Goal: Use online tool/utility: Utilize a website feature to perform a specific function

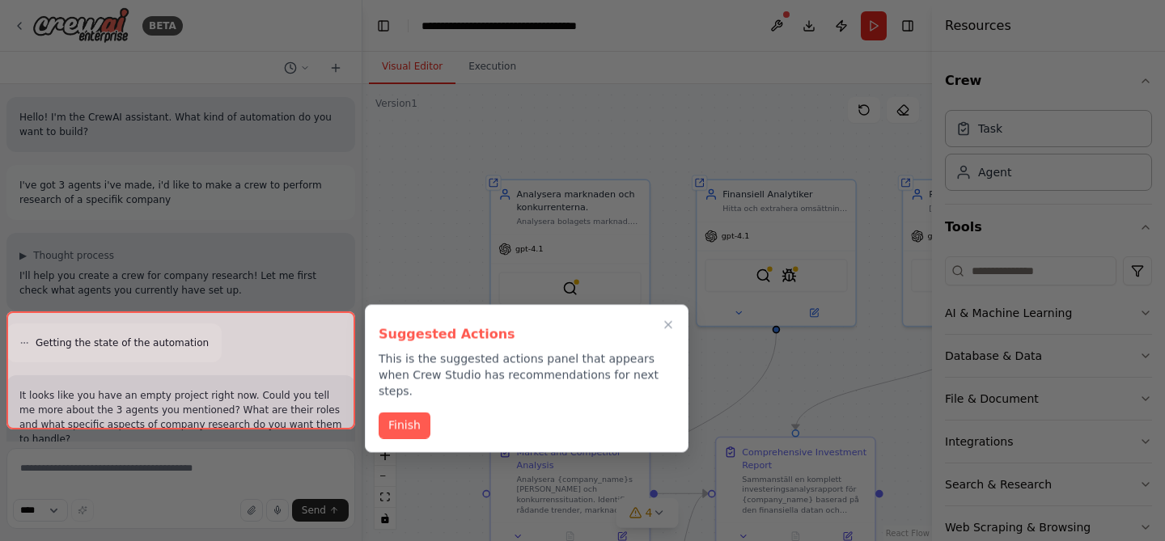
scroll to position [309, 0]
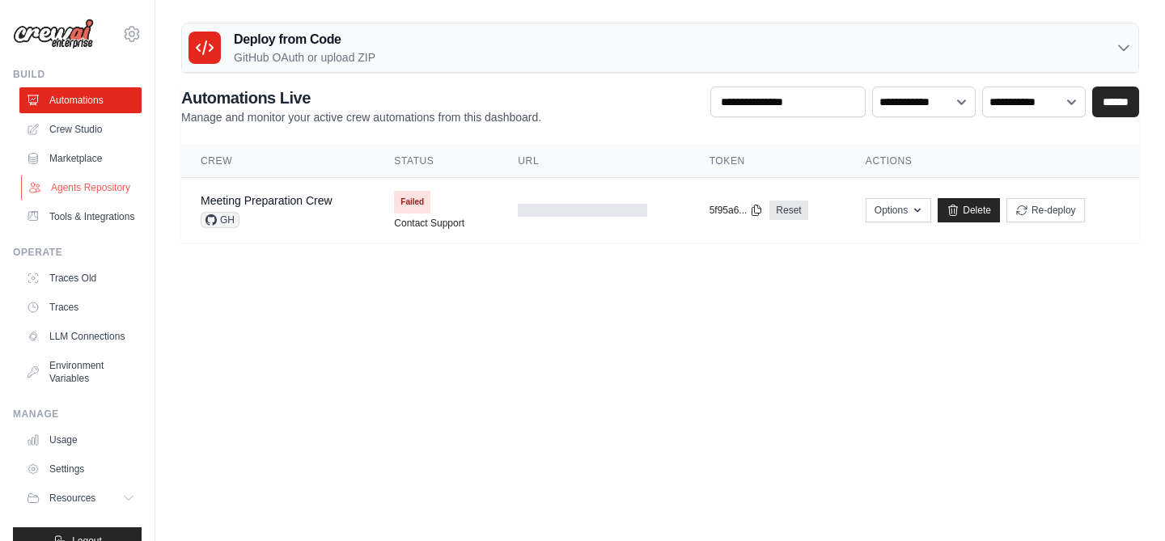
click at [94, 195] on link "Agents Repository" at bounding box center [82, 188] width 122 height 26
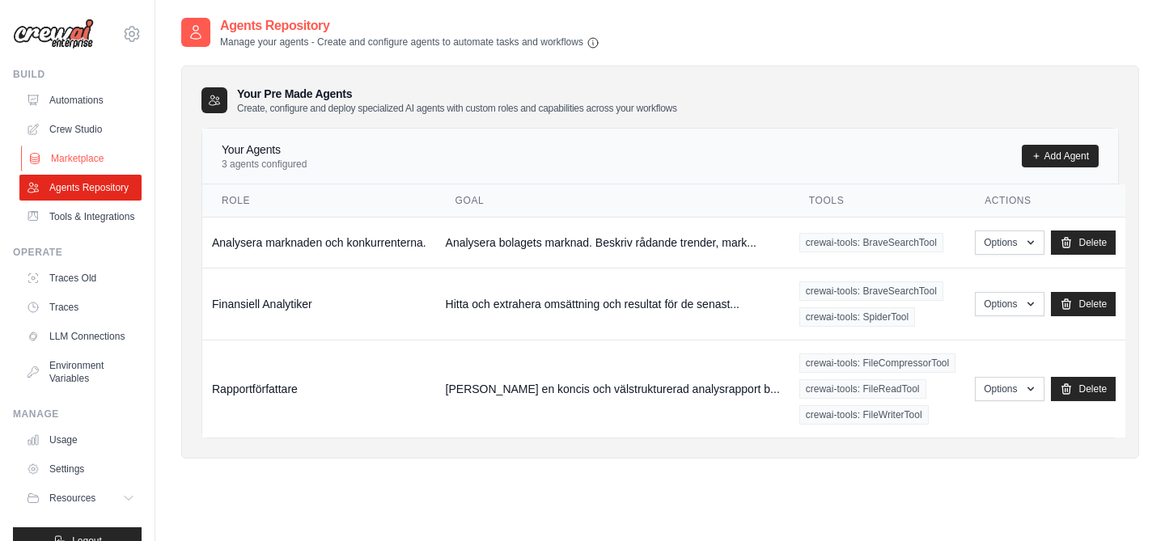
click at [82, 165] on link "Marketplace" at bounding box center [82, 159] width 122 height 26
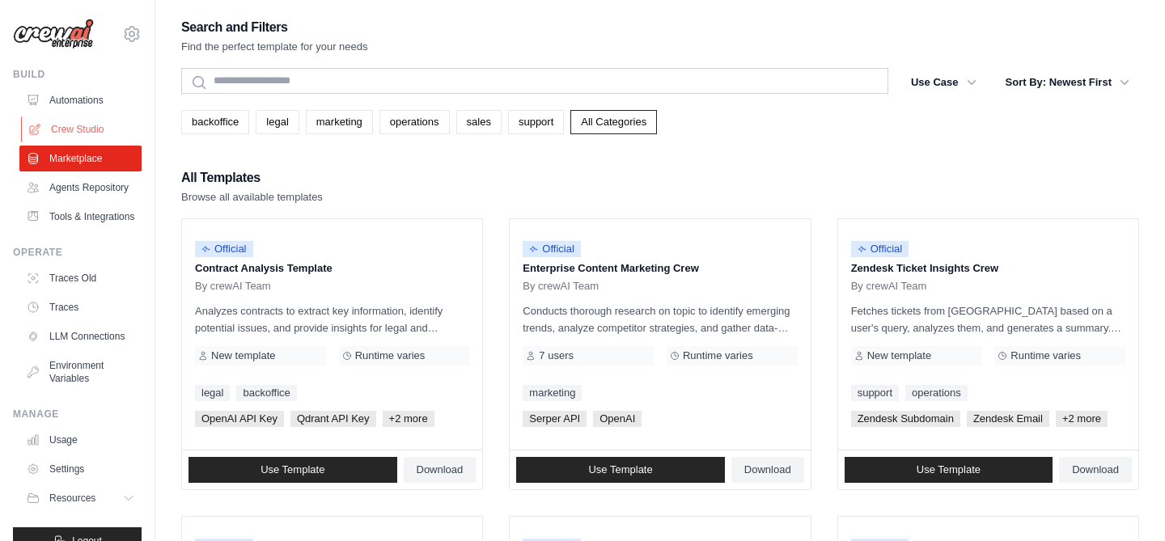
click at [94, 125] on link "Crew Studio" at bounding box center [82, 129] width 122 height 26
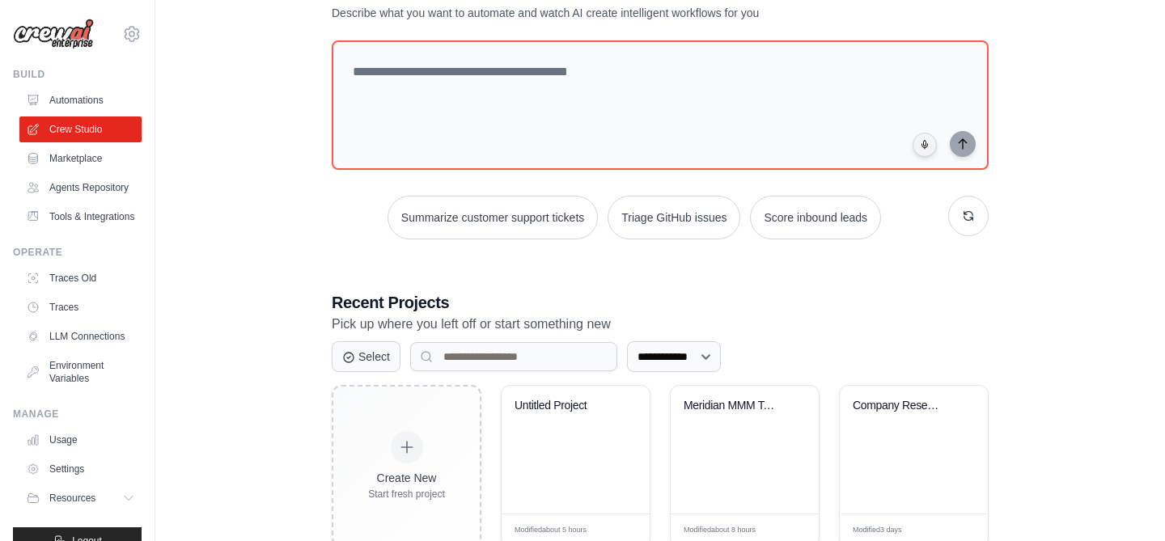
scroll to position [110, 0]
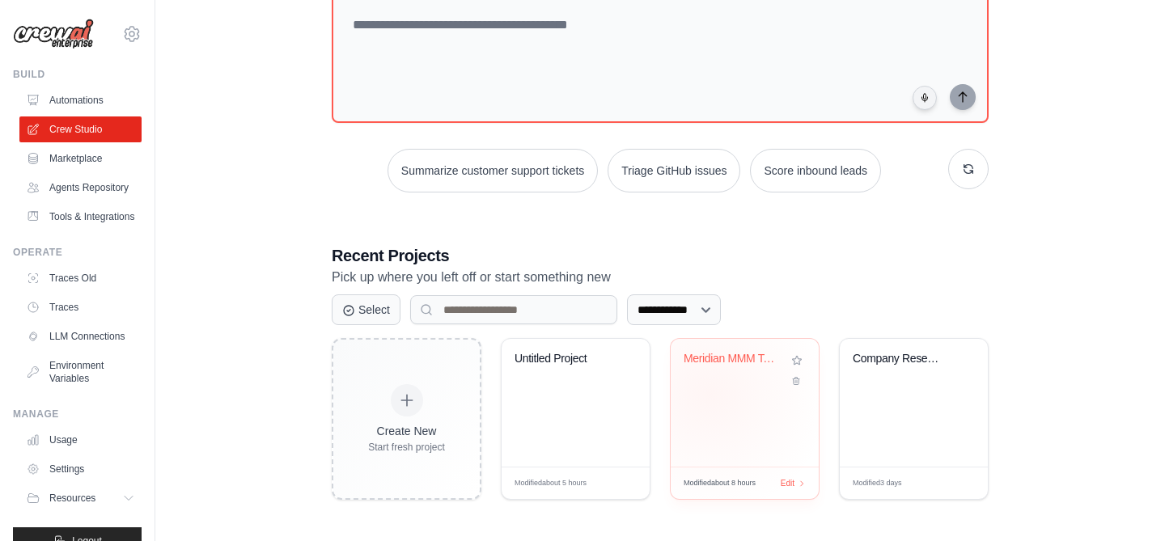
click at [710, 394] on div "Meridian MMM Tool Development" at bounding box center [745, 403] width 148 height 128
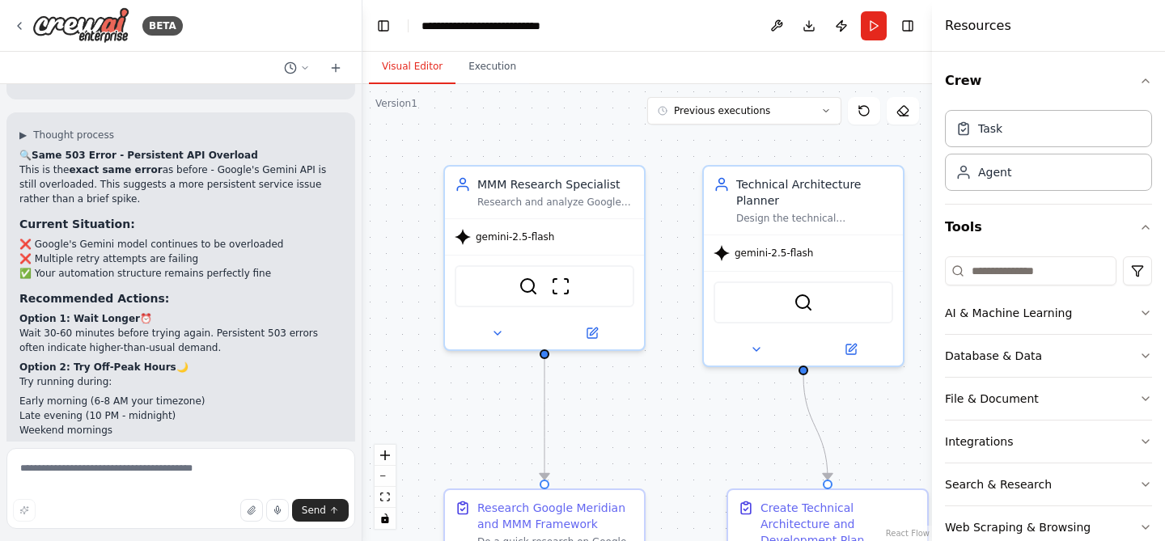
scroll to position [9398, 0]
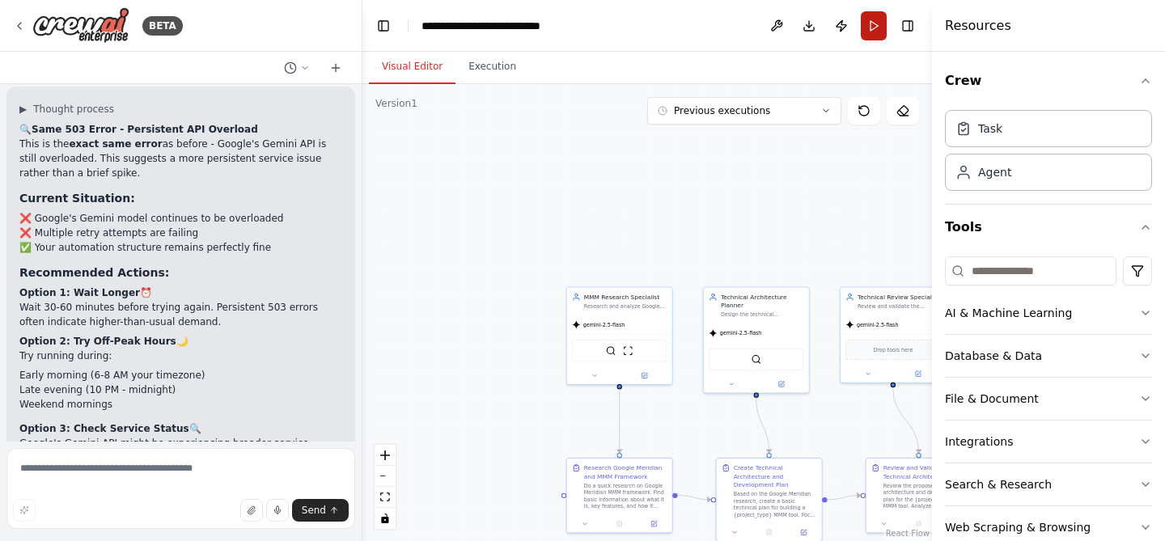
click at [879, 28] on button "Run" at bounding box center [874, 25] width 26 height 29
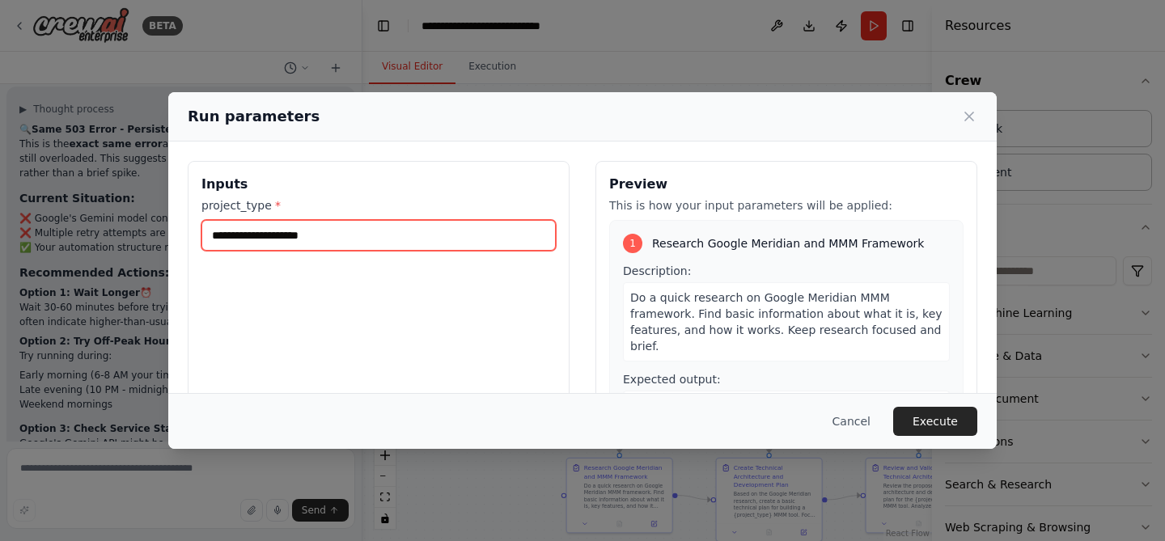
click at [484, 235] on input "project_type *" at bounding box center [378, 235] width 354 height 31
type input "****"
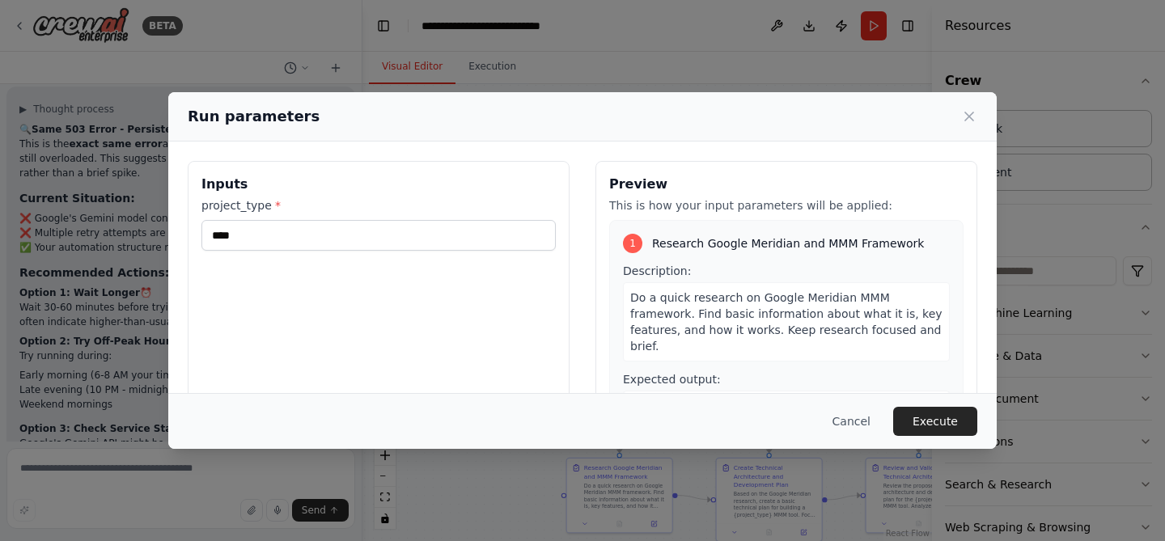
click at [663, 303] on span "Do a quick research on Google Meridian MMM framework. Find basic information ab…" at bounding box center [786, 321] width 312 height 61
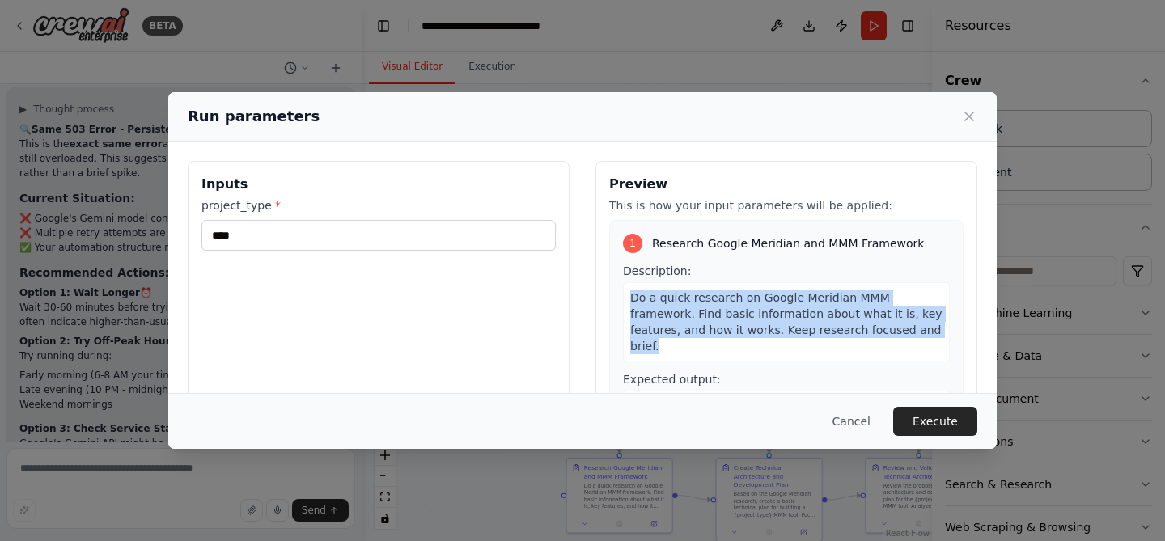
click at [663, 303] on span "Do a quick research on Google Meridian MMM framework. Find basic information ab…" at bounding box center [786, 321] width 312 height 61
click at [685, 292] on span "Do a quick research on Google Meridian MMM framework. Find basic information ab…" at bounding box center [786, 321] width 312 height 61
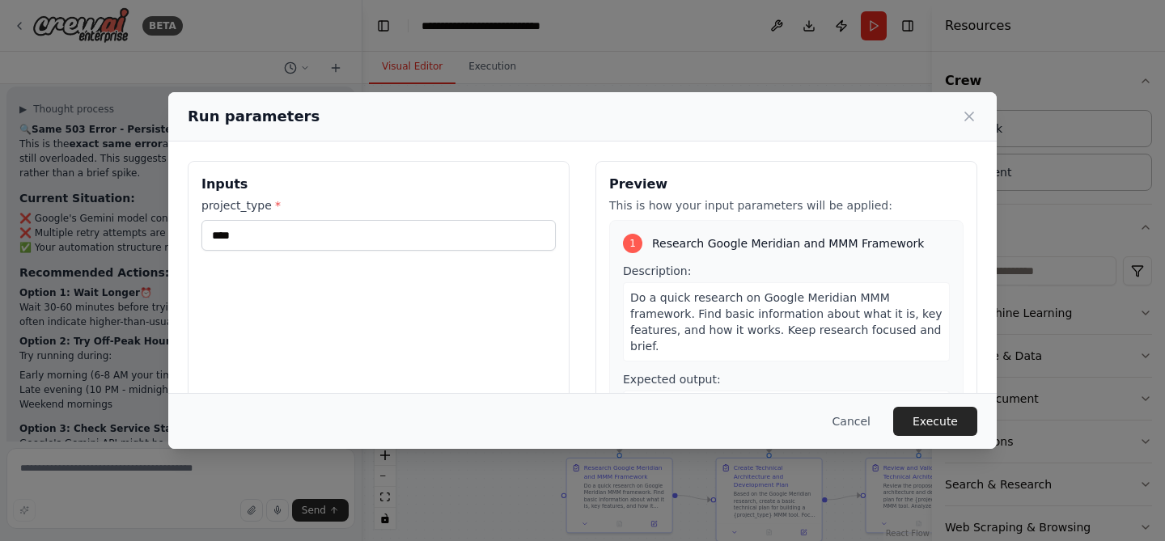
click at [677, 293] on span "Do a quick research on Google Meridian MMM framework. Find basic information ab…" at bounding box center [786, 321] width 312 height 61
click at [858, 413] on button "Cancel" at bounding box center [852, 421] width 64 height 29
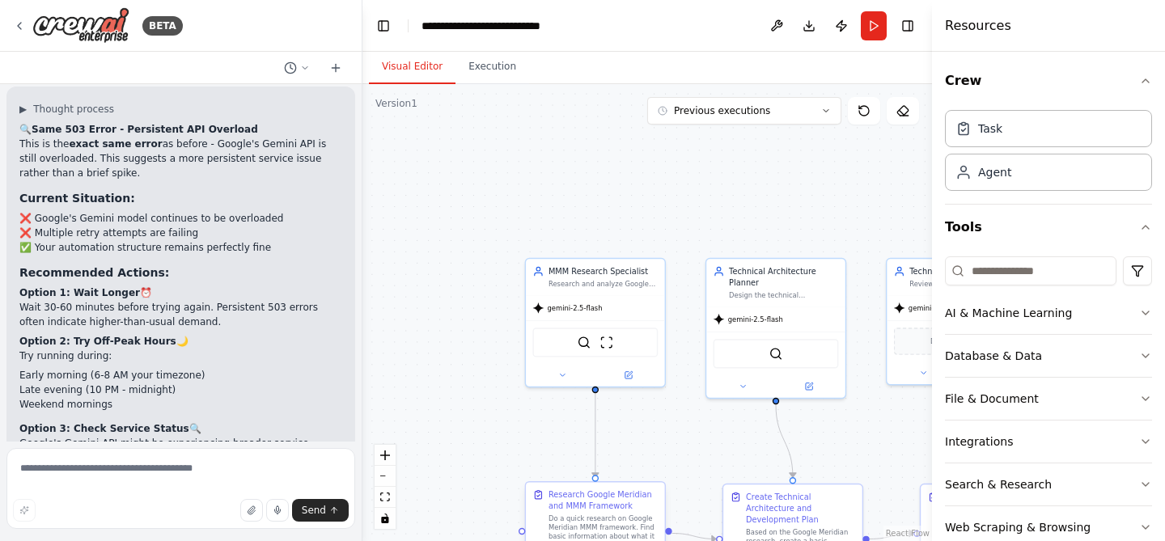
click at [613, 519] on div "Do a quick research on Google Meridian MMM framework. Find basic information ab…" at bounding box center [602, 532] width 109 height 36
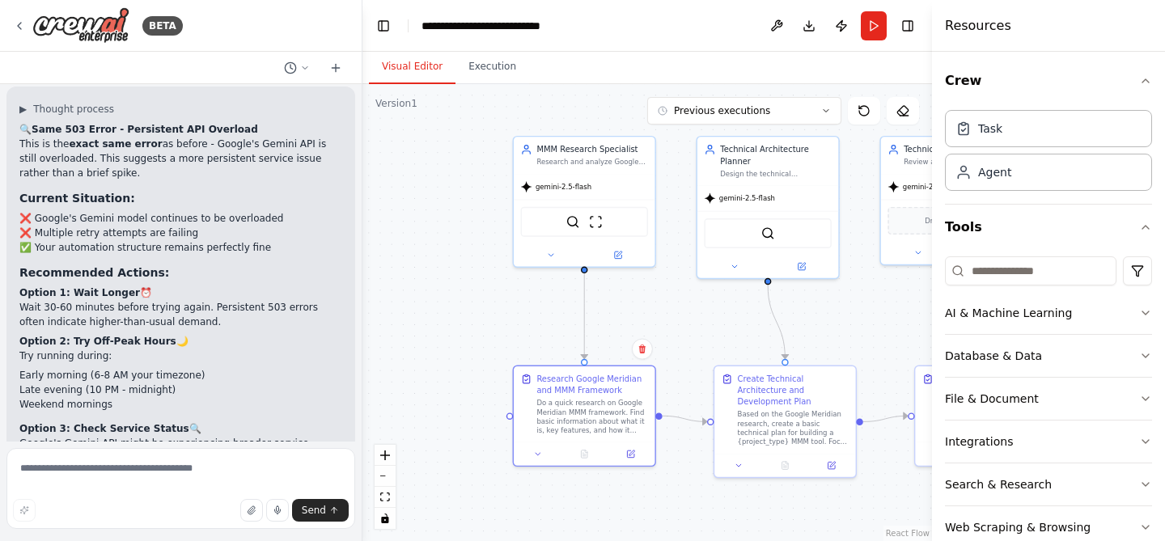
drag, startPoint x: 743, startPoint y: 400, endPoint x: 731, endPoint y: 281, distance: 119.5
click at [731, 281] on div ".deletable-edge-delete-btn { width: 20px; height: 20px; border: 0px solid #ffff…" at bounding box center [647, 312] width 570 height 457
click at [630, 455] on icon at bounding box center [630, 451] width 9 height 9
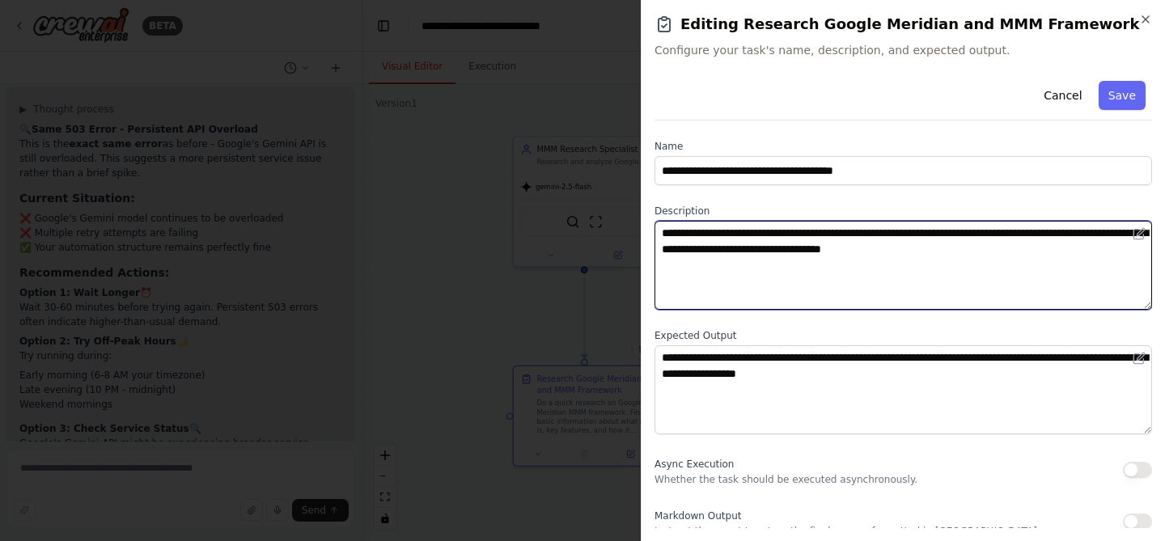
drag, startPoint x: 716, startPoint y: 235, endPoint x: 681, endPoint y: 239, distance: 34.9
click at [681, 239] on textarea "**********" at bounding box center [903, 265] width 498 height 89
type textarea "**********"
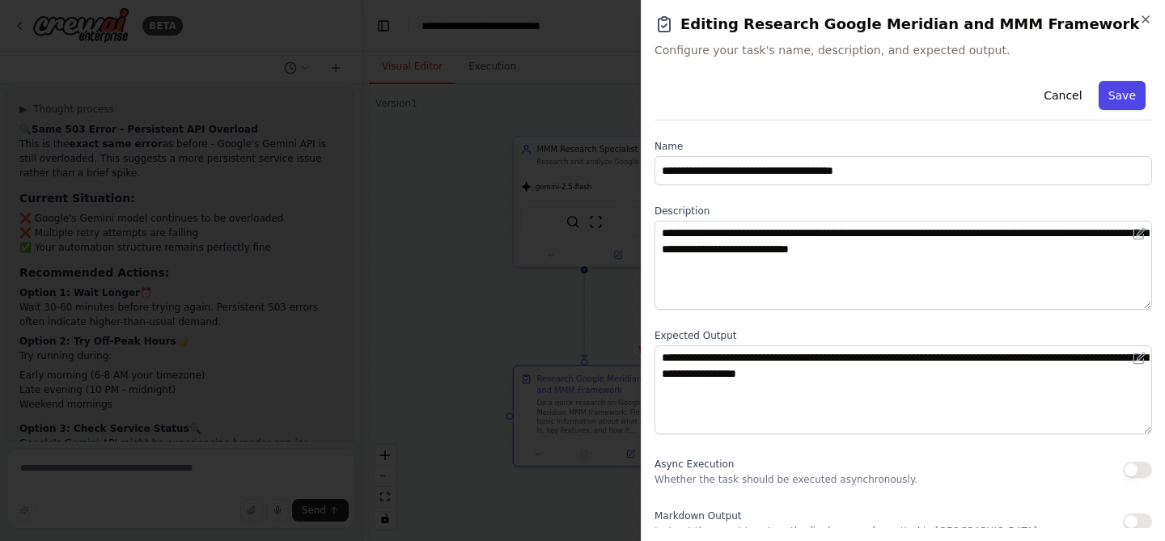
click at [1124, 100] on button "Save" at bounding box center [1122, 95] width 47 height 29
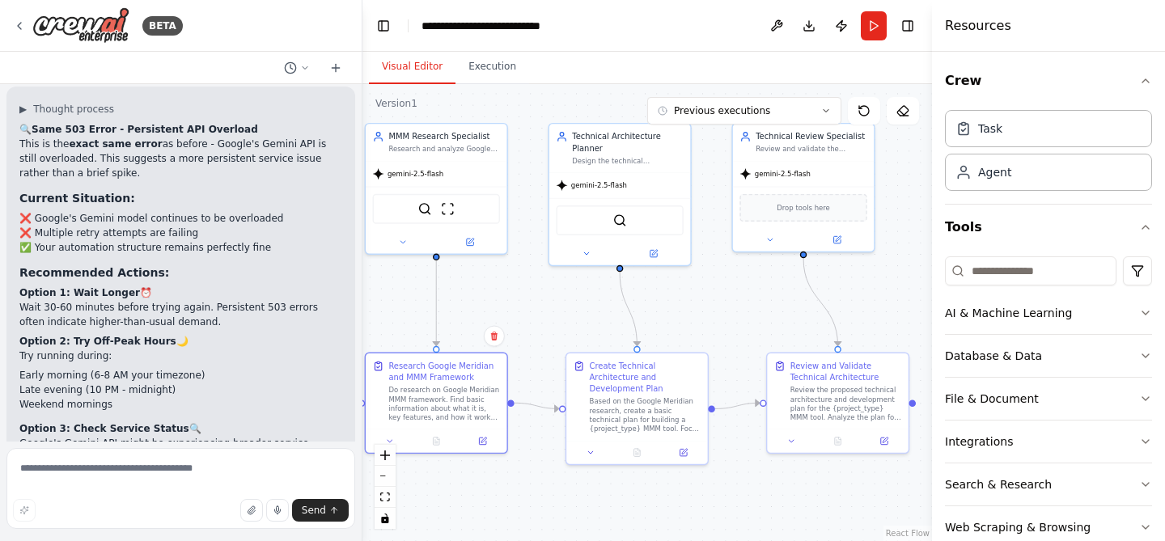
drag, startPoint x: 884, startPoint y: 332, endPoint x: 738, endPoint y: 316, distance: 147.2
click at [738, 318] on div ".deletable-edge-delete-btn { width: 20px; height: 20px; border: 0px solid #ffff…" at bounding box center [647, 312] width 570 height 457
click at [872, 23] on button "Run" at bounding box center [874, 25] width 26 height 29
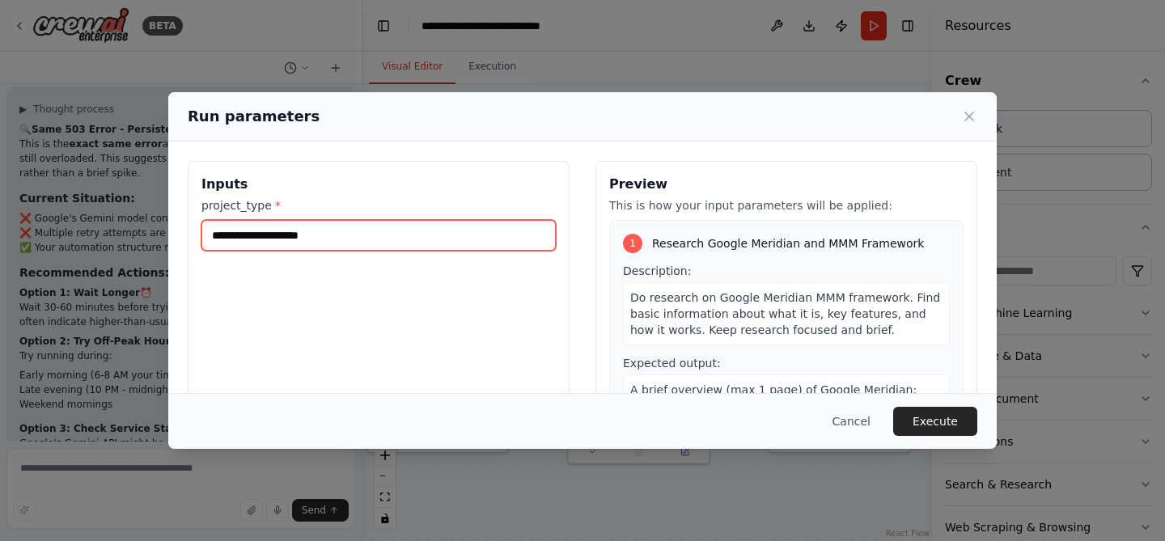
click at [357, 241] on input "project_type *" at bounding box center [378, 235] width 354 height 31
type input "**********"
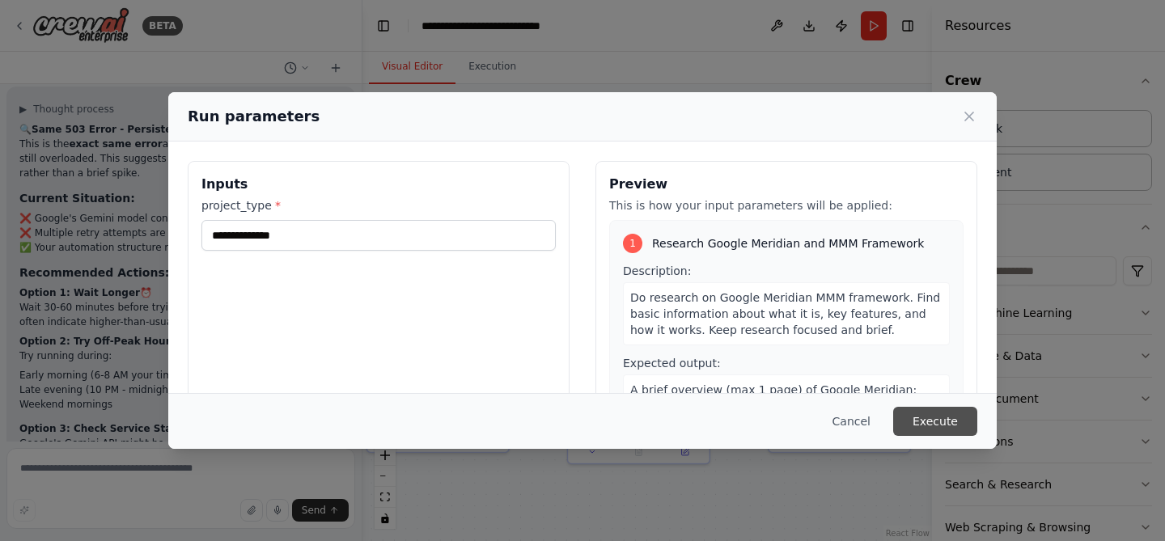
click at [953, 426] on button "Execute" at bounding box center [935, 421] width 84 height 29
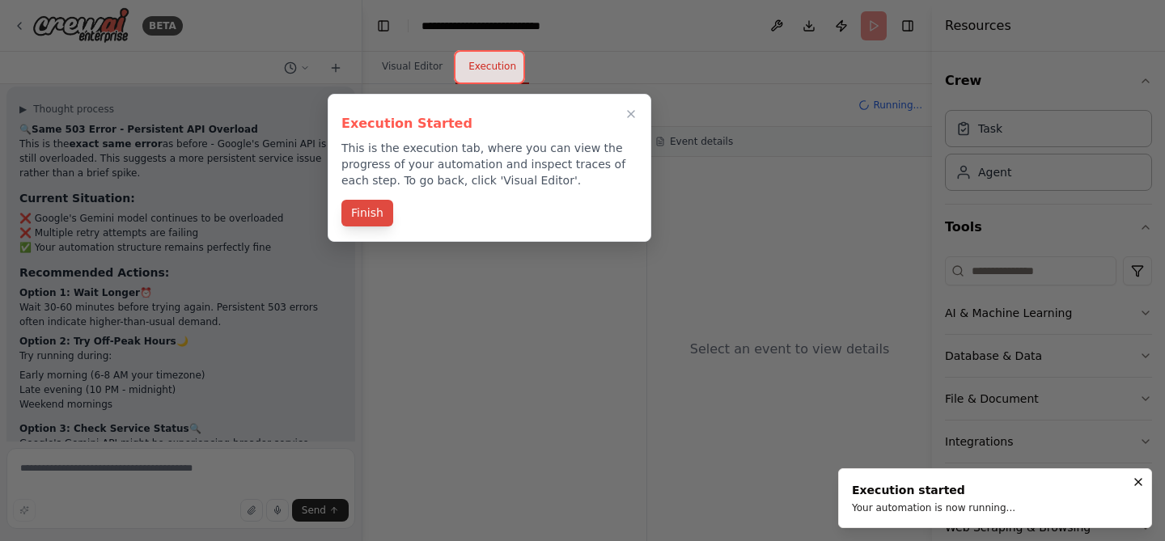
click at [367, 211] on button "Finish" at bounding box center [367, 213] width 52 height 27
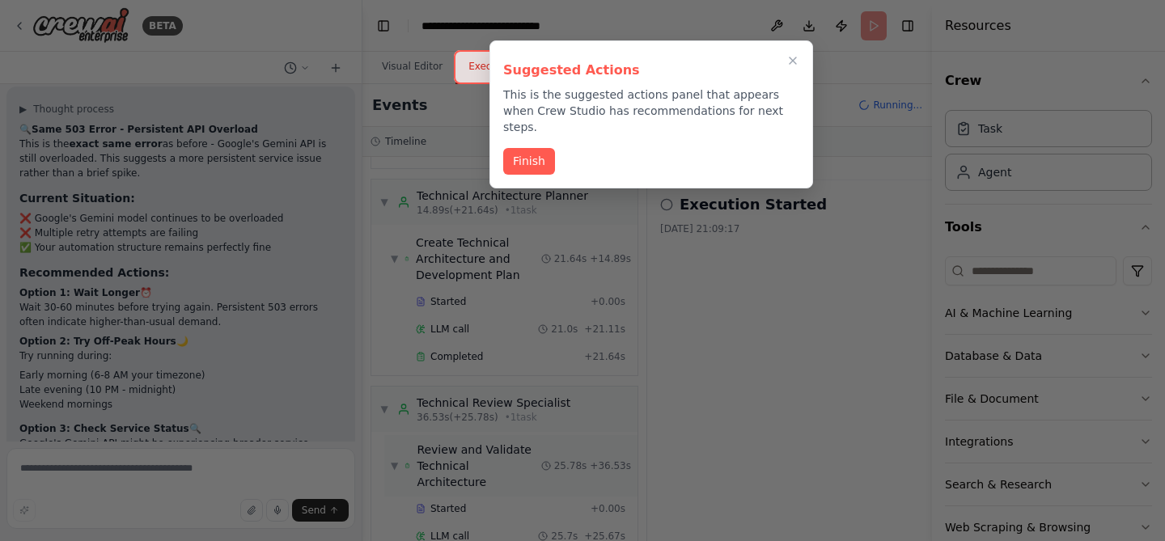
scroll to position [289, 0]
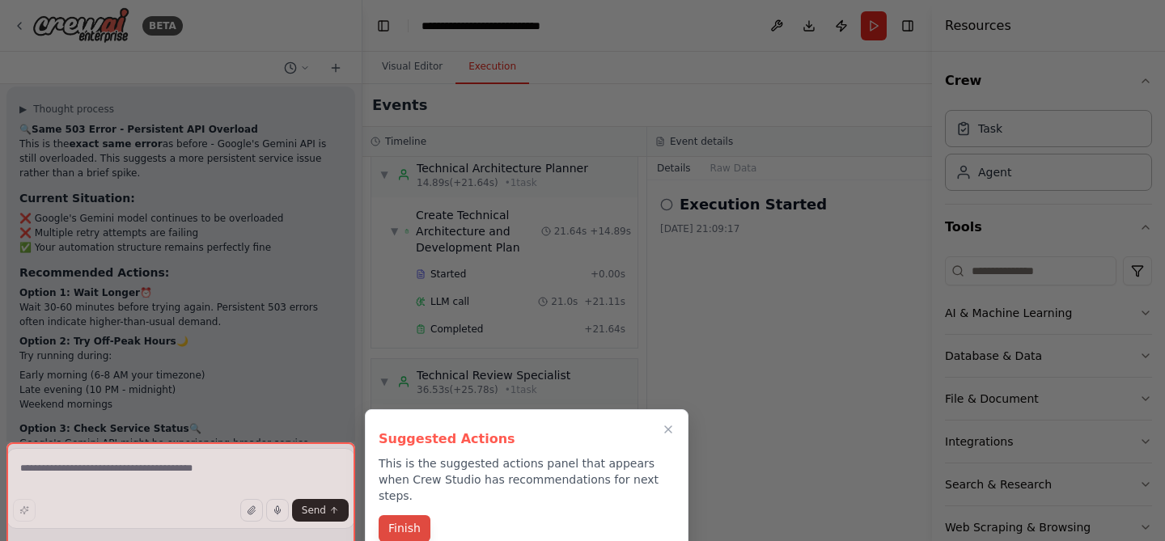
click at [413, 519] on button "Finish" at bounding box center [405, 528] width 52 height 27
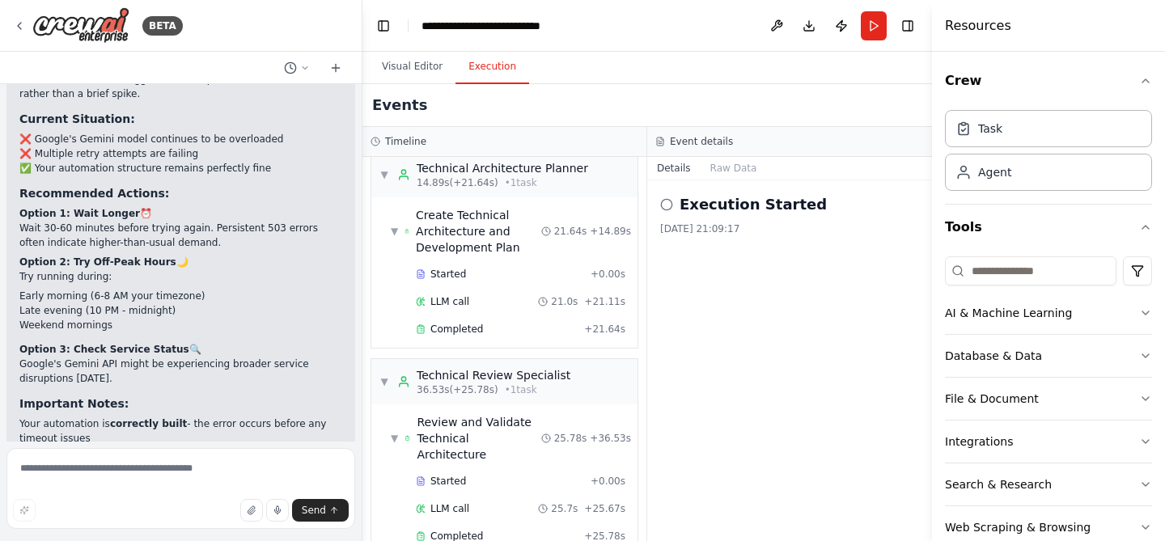
scroll to position [9529, 0]
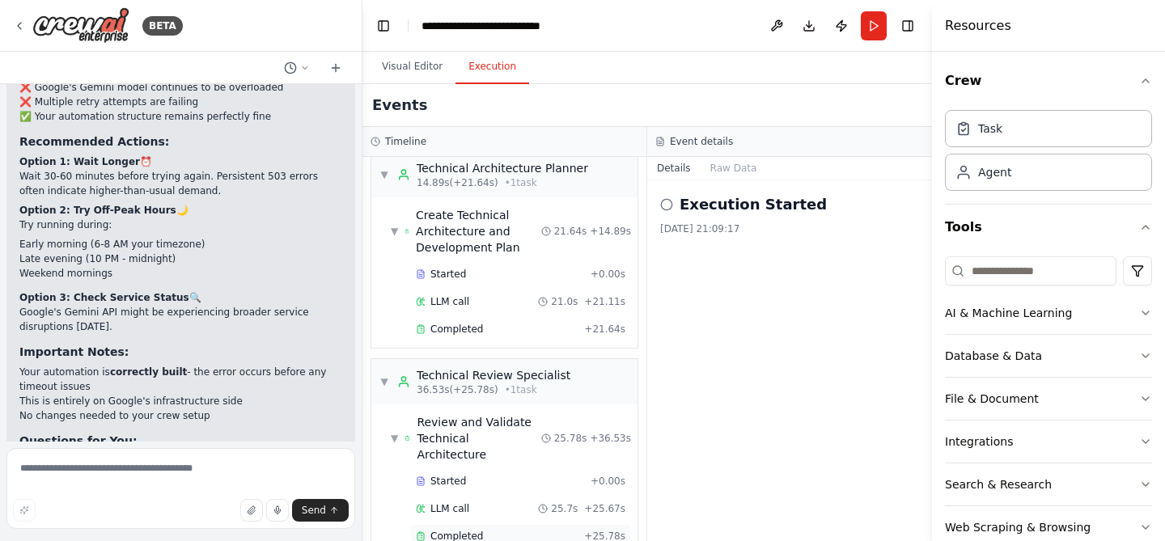
click at [503, 524] on div "Completed + 25.78s" at bounding box center [520, 536] width 221 height 24
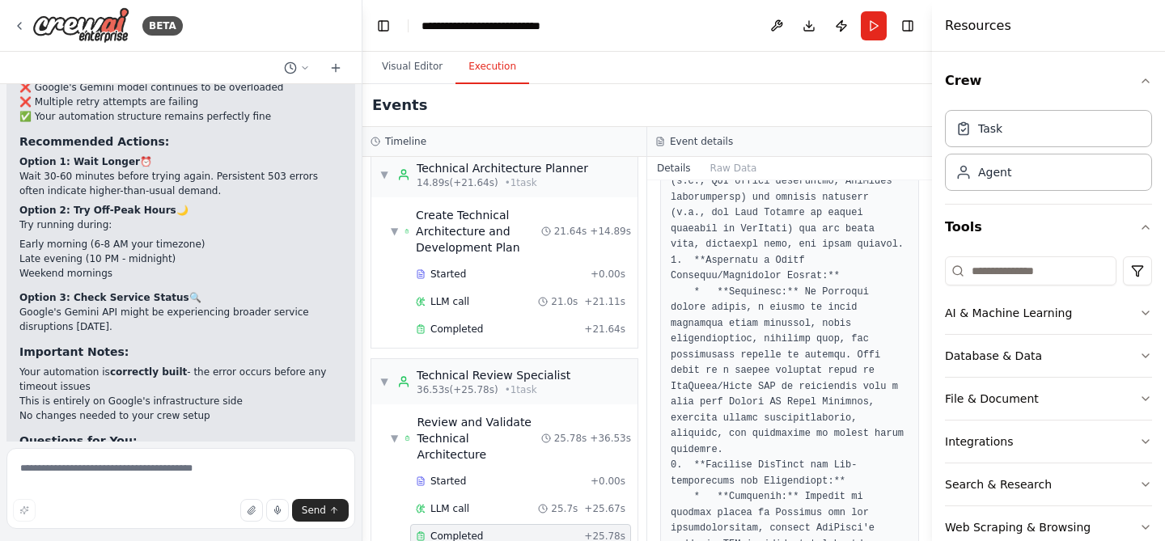
scroll to position [4222, 0]
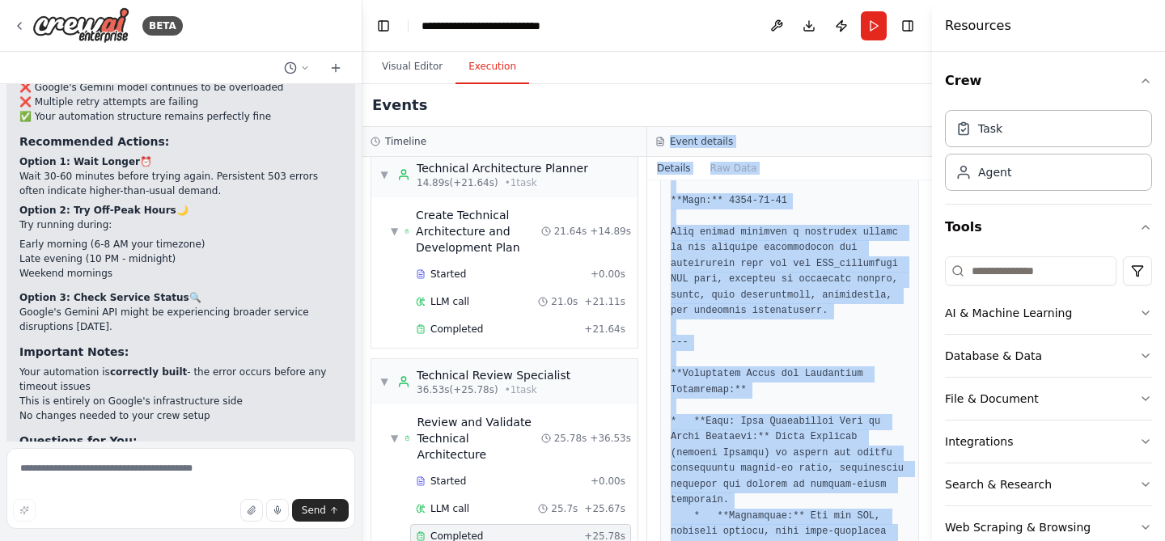
scroll to position [0, 0]
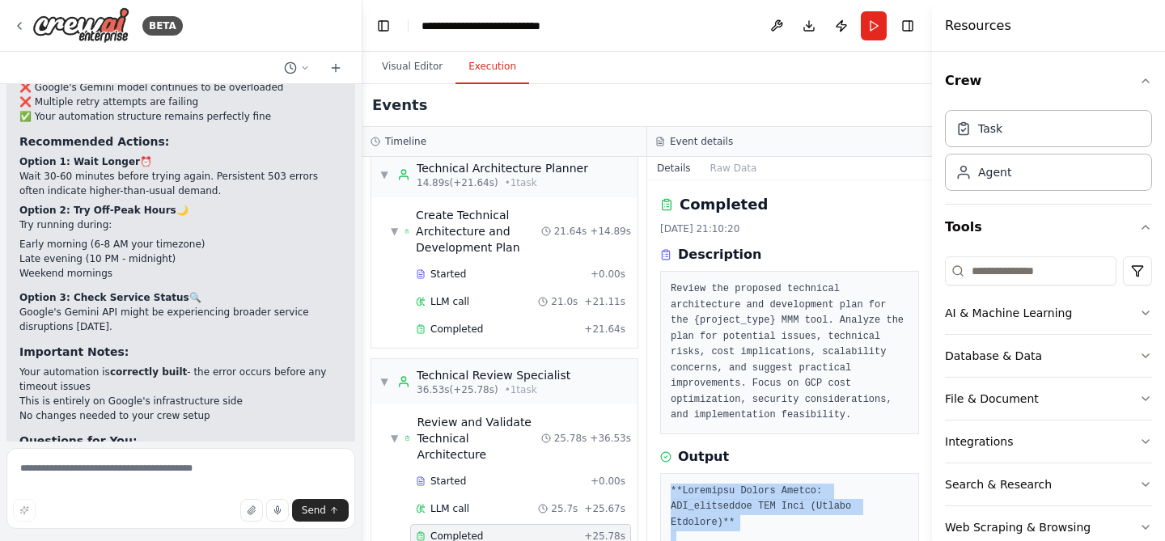
drag, startPoint x: 743, startPoint y: 495, endPoint x: 669, endPoint y: 489, distance: 73.8
copy pre "**Technical Review Report: MMM_background MMM Tool (Google Meridian)** **Date:*…"
click at [214, 472] on textarea at bounding box center [180, 488] width 349 height 81
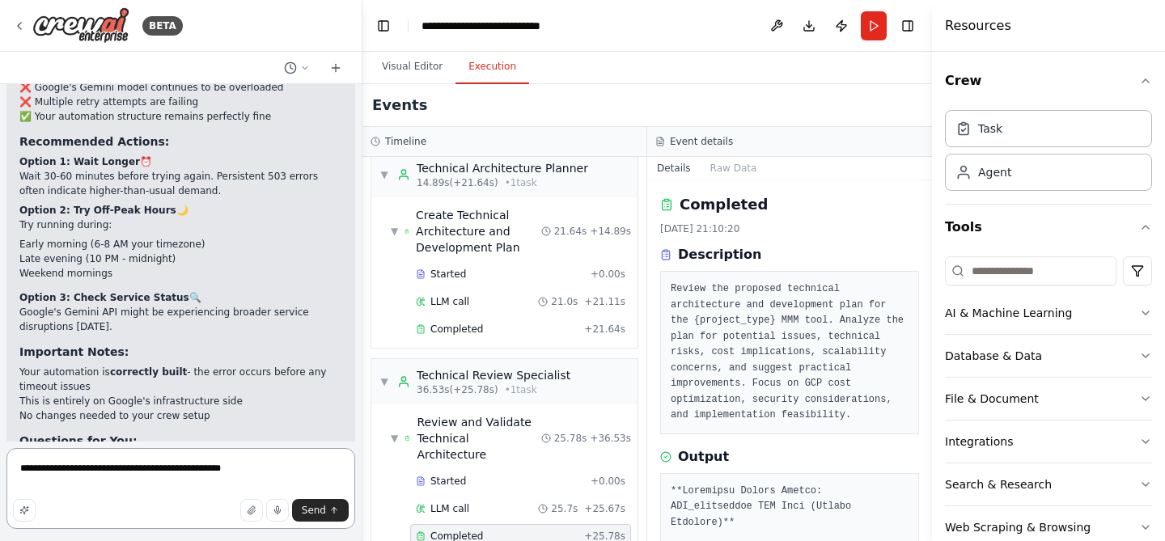
type textarea "**********"
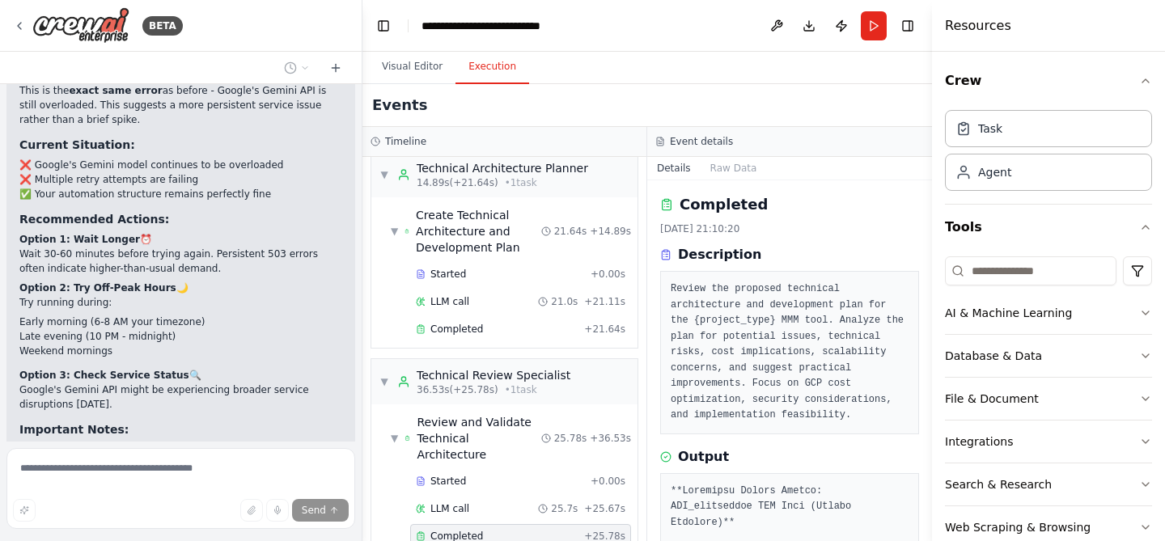
scroll to position [9529, 0]
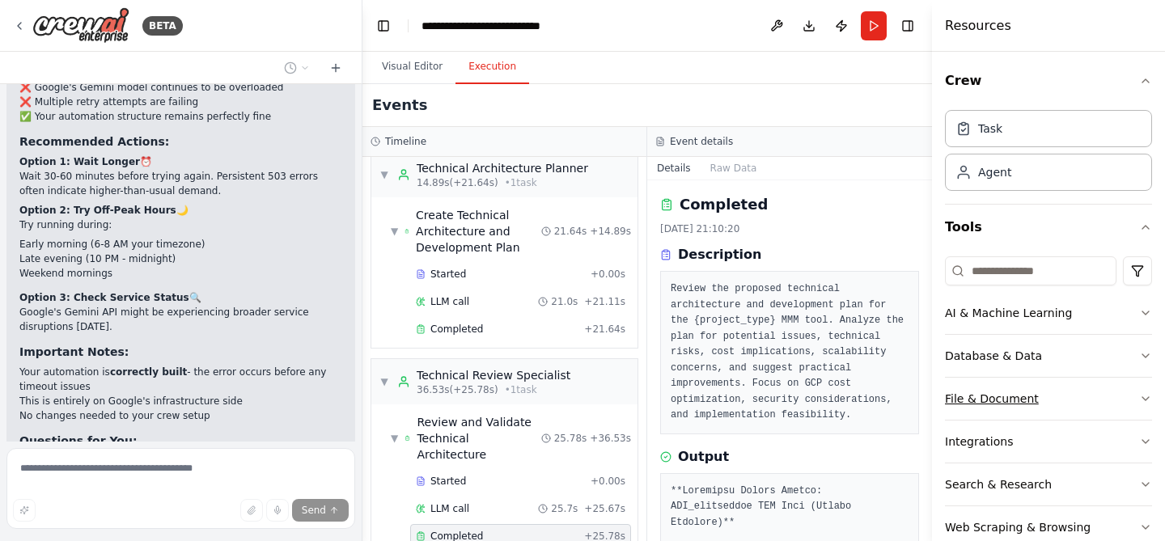
click at [1141, 395] on icon "button" at bounding box center [1145, 398] width 13 height 13
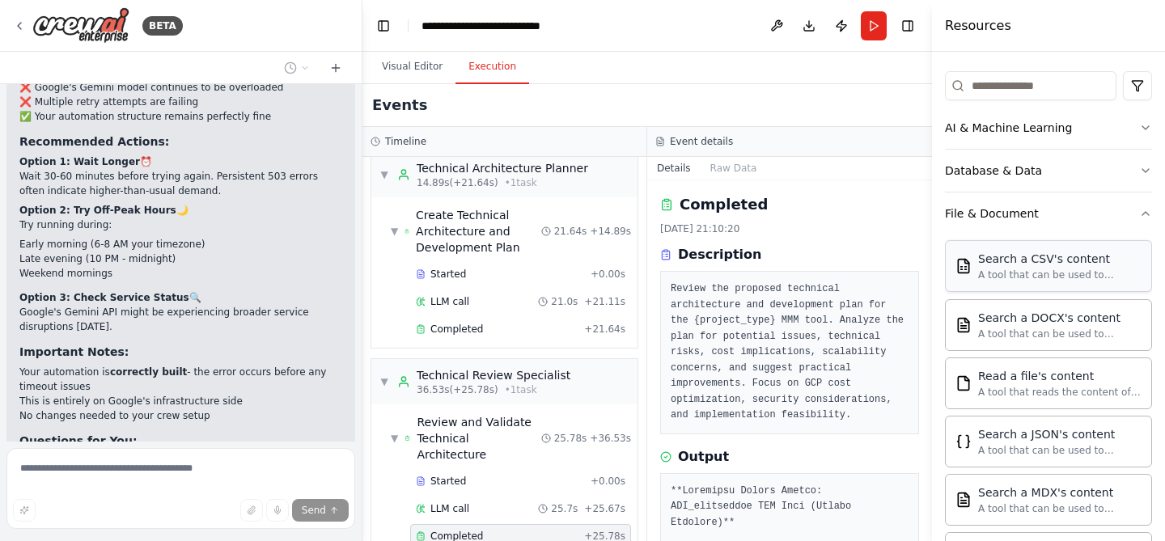
scroll to position [161, 0]
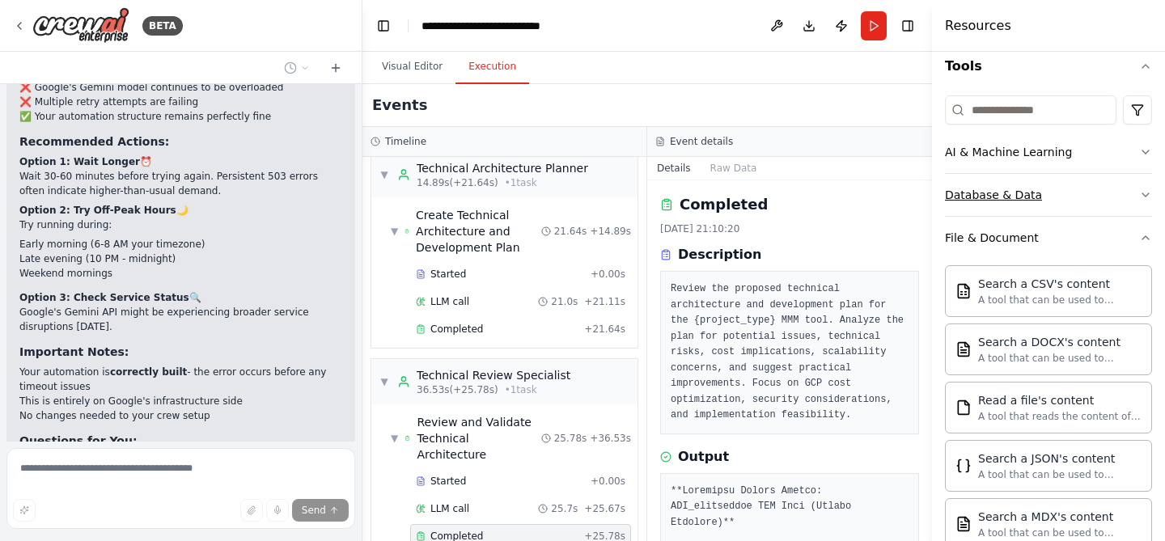
click at [1137, 200] on button "Database & Data" at bounding box center [1048, 195] width 207 height 42
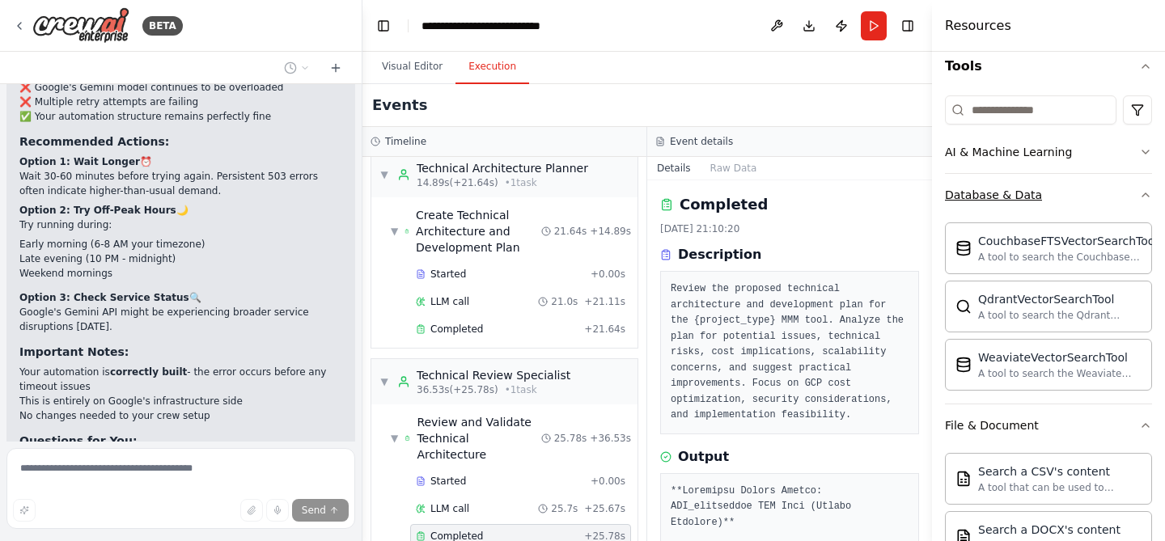
click at [1137, 199] on button "Database & Data" at bounding box center [1048, 195] width 207 height 42
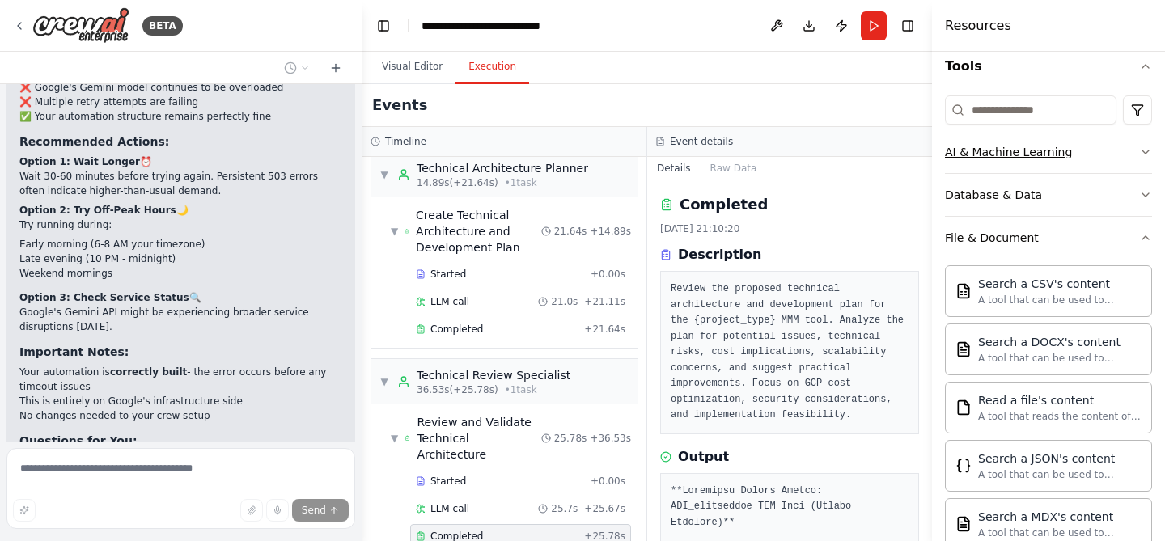
click at [1140, 152] on icon "button" at bounding box center [1145, 152] width 13 height 13
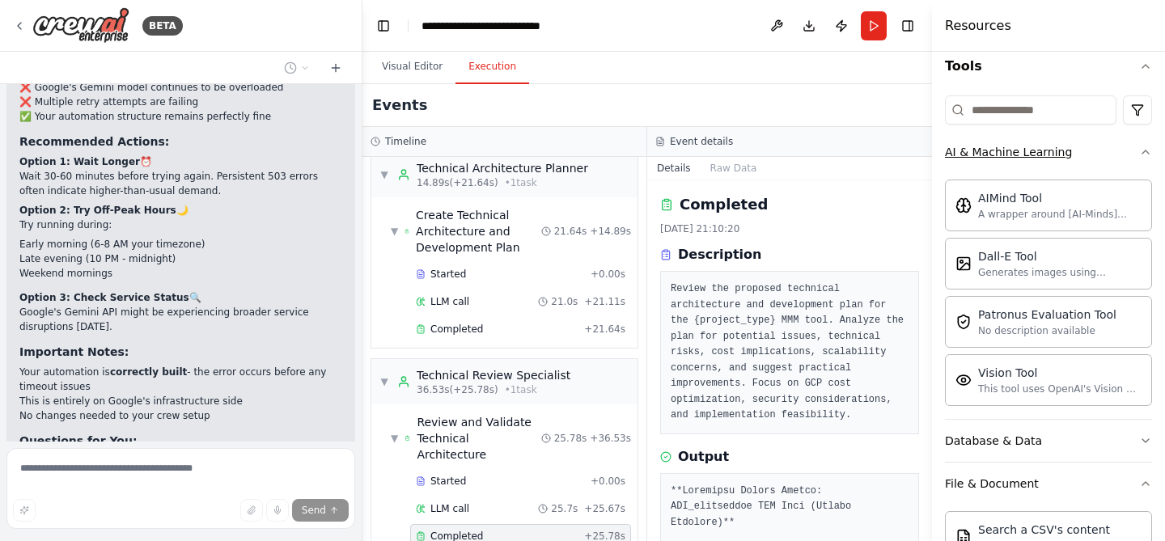
click at [1140, 154] on icon "button" at bounding box center [1145, 152] width 13 height 13
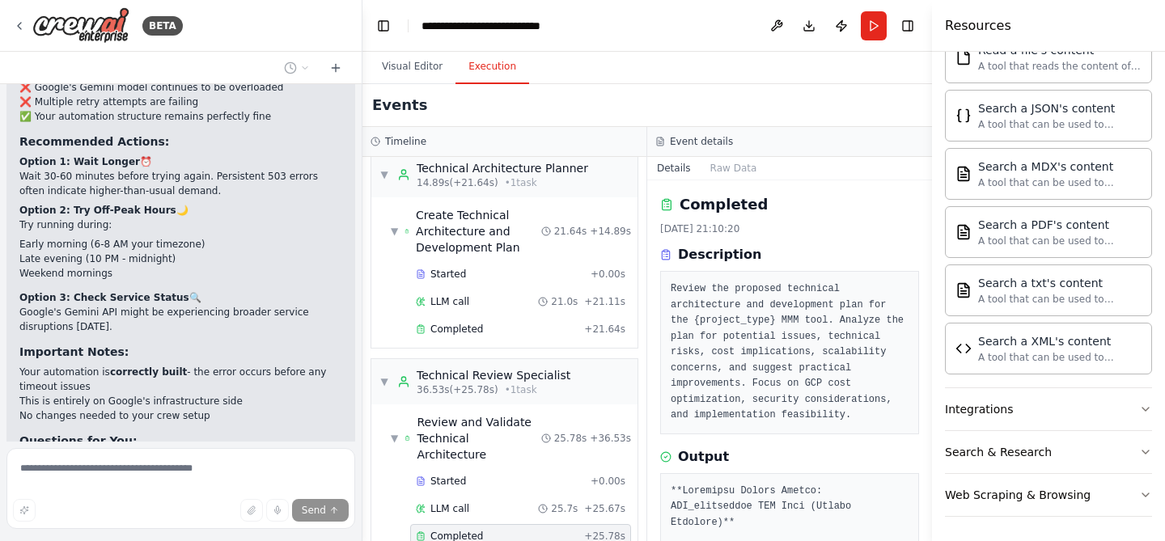
scroll to position [558, 0]
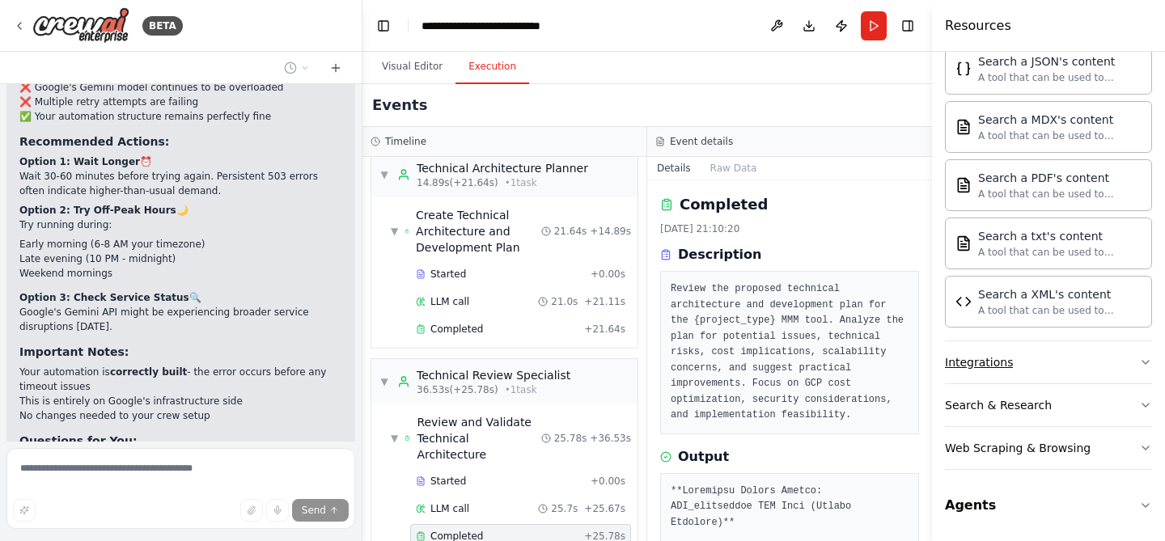
click at [1098, 371] on button "Integrations" at bounding box center [1048, 362] width 207 height 42
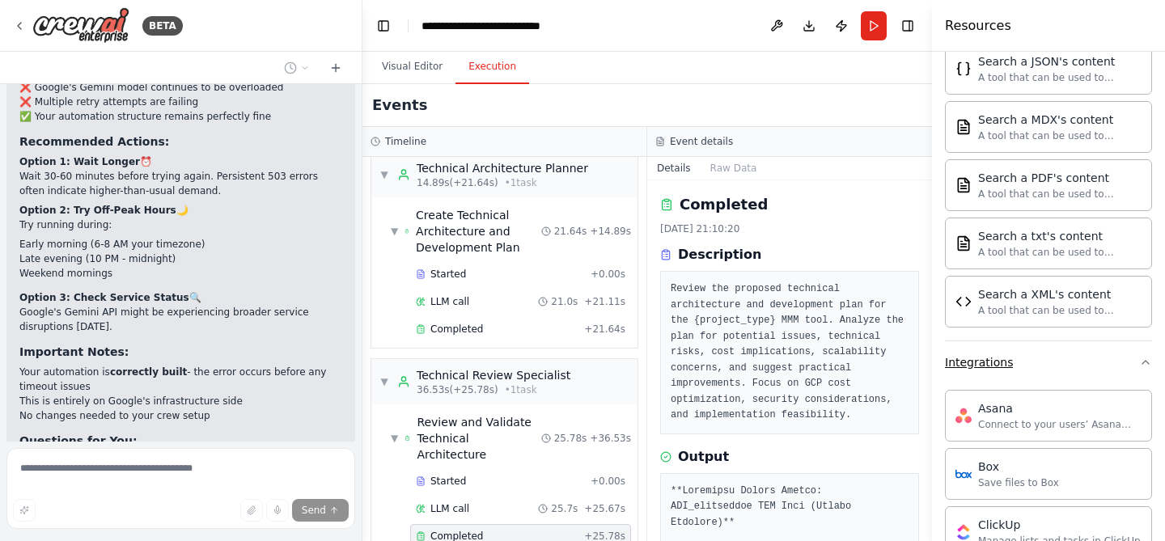
click at [1098, 371] on button "Integrations" at bounding box center [1048, 362] width 207 height 42
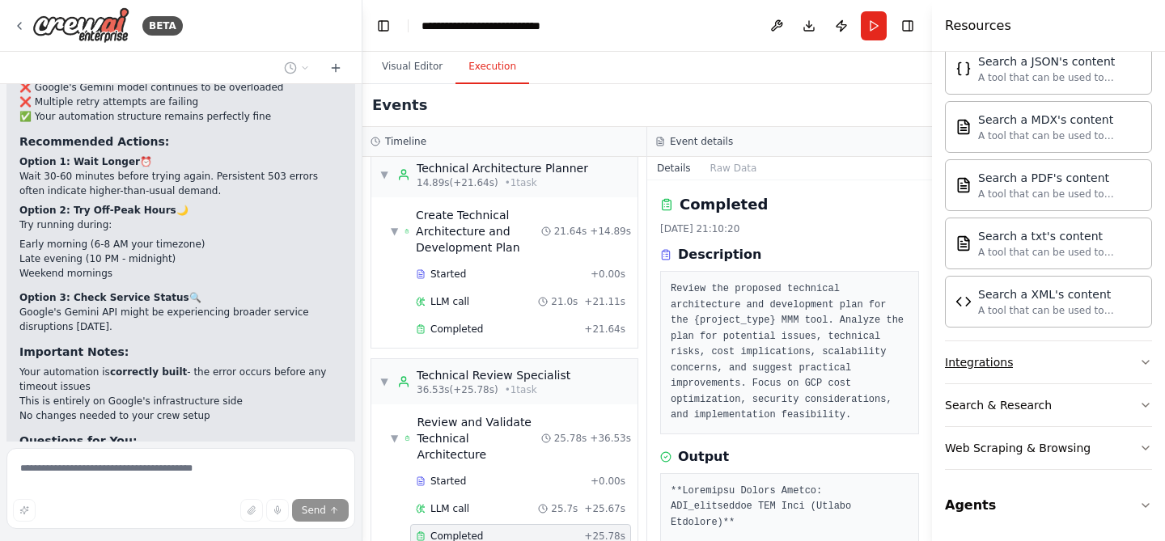
click at [1098, 362] on button "Integrations" at bounding box center [1048, 362] width 207 height 42
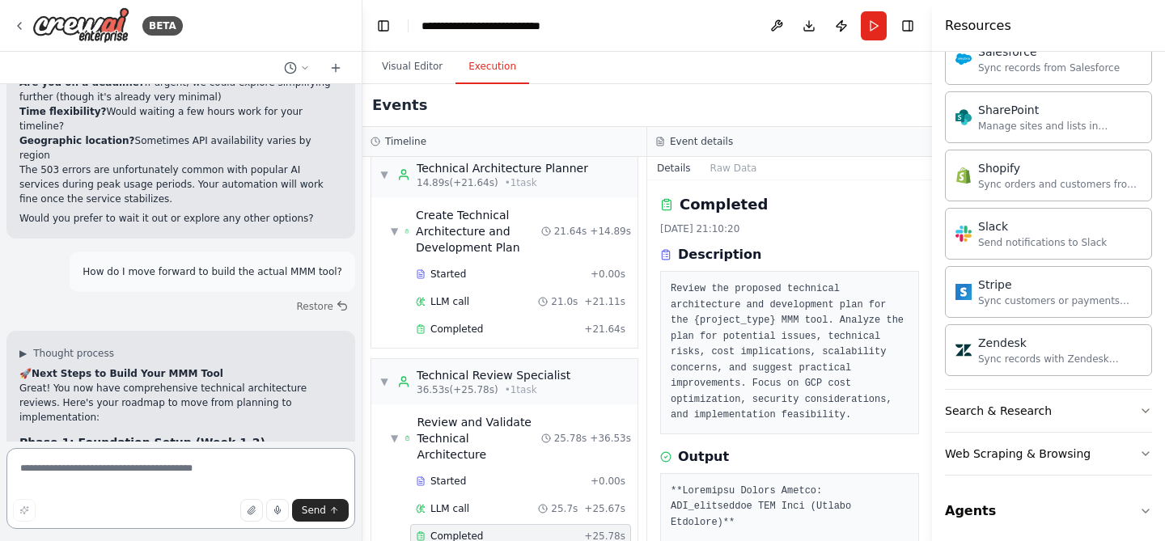
scroll to position [1849, 0]
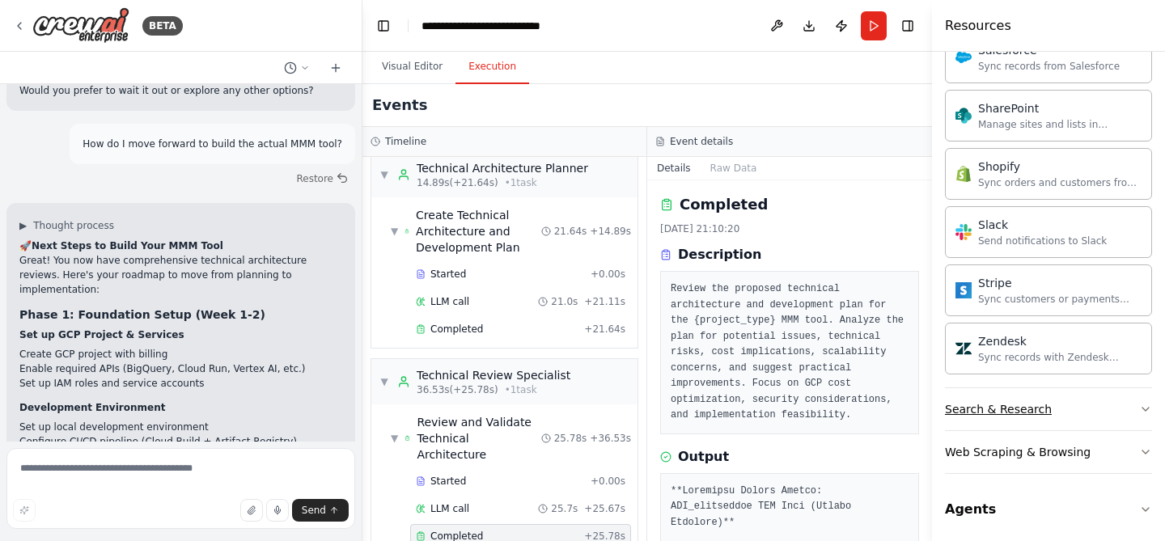
click at [1060, 418] on button "Search & Research" at bounding box center [1048, 409] width 207 height 42
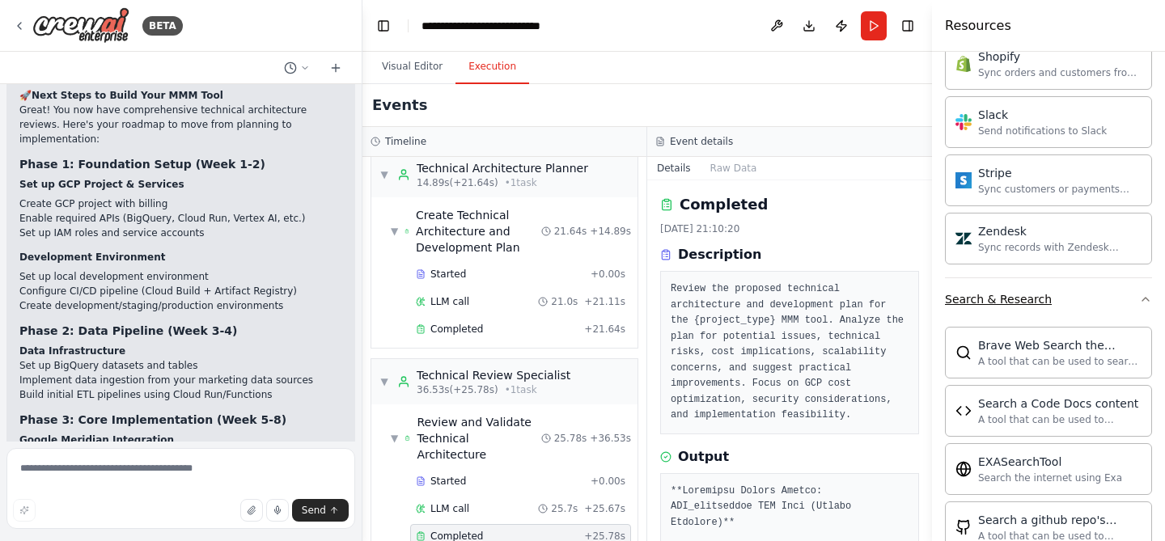
scroll to position [0, 0]
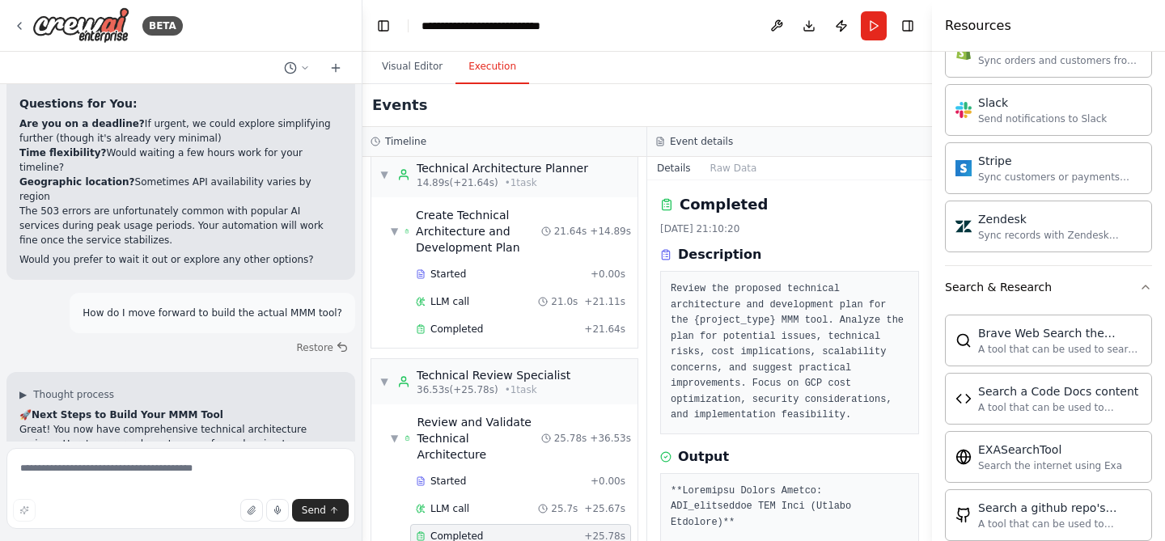
drag, startPoint x: 22, startPoint y: 191, endPoint x: 223, endPoint y: 230, distance: 205.1
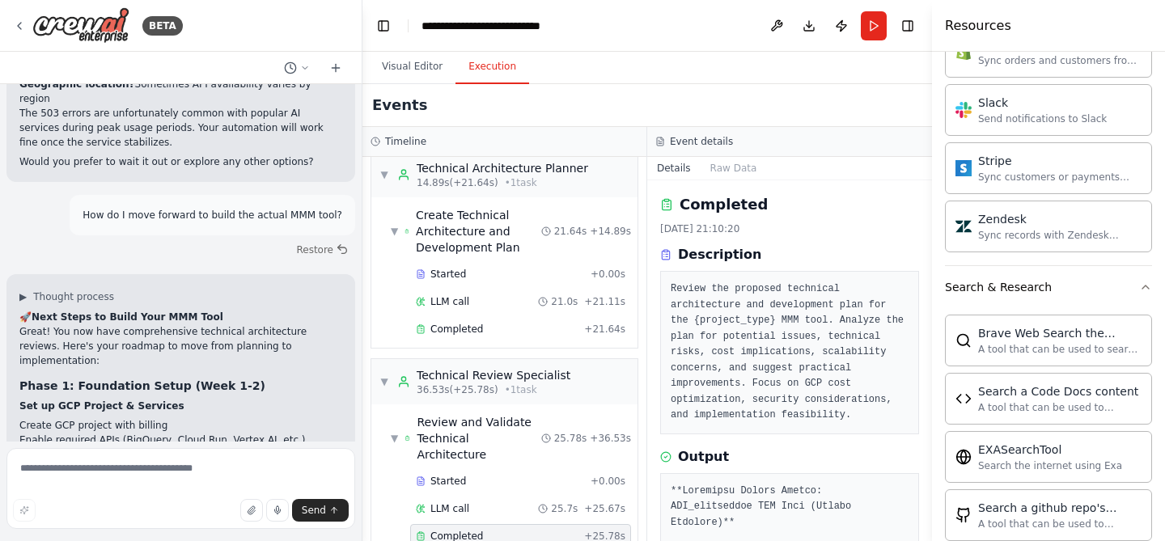
drag, startPoint x: 219, startPoint y: 193, endPoint x: 246, endPoint y: 291, distance: 102.2
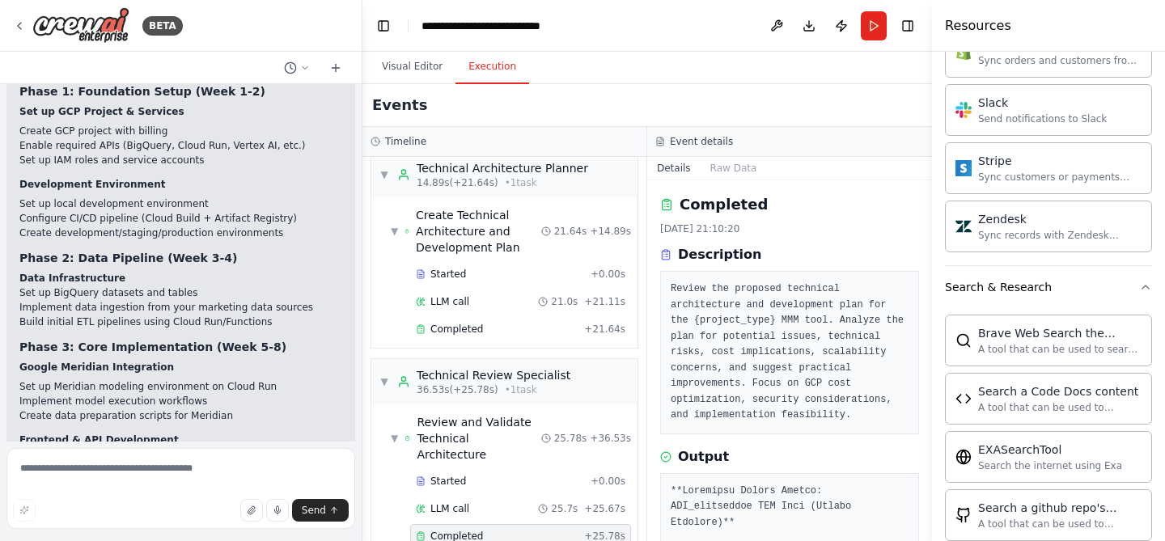
drag, startPoint x: 231, startPoint y: 166, endPoint x: 252, endPoint y: 284, distance: 119.8
click at [252, 284] on div "🚀 Next Steps to Build Your MMM Tool Great! You now have comprehensive technical…" at bounding box center [180, 455] width 323 height 880
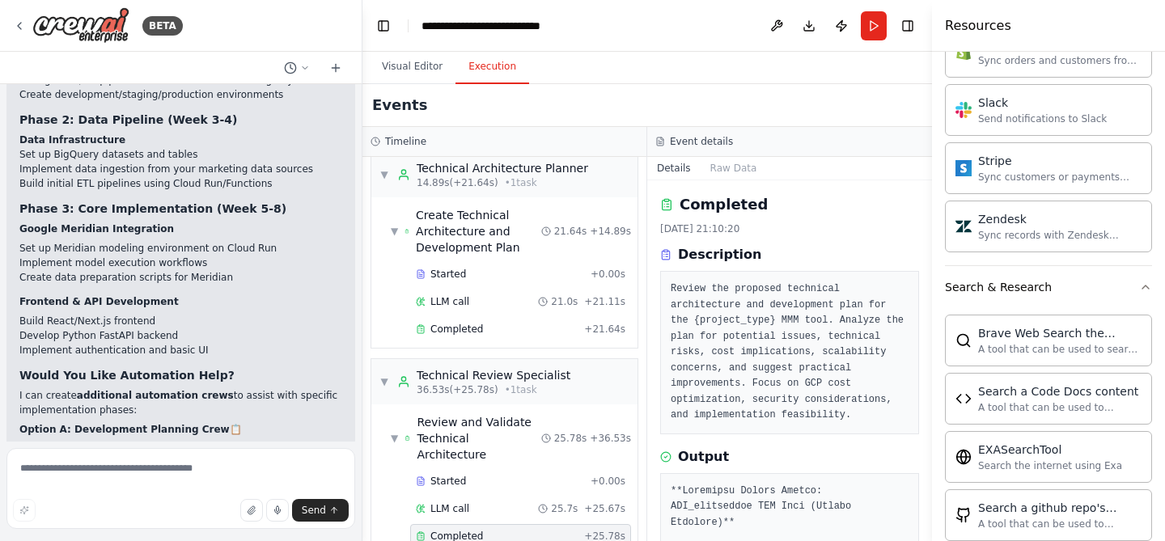
drag, startPoint x: 131, startPoint y: 290, endPoint x: 185, endPoint y: 417, distance: 138.1
click at [185, 417] on div "🚀 Next Steps to Build Your MMM Tool Great! You now have comprehensive technical…" at bounding box center [180, 317] width 323 height 880
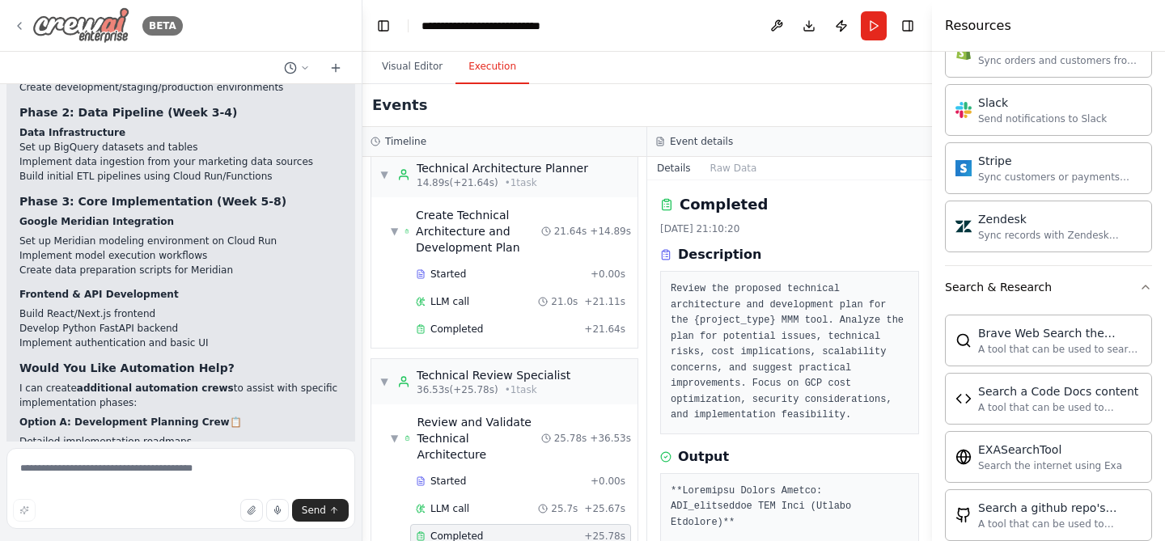
click at [103, 33] on img at bounding box center [80, 25] width 97 height 36
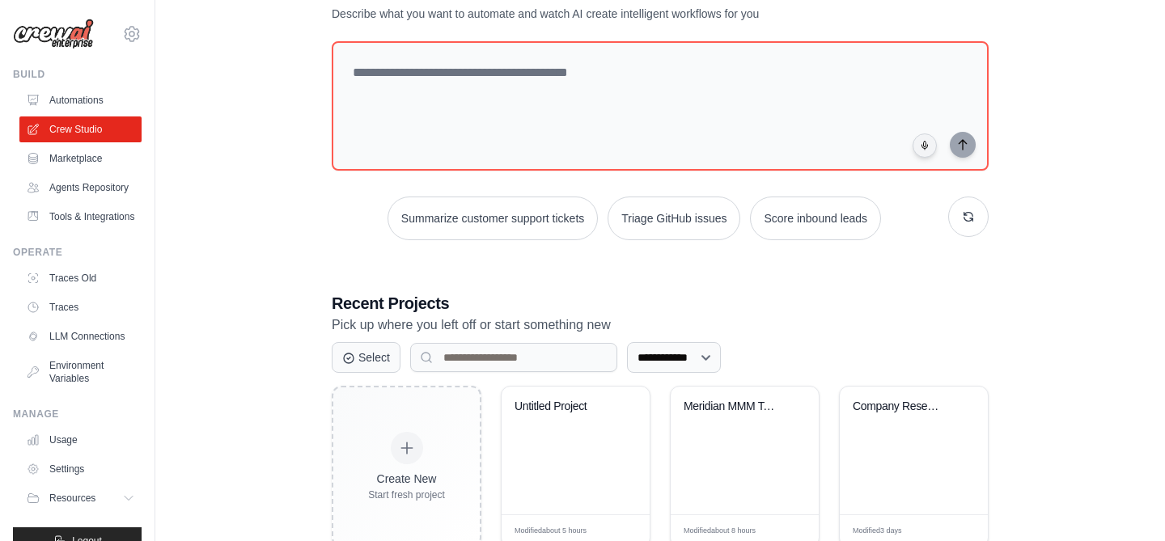
scroll to position [70, 0]
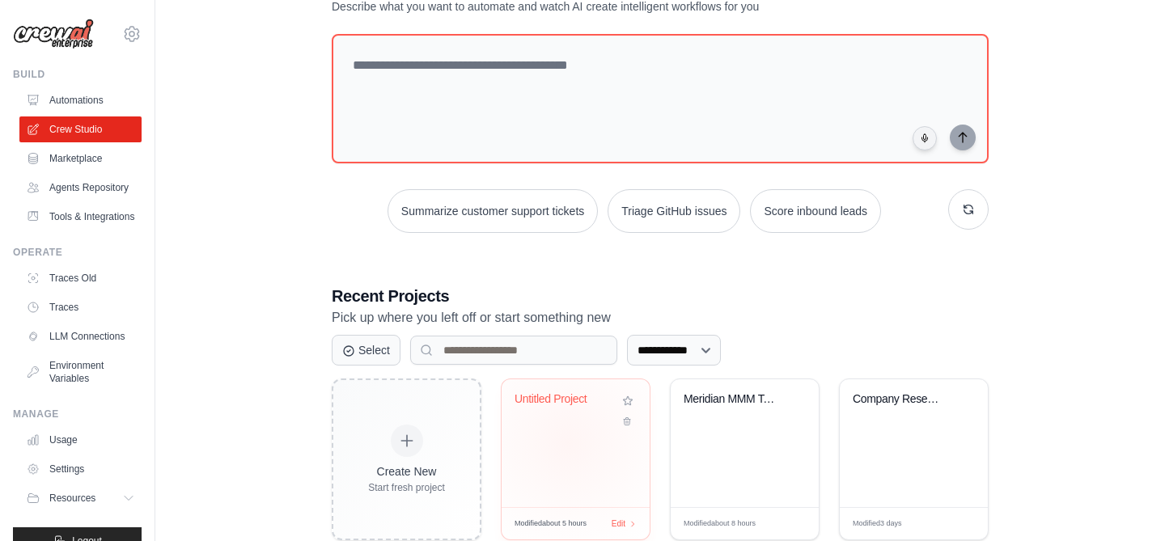
click at [568, 443] on div "Untitled Project" at bounding box center [576, 443] width 148 height 128
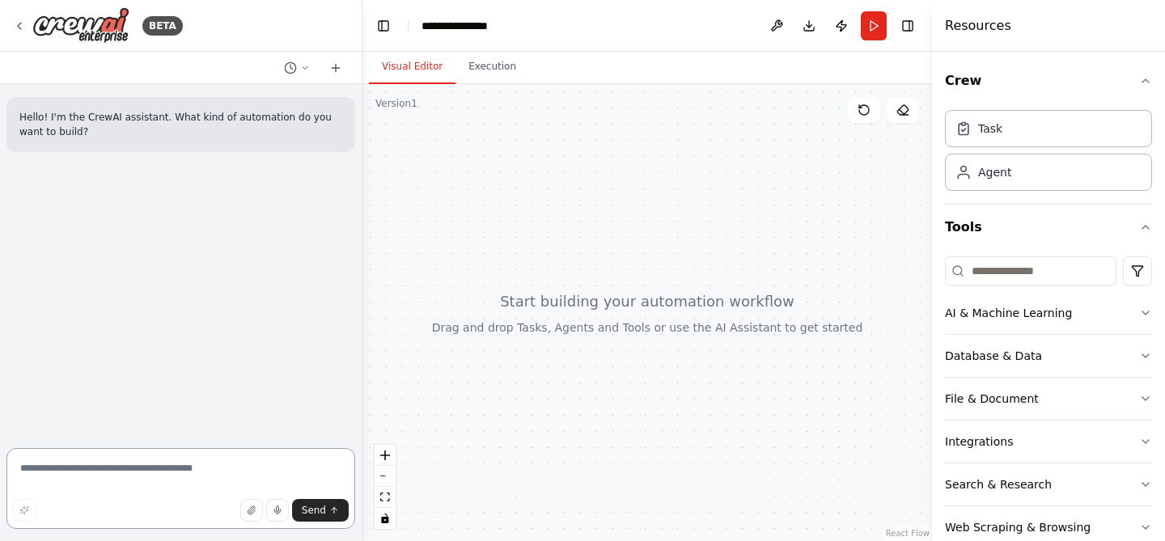
click at [210, 474] on textarea at bounding box center [180, 488] width 349 height 81
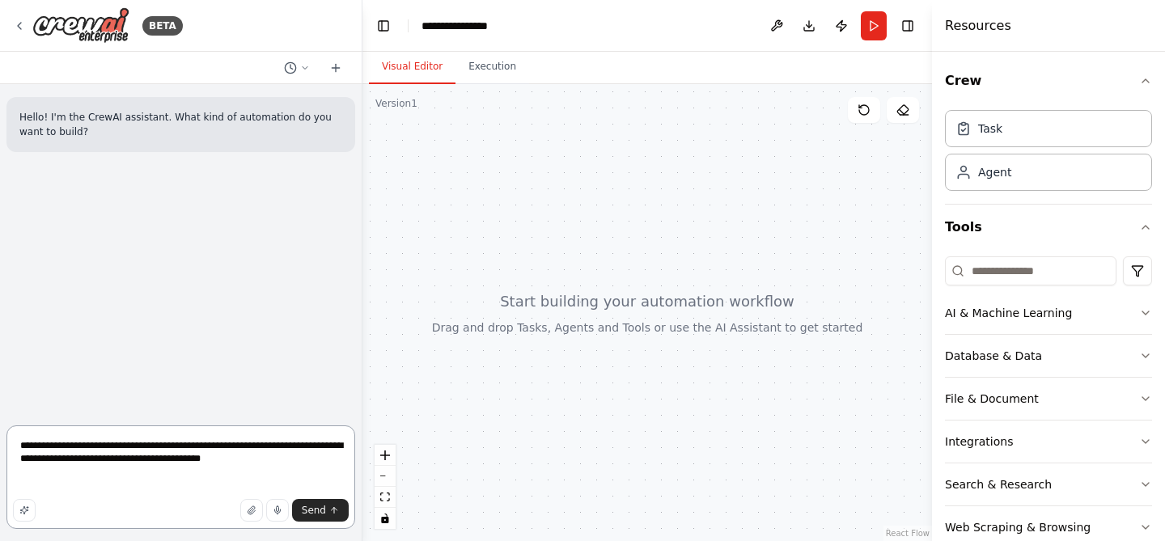
click at [136, 486] on textarea "**********" at bounding box center [180, 478] width 349 height 104
paste textarea "**********"
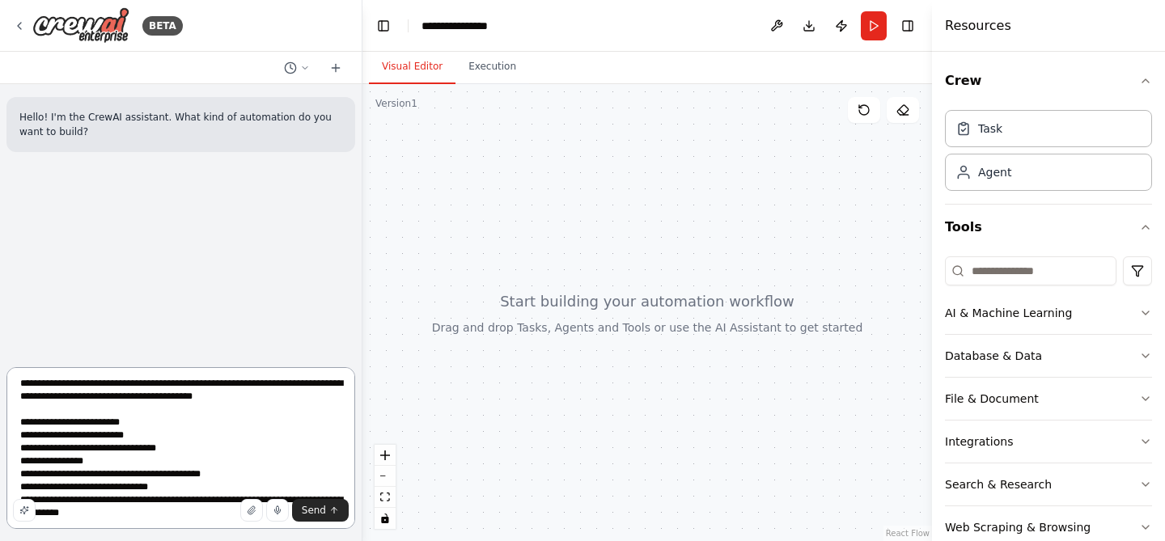
scroll to position [5, 0]
click at [22, 426] on textarea "**********" at bounding box center [180, 448] width 349 height 162
click at [19, 435] on textarea "**********" at bounding box center [180, 448] width 349 height 162
click at [28, 426] on textarea "**********" at bounding box center [180, 448] width 349 height 162
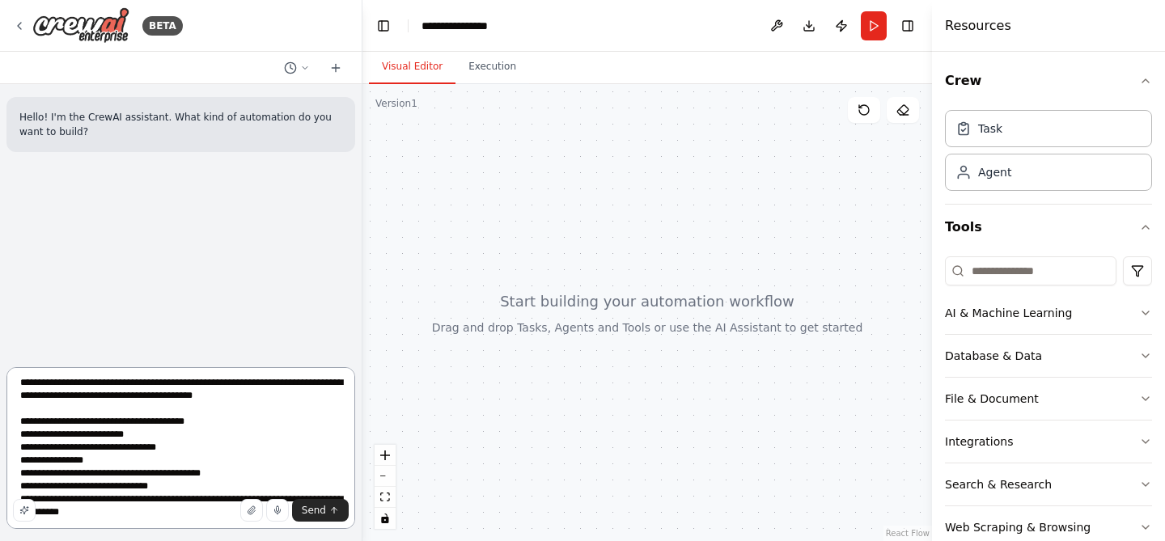
click at [218, 427] on textarea "**********" at bounding box center [180, 448] width 349 height 162
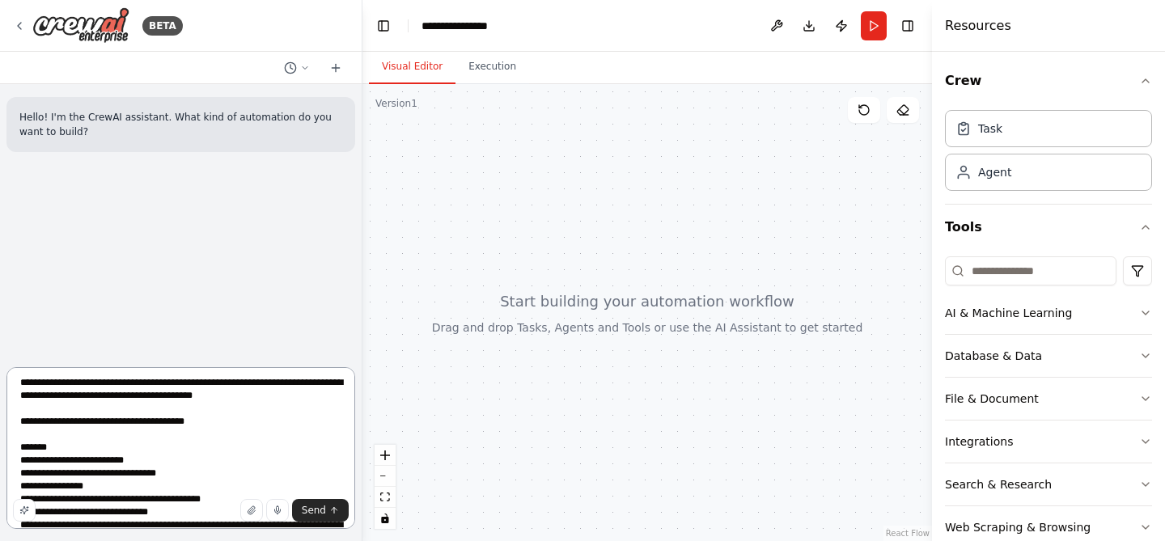
click at [91, 421] on textarea "**********" at bounding box center [180, 448] width 349 height 162
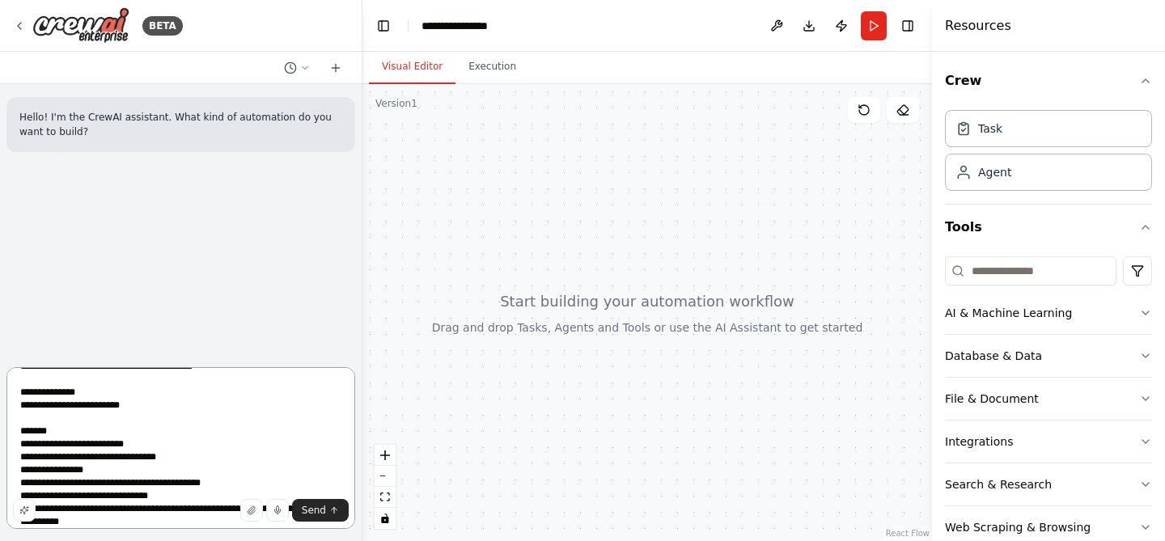
scroll to position [0, 0]
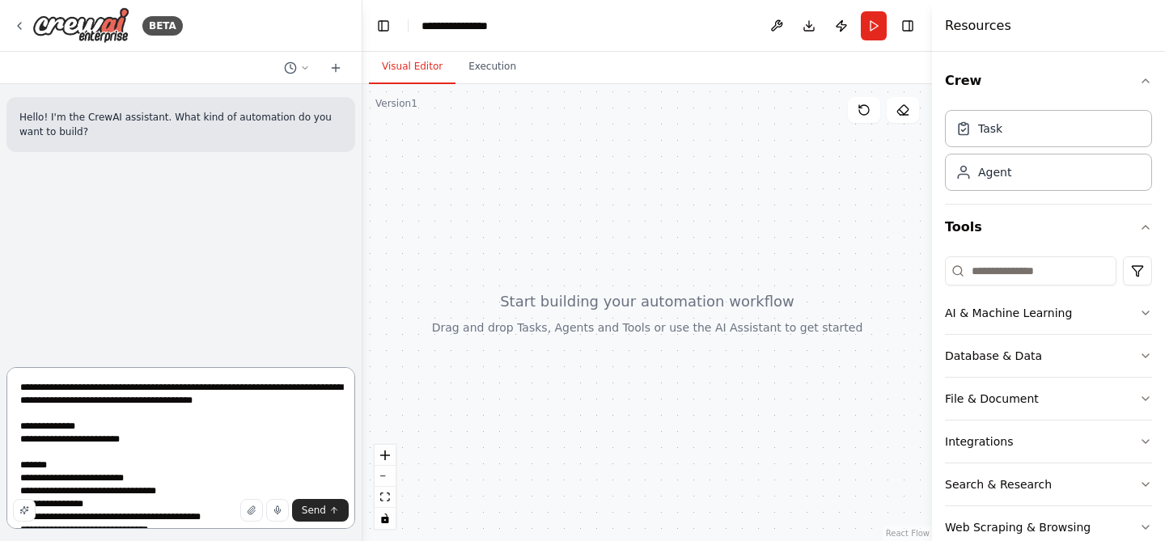
click at [291, 403] on textarea "**********" at bounding box center [180, 448] width 349 height 162
click at [157, 404] on textarea "**********" at bounding box center [180, 448] width 349 height 162
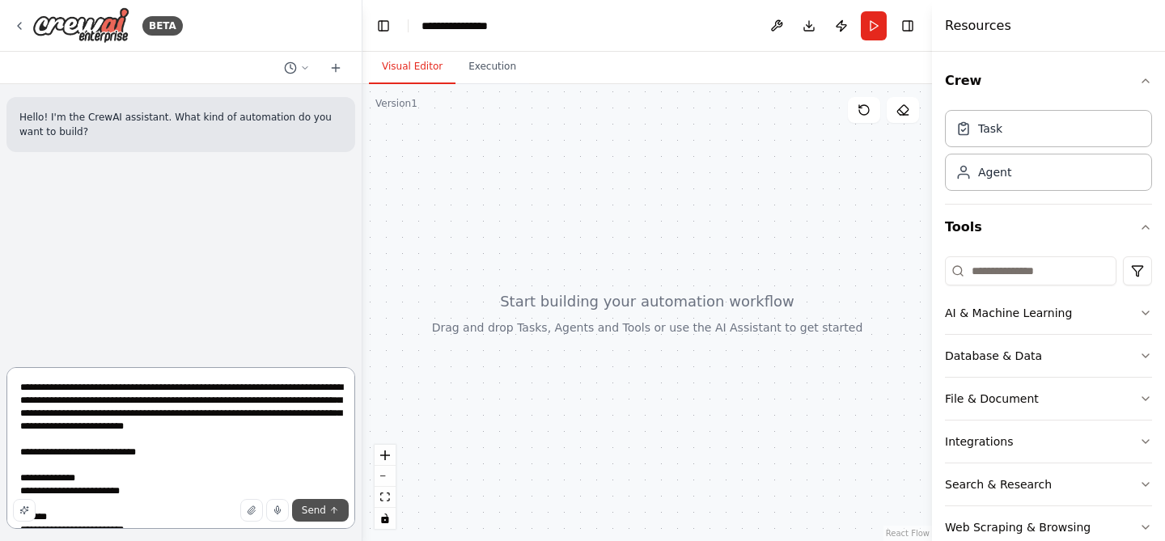
type textarea "**********"
click at [311, 520] on button "Send" at bounding box center [320, 510] width 57 height 23
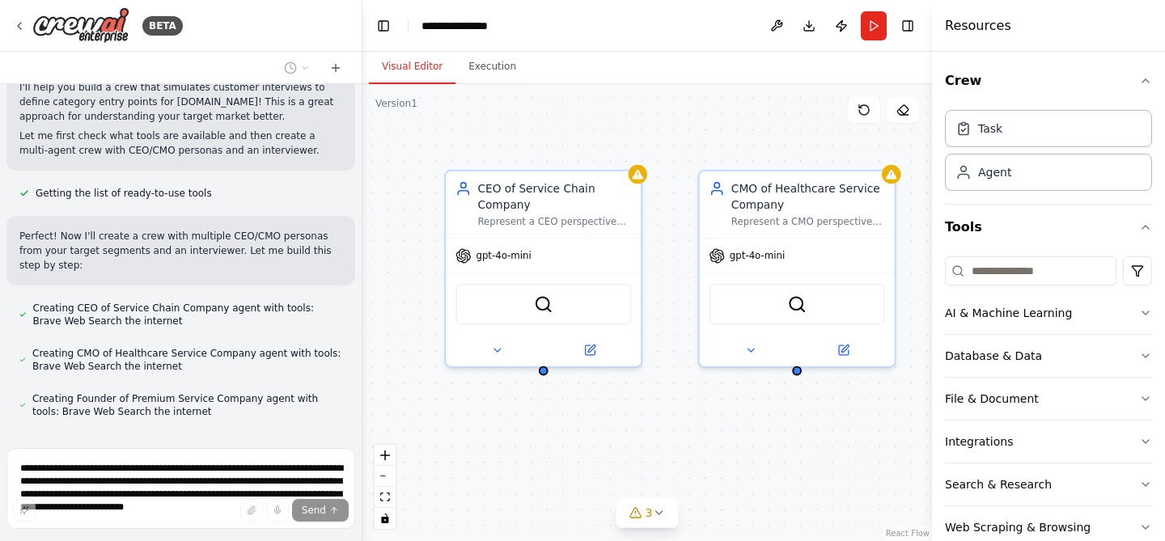
scroll to position [428, 0]
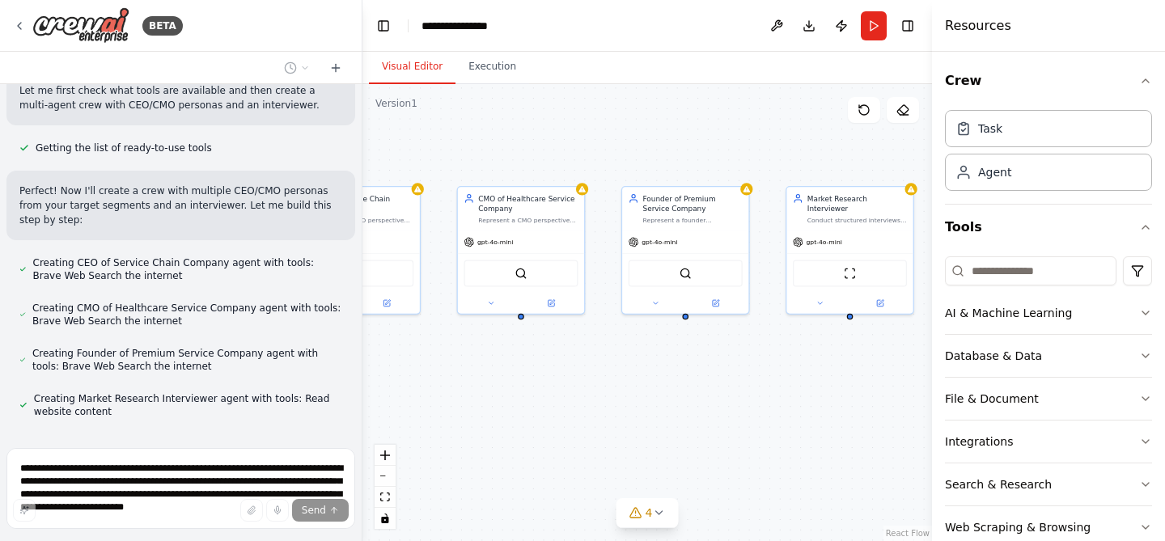
drag, startPoint x: 651, startPoint y: 446, endPoint x: 484, endPoint y: 383, distance: 179.0
click at [484, 383] on div "CEO of Service Chain Company Represent a CEO perspective from a high-growth Swe…" at bounding box center [647, 312] width 570 height 457
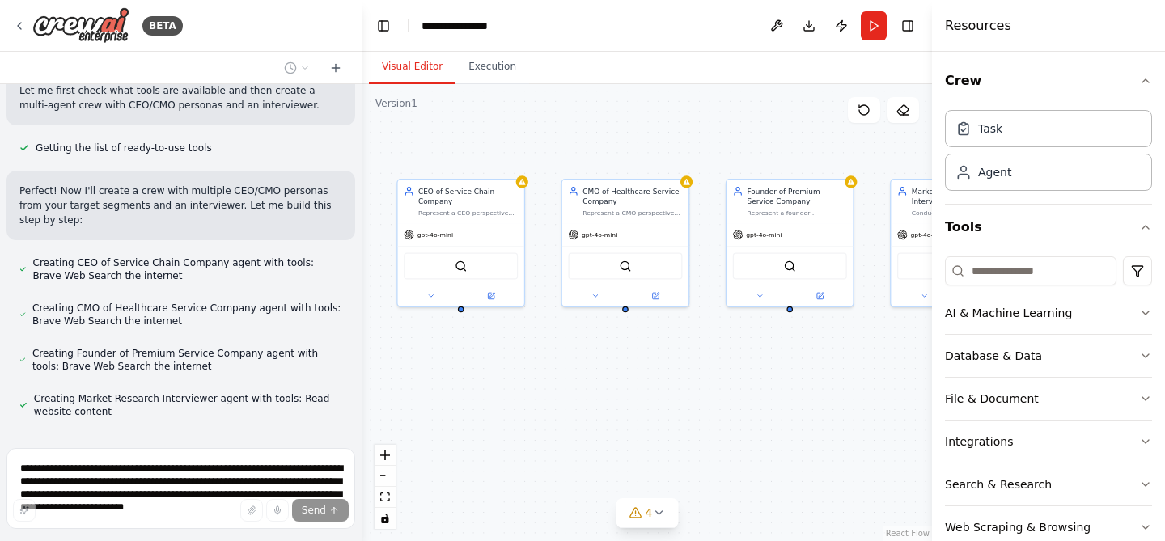
drag, startPoint x: 602, startPoint y: 373, endPoint x: 706, endPoint y: 366, distance: 104.6
click at [706, 366] on div "CEO of Service Chain Company Represent a CEO perspective from a high-growth Swe…" at bounding box center [647, 312] width 570 height 457
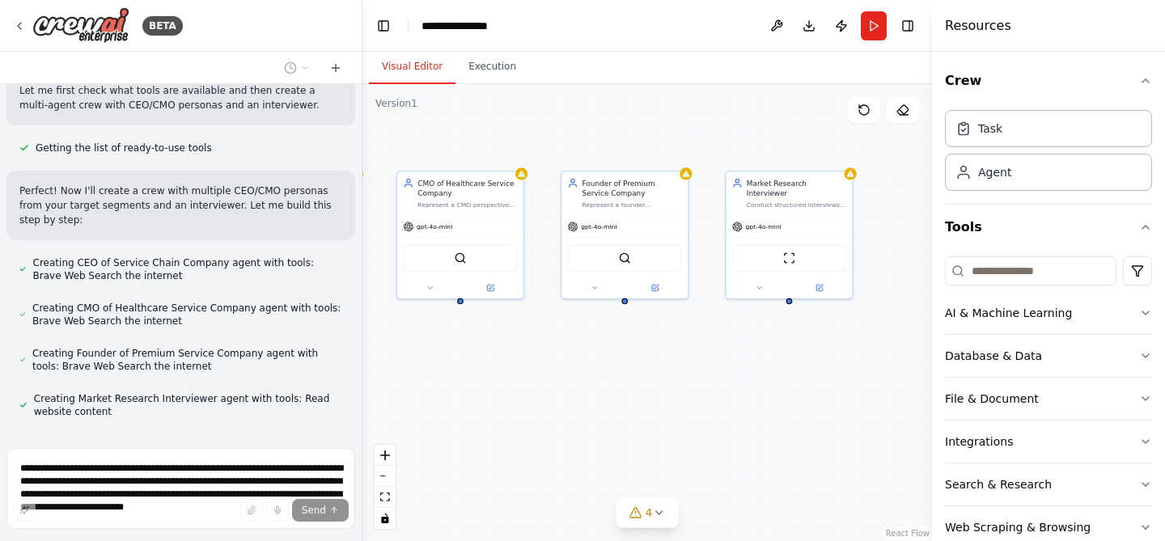
drag, startPoint x: 706, startPoint y: 366, endPoint x: 545, endPoint y: 355, distance: 161.3
click at [541, 358] on div "CEO of Service Chain Company Represent a CEO perspective from a high-growth Swe…" at bounding box center [647, 312] width 570 height 457
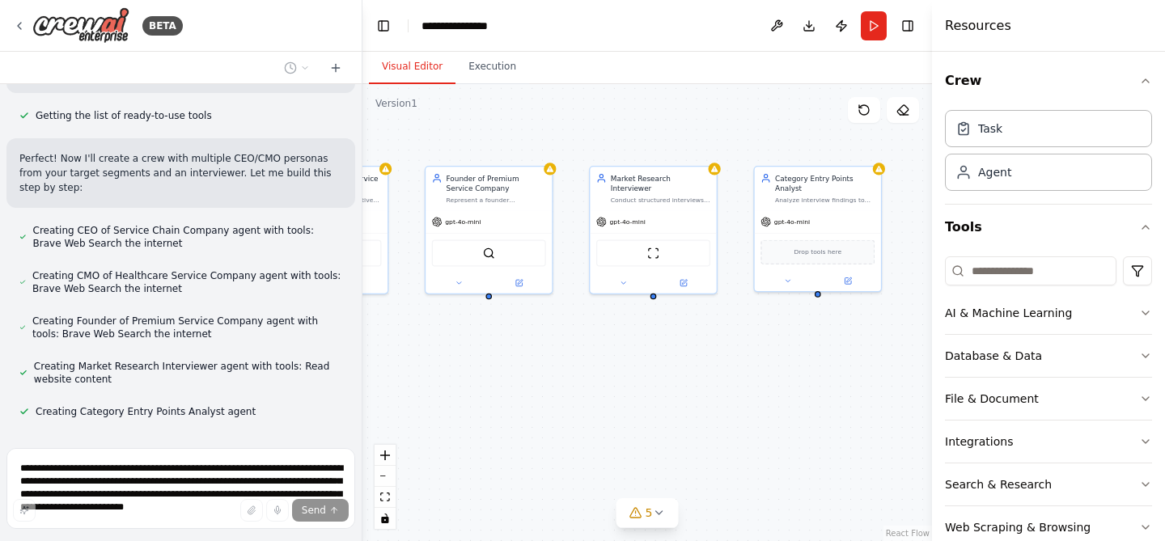
drag, startPoint x: 545, startPoint y: 355, endPoint x: 409, endPoint y: 350, distance: 136.0
click at [409, 350] on div "CEO of Service Chain Company Represent a CEO perspective from a high-growth Swe…" at bounding box center [647, 312] width 570 height 457
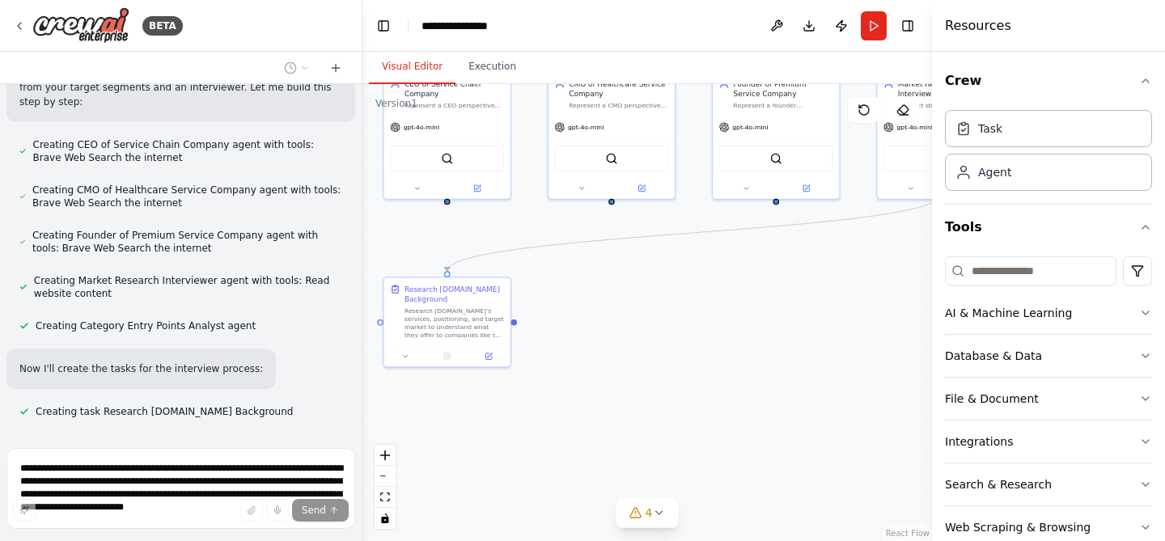
drag, startPoint x: 497, startPoint y: 417, endPoint x: 788, endPoint y: 322, distance: 306.5
click at [788, 322] on div ".deletable-edge-delete-btn { width: 20px; height: 20px; border: 0px solid #ffff…" at bounding box center [647, 312] width 570 height 457
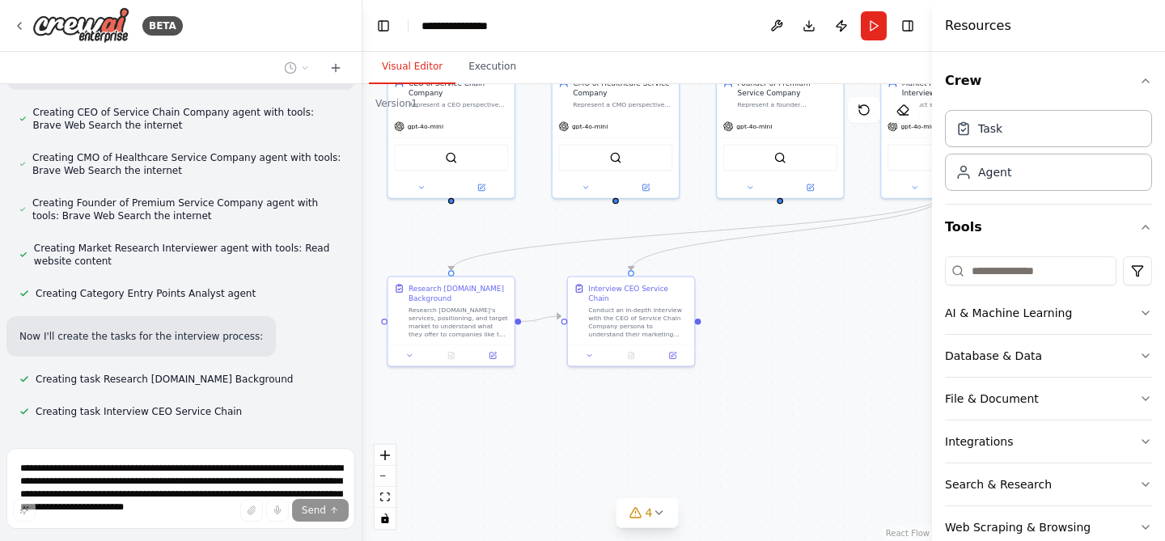
scroll to position [611, 0]
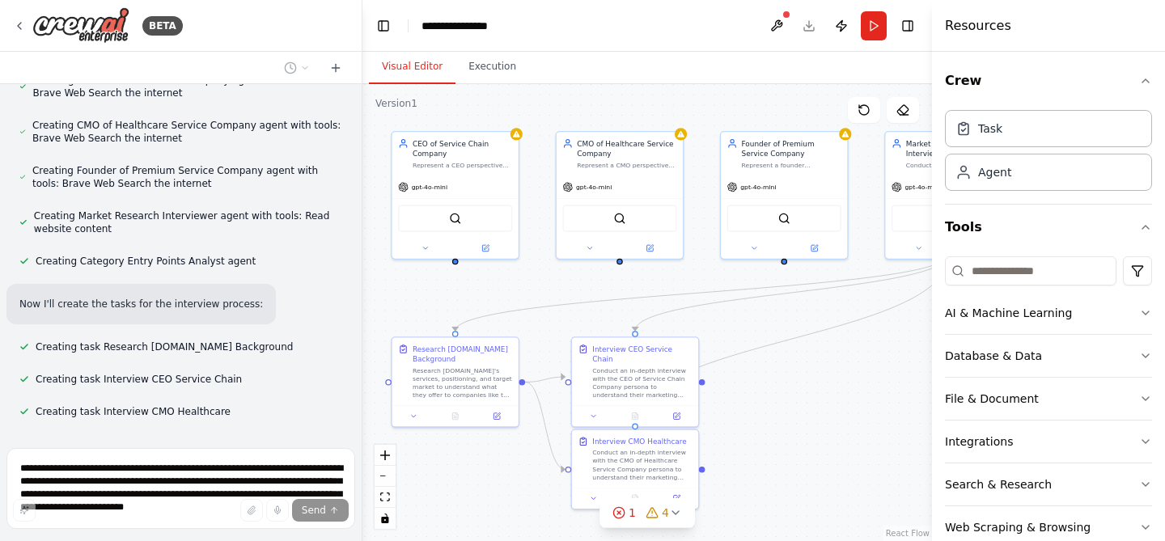
drag, startPoint x: 808, startPoint y: 328, endPoint x: 812, endPoint y: 389, distance: 60.8
click at [812, 389] on div ".deletable-edge-delete-btn { width: 20px; height: 20px; border: 0px solid #ffff…" at bounding box center [647, 312] width 570 height 457
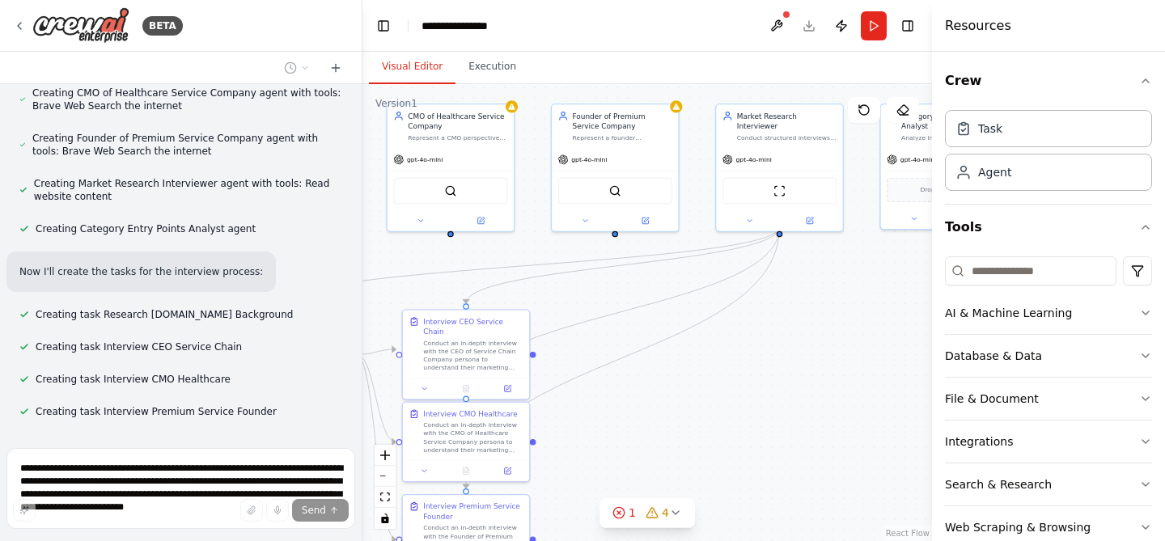
drag, startPoint x: 875, startPoint y: 409, endPoint x: 701, endPoint y: 380, distance: 175.6
click at [701, 380] on div ".deletable-edge-delete-btn { width: 20px; height: 20px; border: 0px solid #ffff…" at bounding box center [647, 312] width 570 height 457
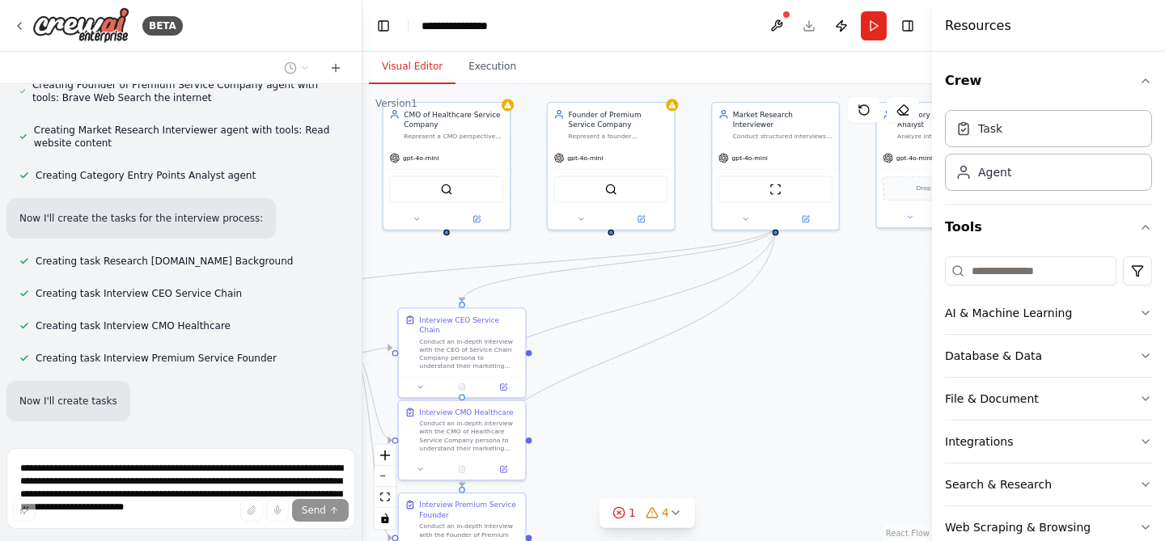
scroll to position [729, 0]
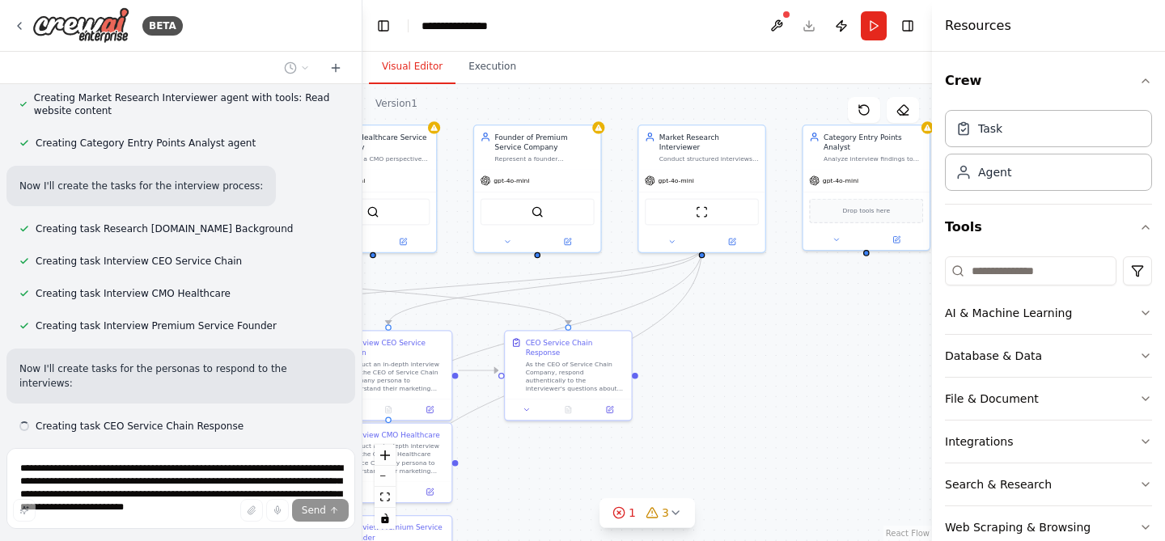
drag, startPoint x: 833, startPoint y: 311, endPoint x: 734, endPoint y: 340, distance: 103.5
click at [734, 340] on div ".deletable-edge-delete-btn { width: 20px; height: 20px; border: 0px solid #ffff…" at bounding box center [647, 312] width 570 height 457
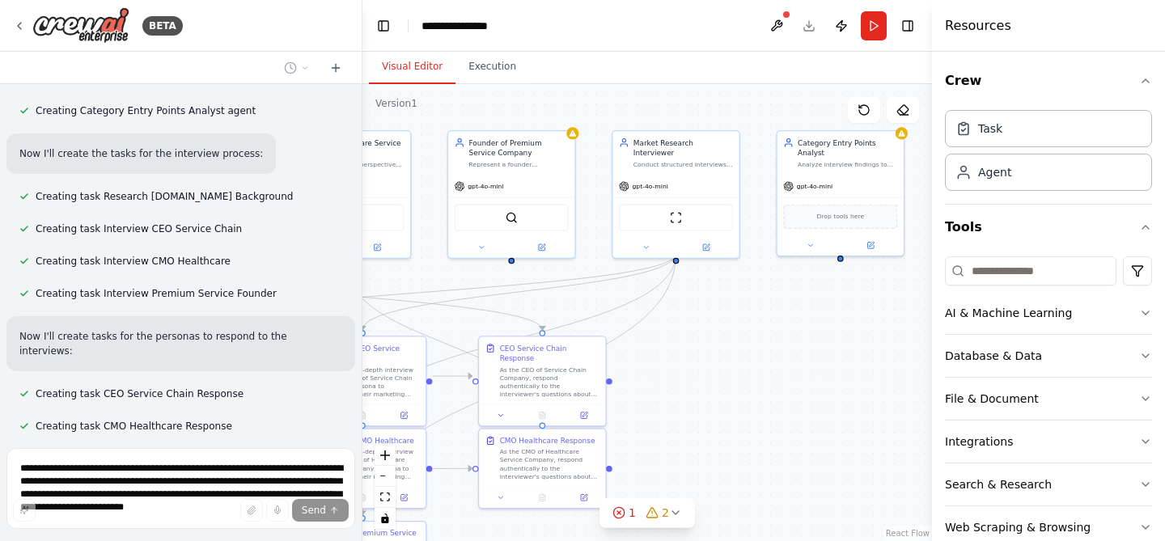
scroll to position [794, 0]
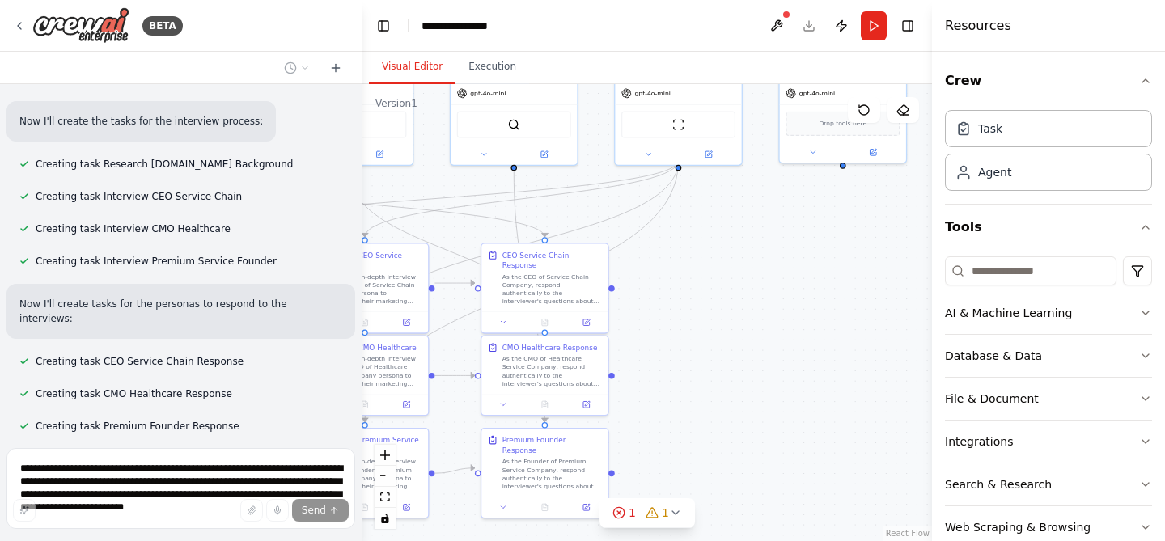
drag, startPoint x: 734, startPoint y: 375, endPoint x: 735, endPoint y: 280, distance: 95.5
click at [735, 280] on div ".deletable-edge-delete-btn { width: 20px; height: 20px; border: 0px solid #ffff…" at bounding box center [647, 312] width 570 height 457
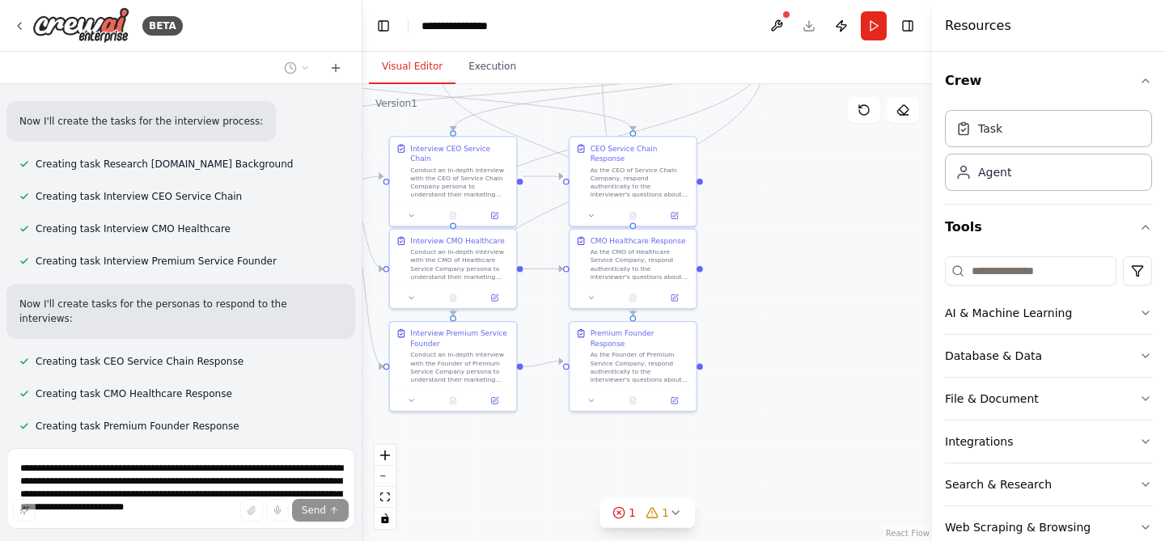
drag, startPoint x: 735, startPoint y: 280, endPoint x: 824, endPoint y: 177, distance: 135.9
click at [824, 177] on div ".deletable-edge-delete-btn { width: 20px; height: 20px; border: 0px solid #ffff…" at bounding box center [647, 312] width 570 height 457
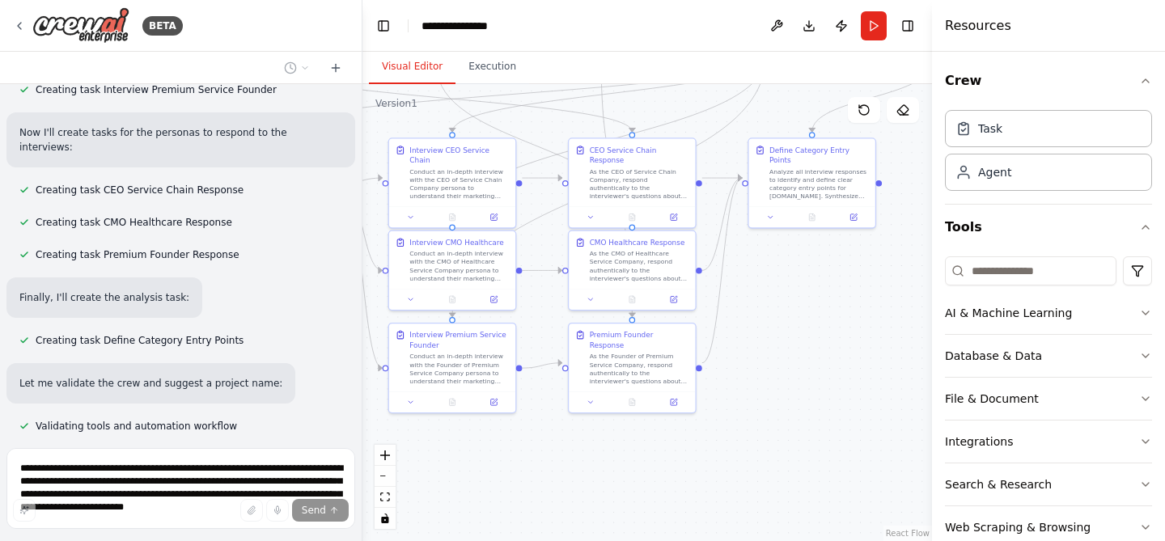
scroll to position [997, 0]
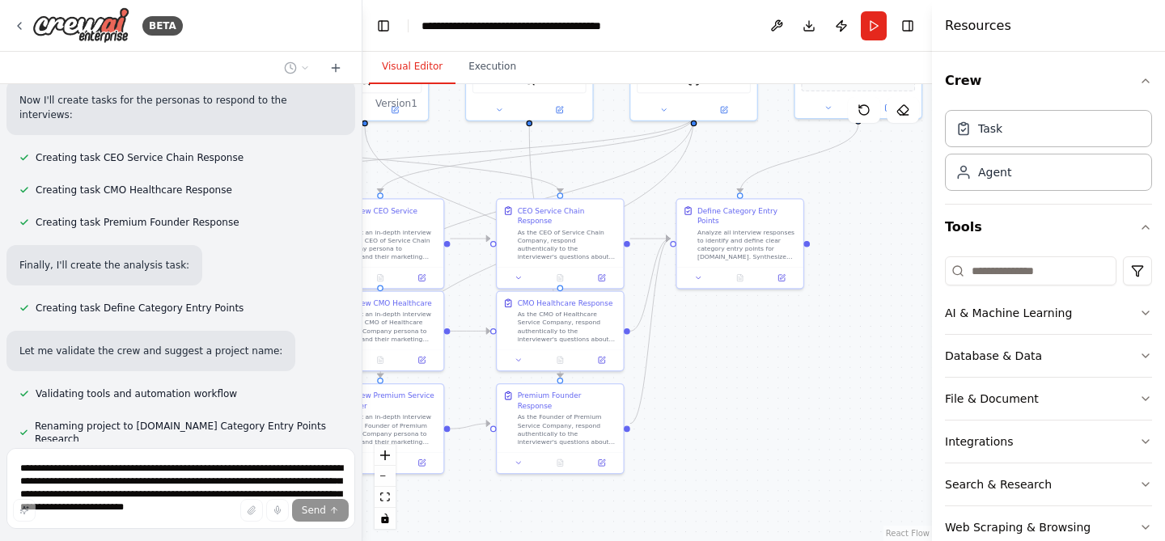
drag, startPoint x: 838, startPoint y: 333, endPoint x: 766, endPoint y: 394, distance: 94.2
click at [766, 394] on div ".deletable-edge-delete-btn { width: 20px; height: 20px; border: 0px solid #ffff…" at bounding box center [647, 312] width 570 height 457
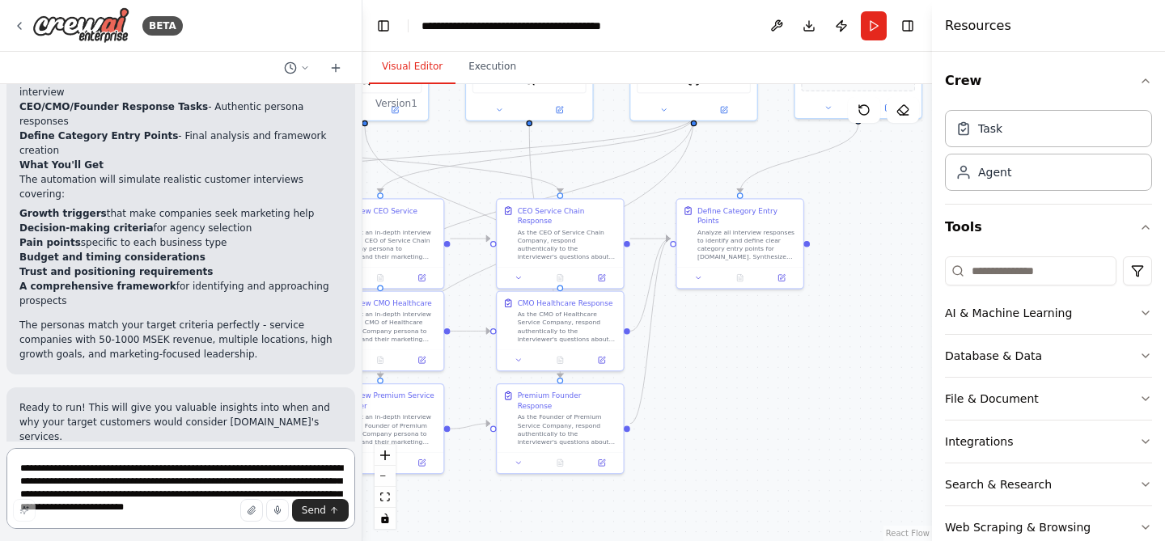
scroll to position [1732, 0]
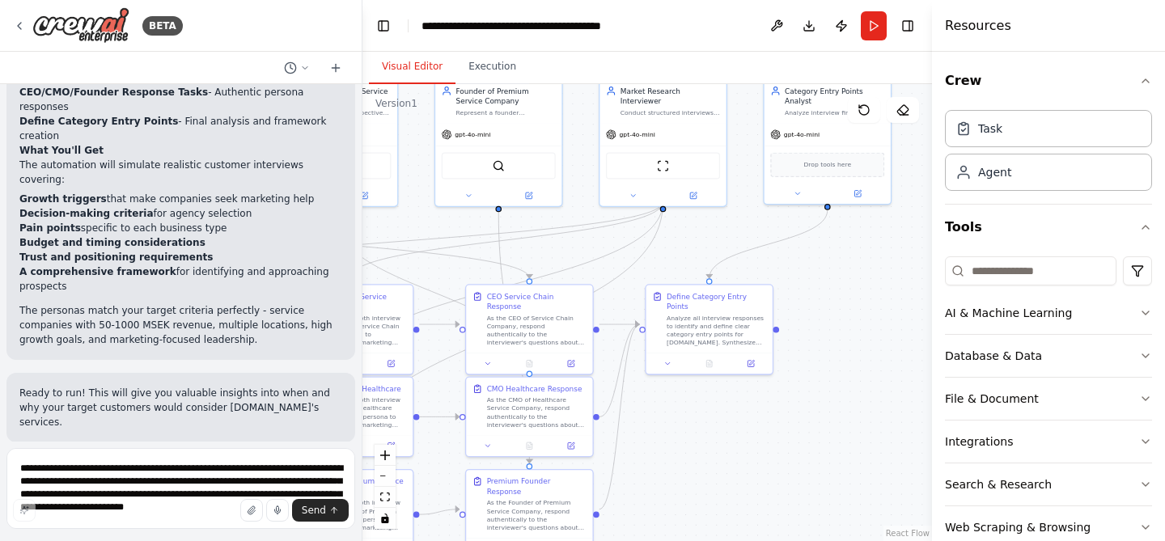
drag, startPoint x: 775, startPoint y: 379, endPoint x: 744, endPoint y: 464, distance: 91.1
click at [744, 464] on div ".deletable-edge-delete-btn { width: 20px; height: 20px; border: 0px solid #ffff…" at bounding box center [647, 312] width 570 height 457
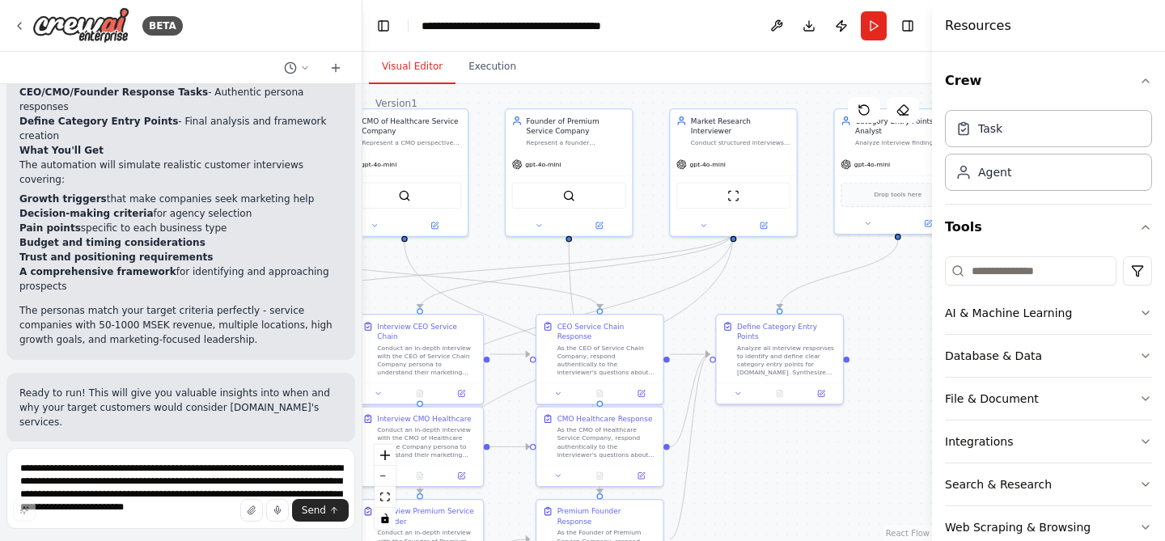
drag, startPoint x: 841, startPoint y: 377, endPoint x: 912, endPoint y: 405, distance: 76.6
click at [912, 405] on div ".deletable-edge-delete-btn { width: 20px; height: 20px; border: 0px solid #ffff…" at bounding box center [647, 312] width 570 height 457
click at [762, 219] on icon at bounding box center [764, 222] width 6 height 6
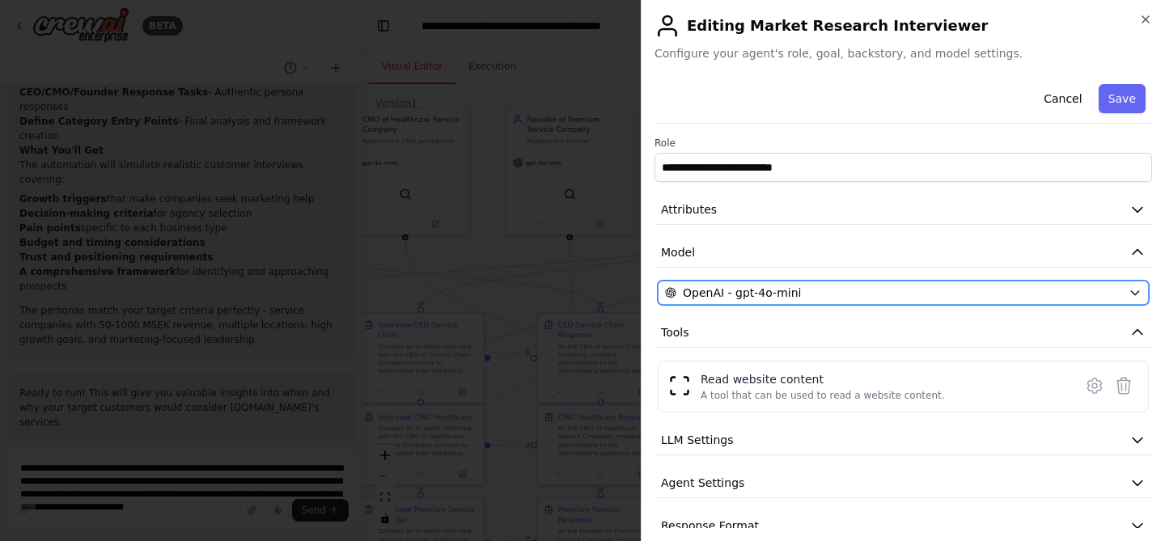
click at [773, 286] on span "OpenAI - gpt-4o-mini" at bounding box center [742, 293] width 118 height 16
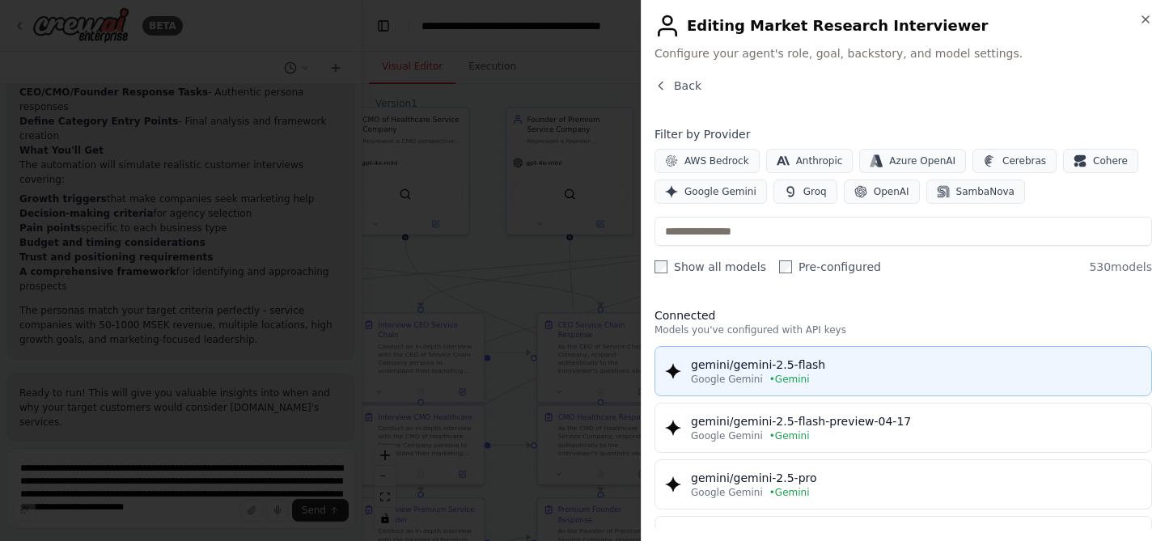
click at [789, 370] on div "gemini/gemini-2.5-flash" at bounding box center [916, 365] width 451 height 16
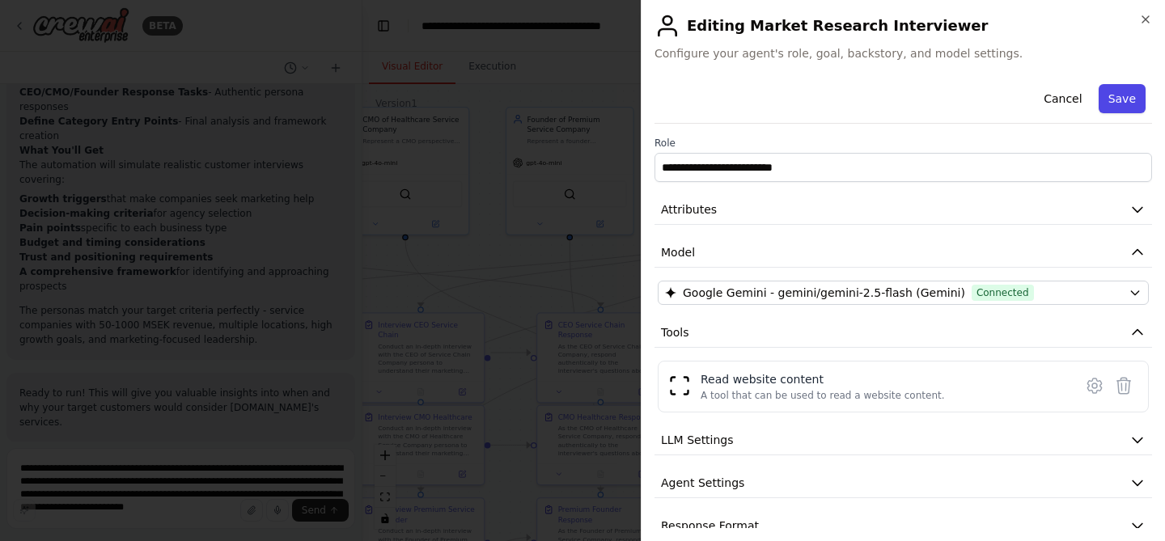
click at [1109, 108] on button "Save" at bounding box center [1122, 98] width 47 height 29
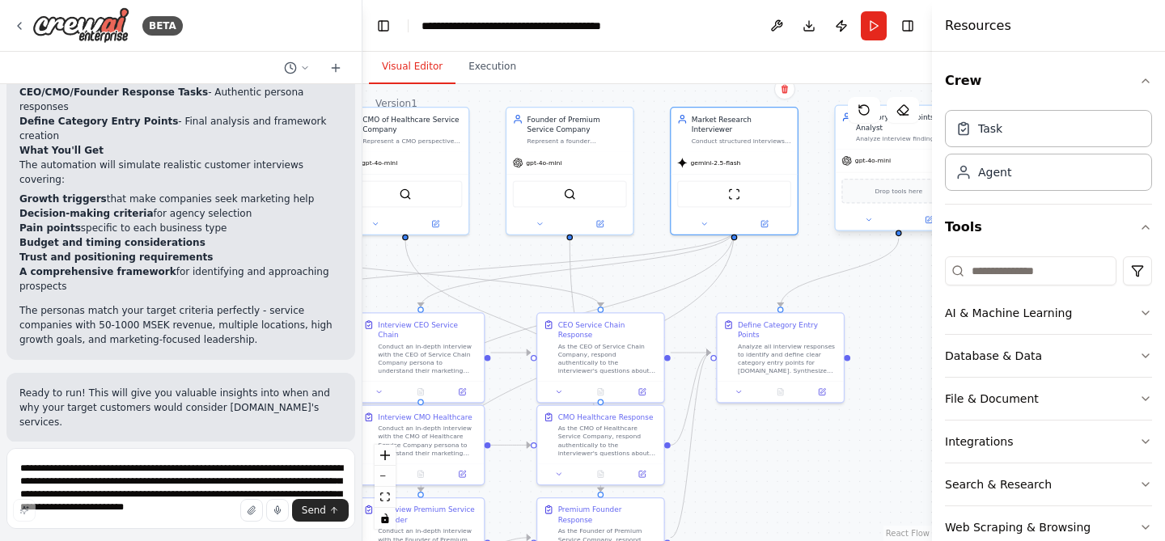
click at [879, 168] on div "gpt-4o-mini" at bounding box center [899, 161] width 126 height 23
click at [926, 219] on button "Toggle Sidebar" at bounding box center [931, 270] width 13 height 541
click at [917, 222] on button at bounding box center [929, 220] width 58 height 12
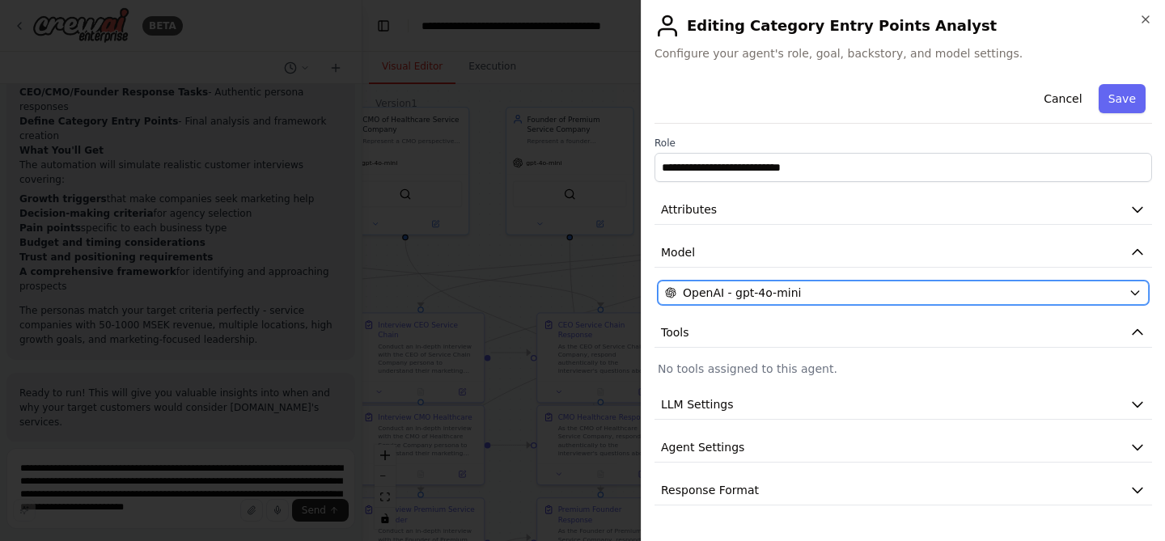
click at [788, 294] on span "OpenAI - gpt-4o-mini" at bounding box center [742, 293] width 118 height 16
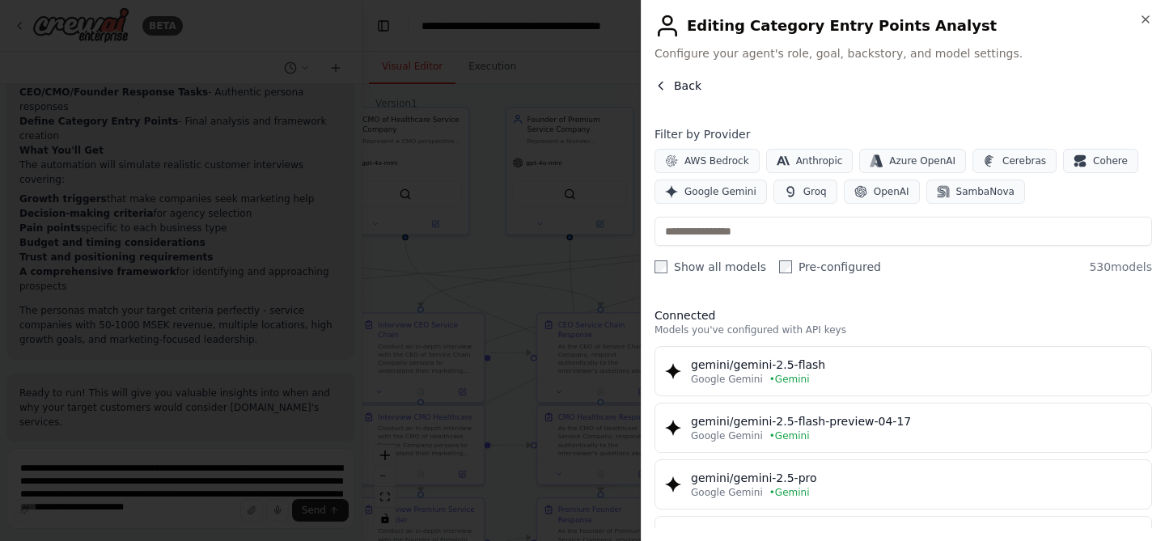
click at [663, 86] on icon "button" at bounding box center [660, 85] width 13 height 13
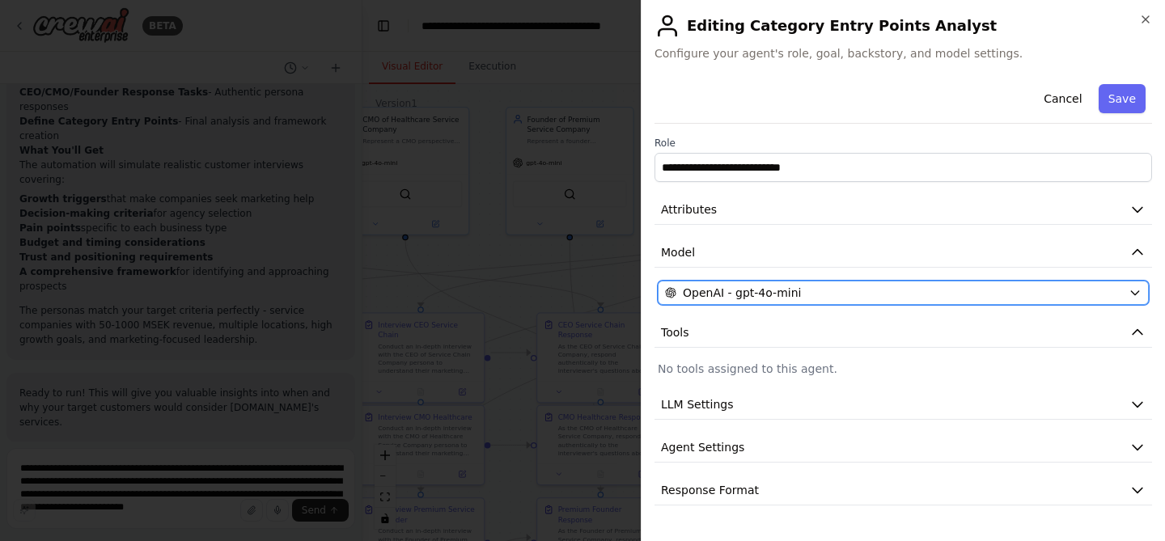
click at [756, 301] on button "OpenAI - gpt-4o-mini" at bounding box center [903, 293] width 491 height 24
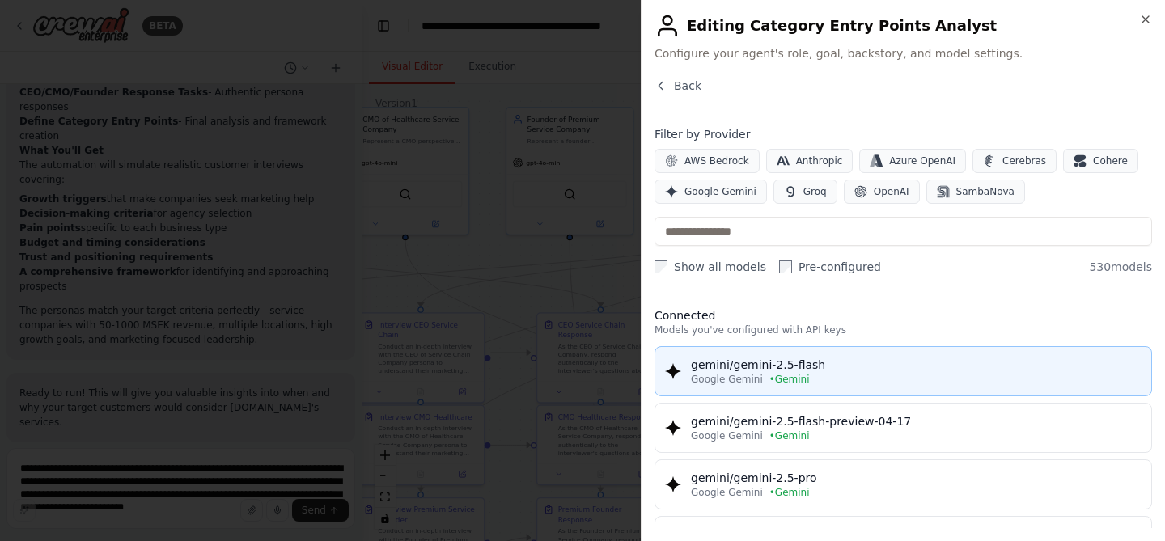
click at [739, 374] on span "Google Gemini" at bounding box center [727, 379] width 72 height 13
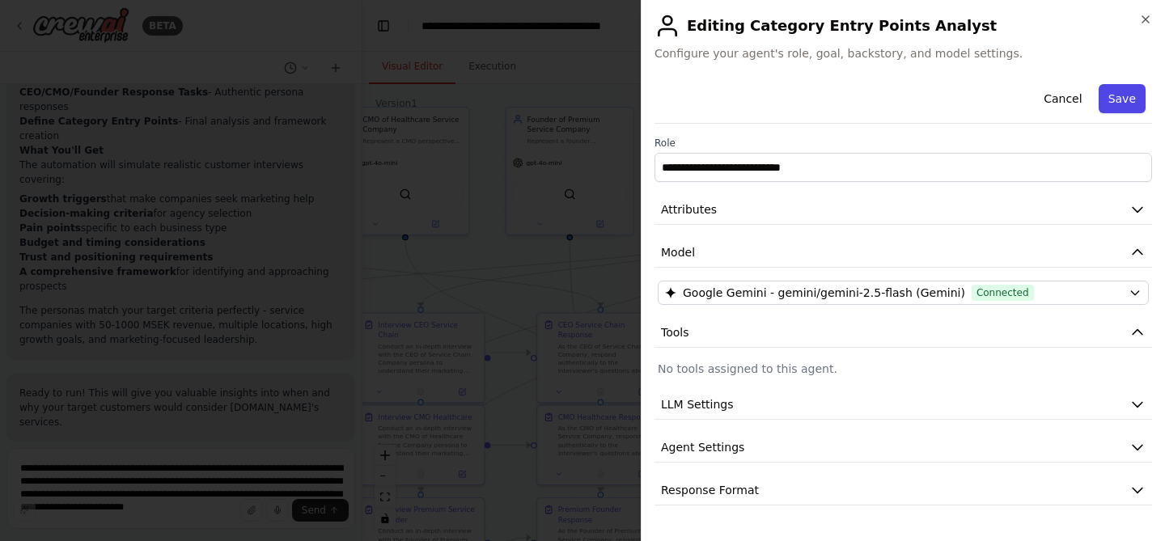
click at [1116, 106] on button "Save" at bounding box center [1122, 98] width 47 height 29
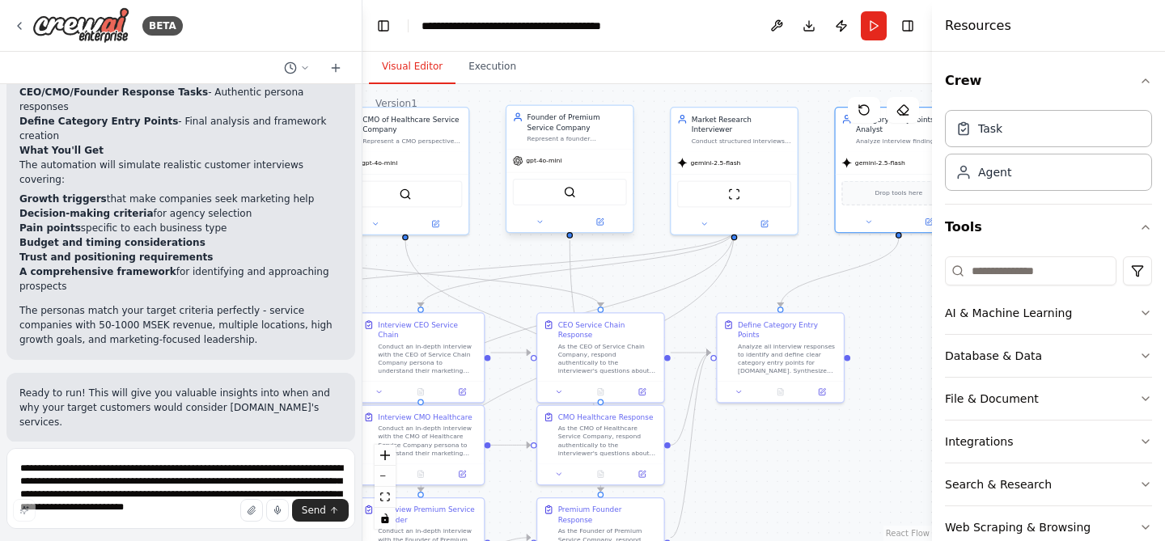
click at [609, 231] on div at bounding box center [569, 222] width 126 height 20
click at [604, 222] on button at bounding box center [600, 222] width 58 height 12
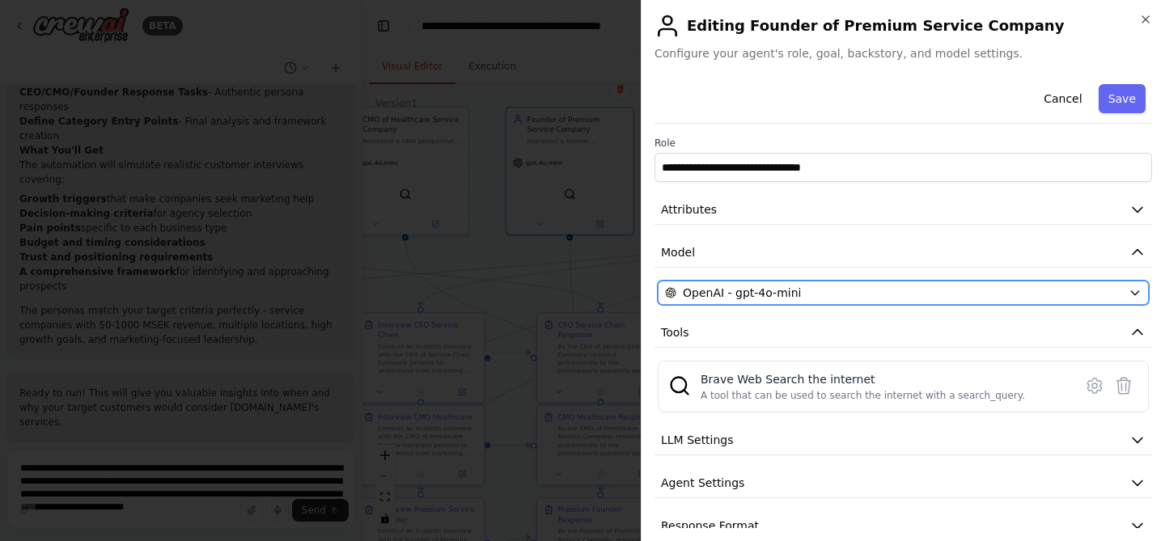
click at [743, 286] on span "OpenAI - gpt-4o-mini" at bounding box center [742, 293] width 118 height 16
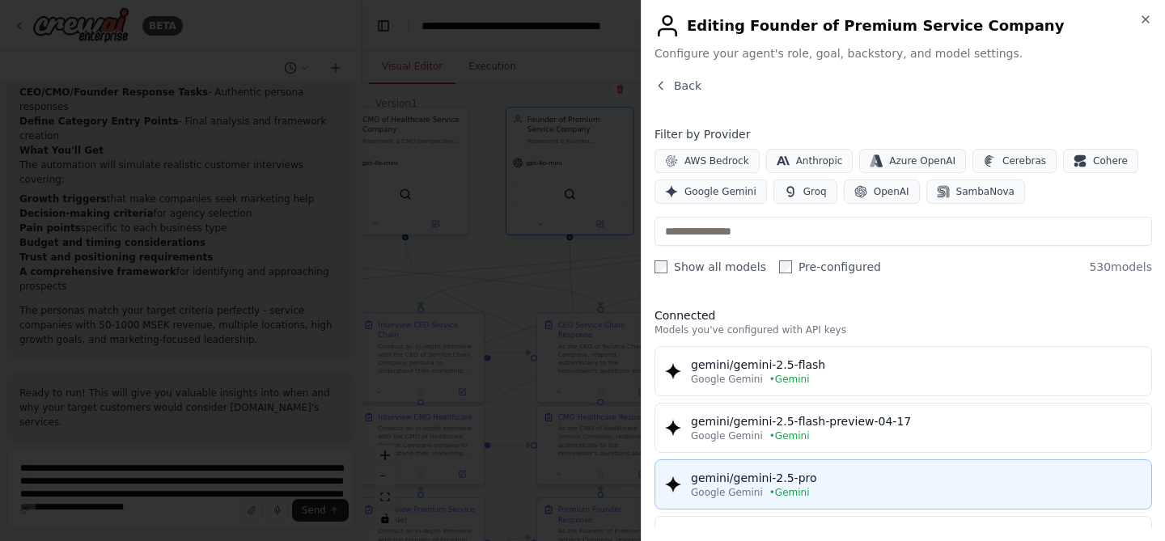
click at [786, 480] on div "gemini/gemini-2.5-pro" at bounding box center [916, 478] width 451 height 16
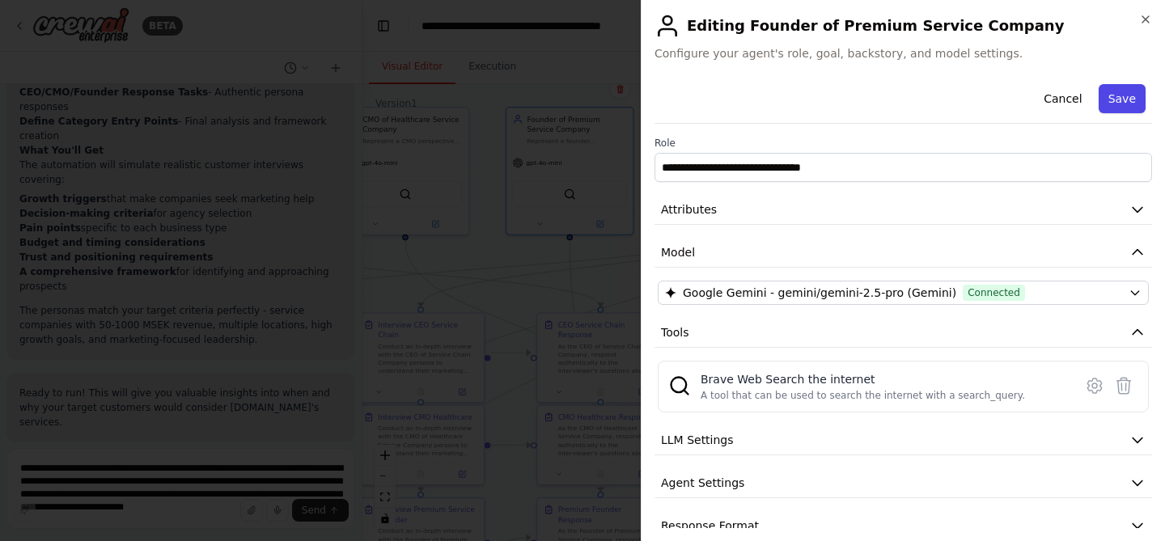
click at [1108, 95] on button "Save" at bounding box center [1122, 98] width 47 height 29
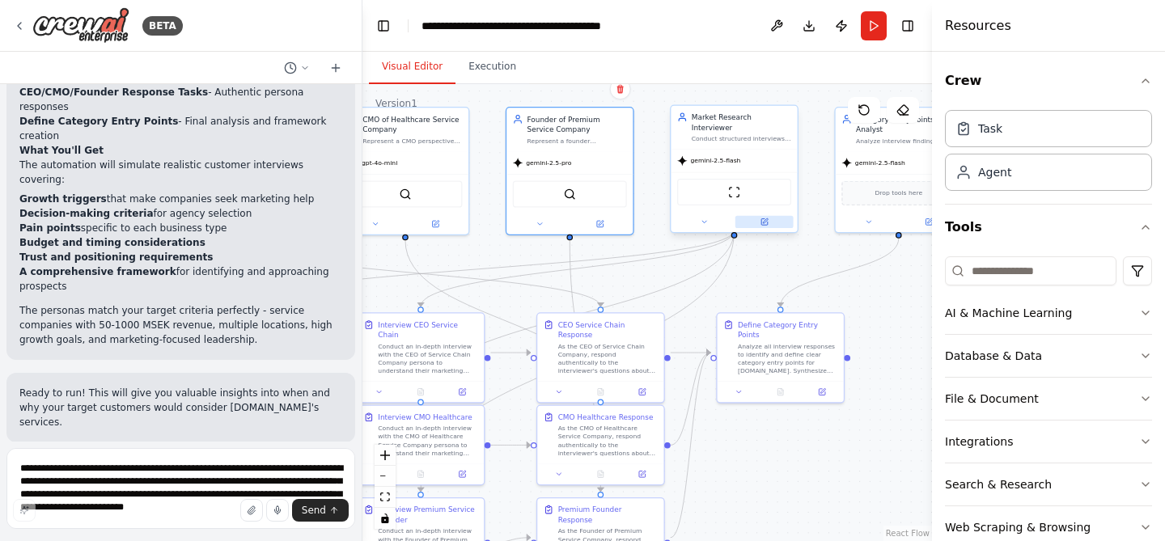
click at [767, 216] on button at bounding box center [764, 222] width 58 height 12
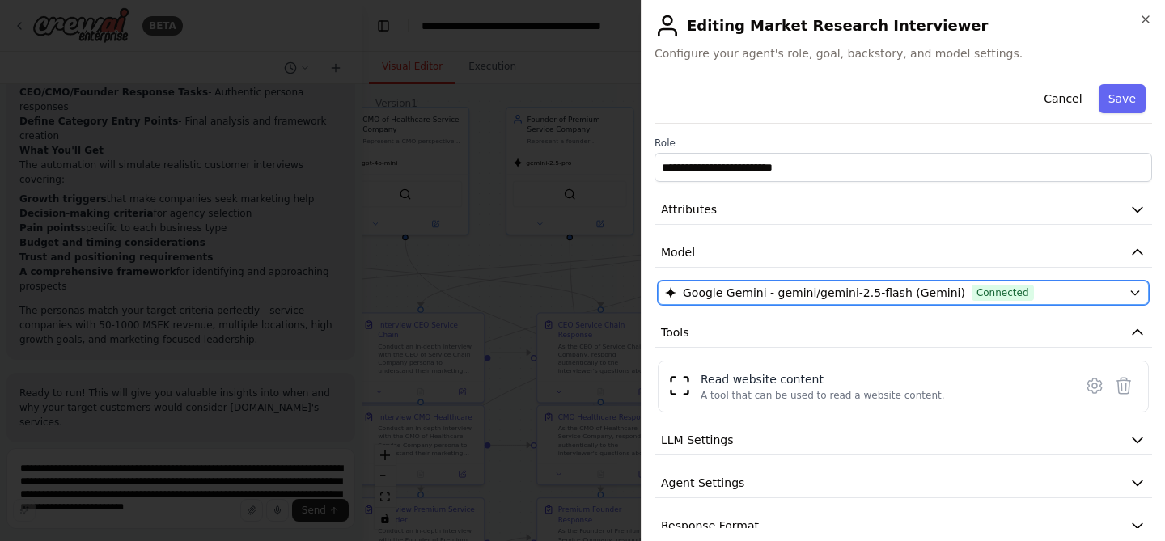
click at [776, 299] on span "Google Gemini - gemini/gemini-2.5-flash (Gemini)" at bounding box center [824, 293] width 282 height 16
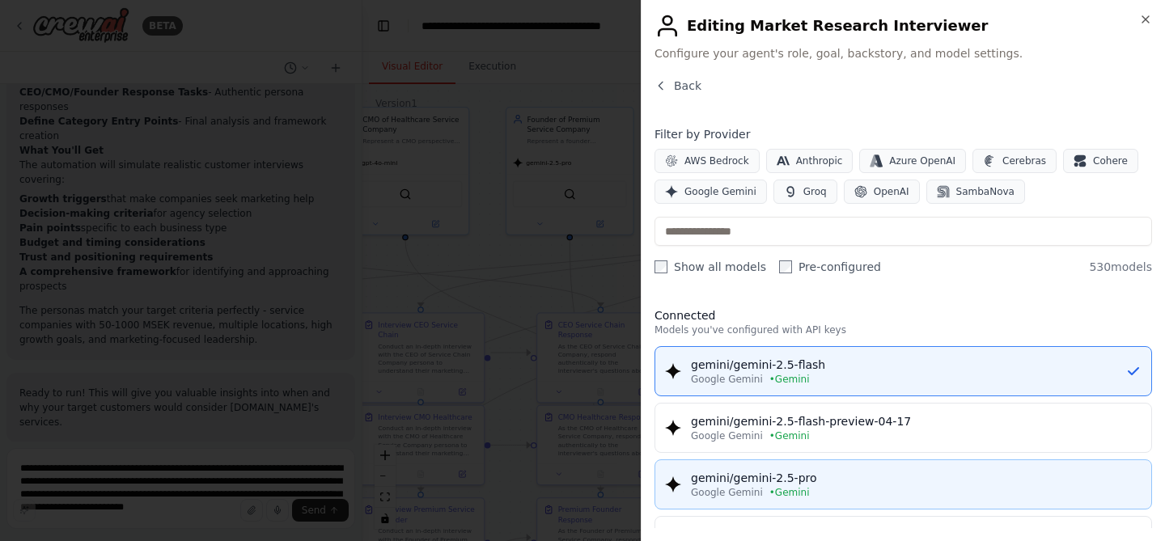
click at [763, 481] on div "gemini/gemini-2.5-pro" at bounding box center [916, 478] width 451 height 16
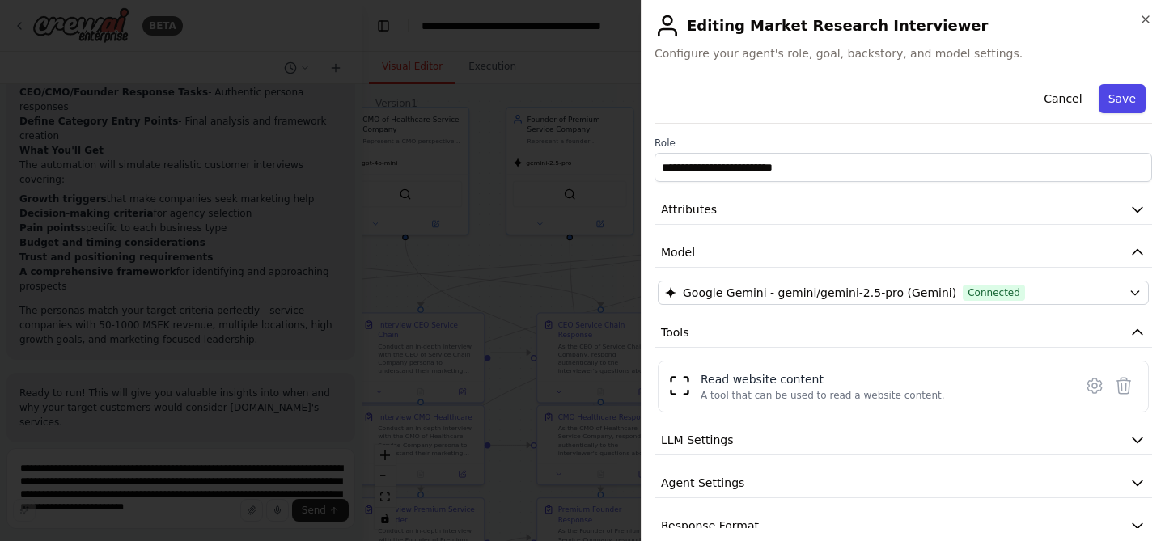
click at [1118, 95] on button "Save" at bounding box center [1122, 98] width 47 height 29
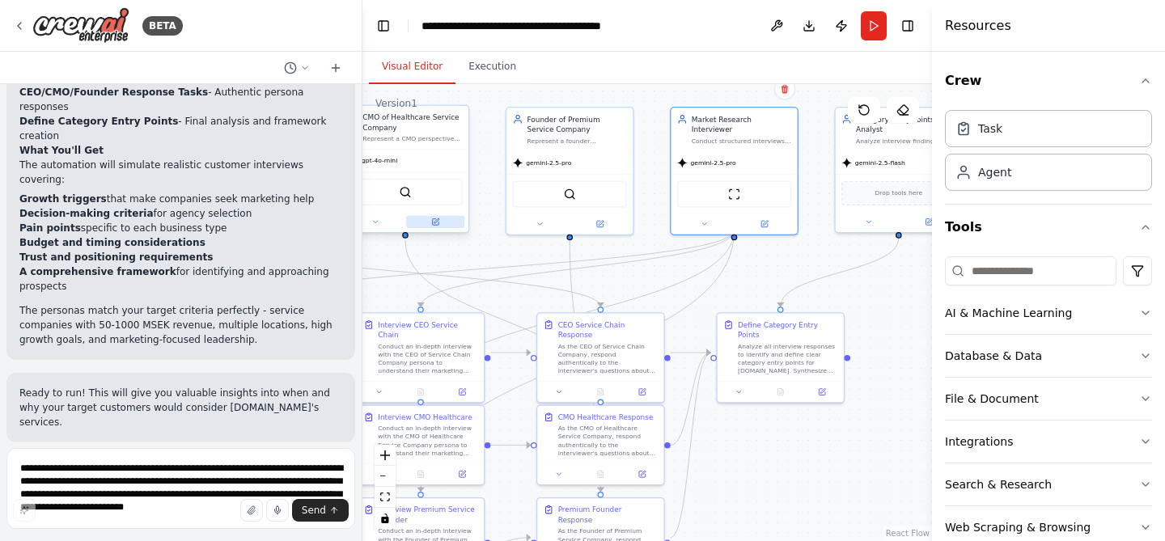
click at [429, 221] on button at bounding box center [435, 222] width 58 height 12
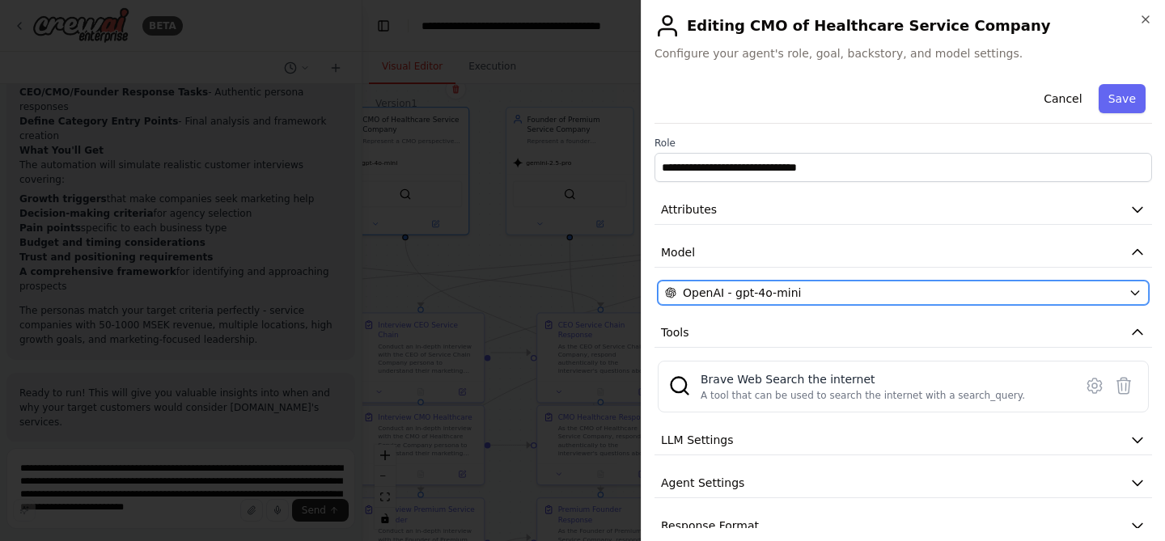
click at [893, 292] on div "OpenAI - gpt-4o-mini" at bounding box center [893, 293] width 457 height 16
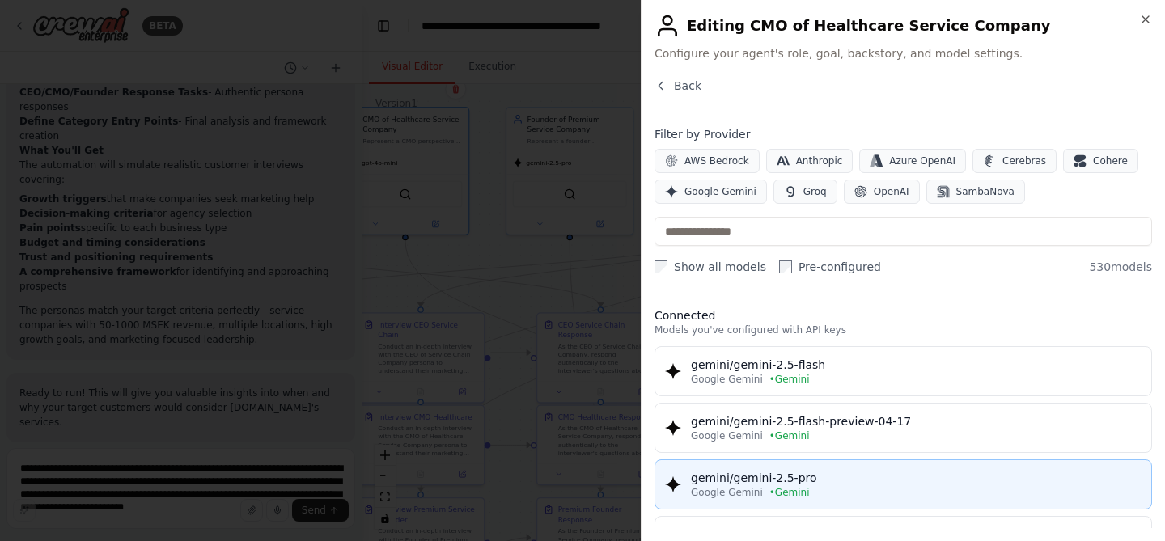
click at [820, 470] on div "gemini/gemini-2.5-pro" at bounding box center [916, 478] width 451 height 16
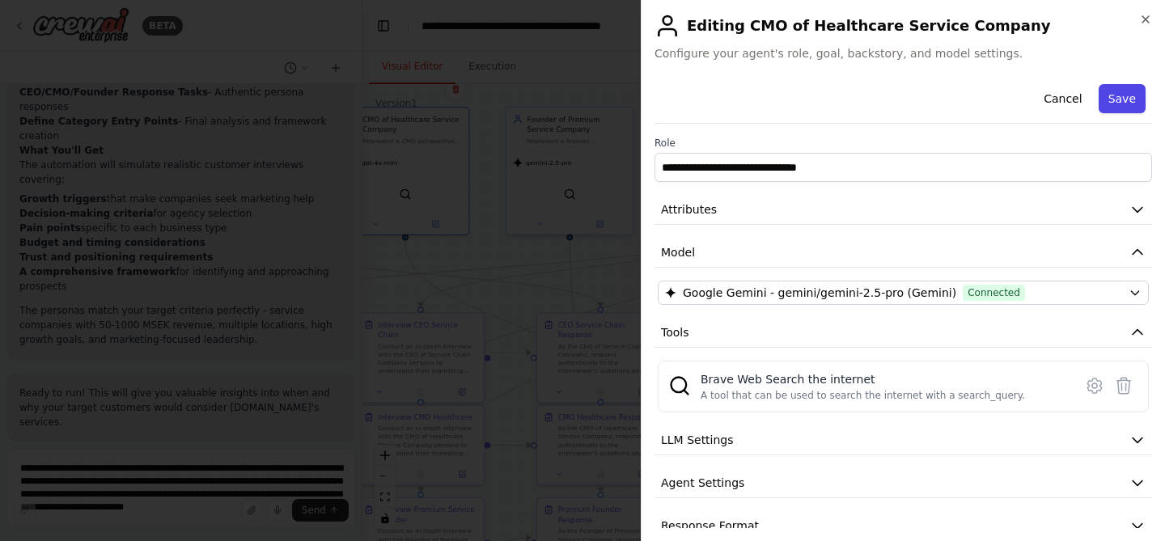
click at [1130, 91] on button "Save" at bounding box center [1122, 98] width 47 height 29
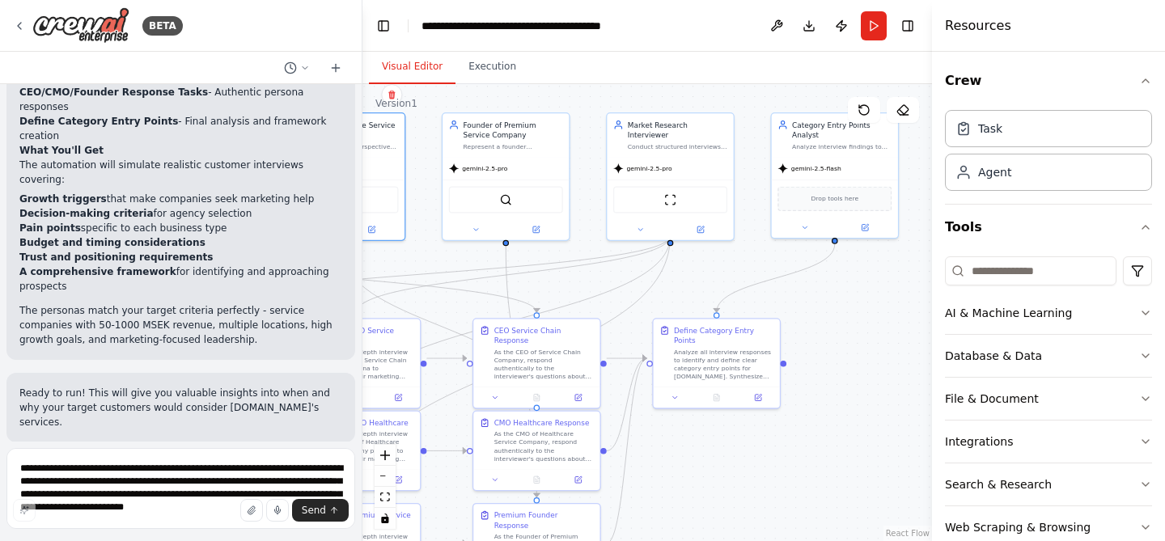
drag, startPoint x: 769, startPoint y: 265, endPoint x: 636, endPoint y: 262, distance: 133.5
click at [637, 265] on div ".deletable-edge-delete-btn { width: 20px; height: 20px; border: 0px solid #ffff…" at bounding box center [647, 312] width 570 height 457
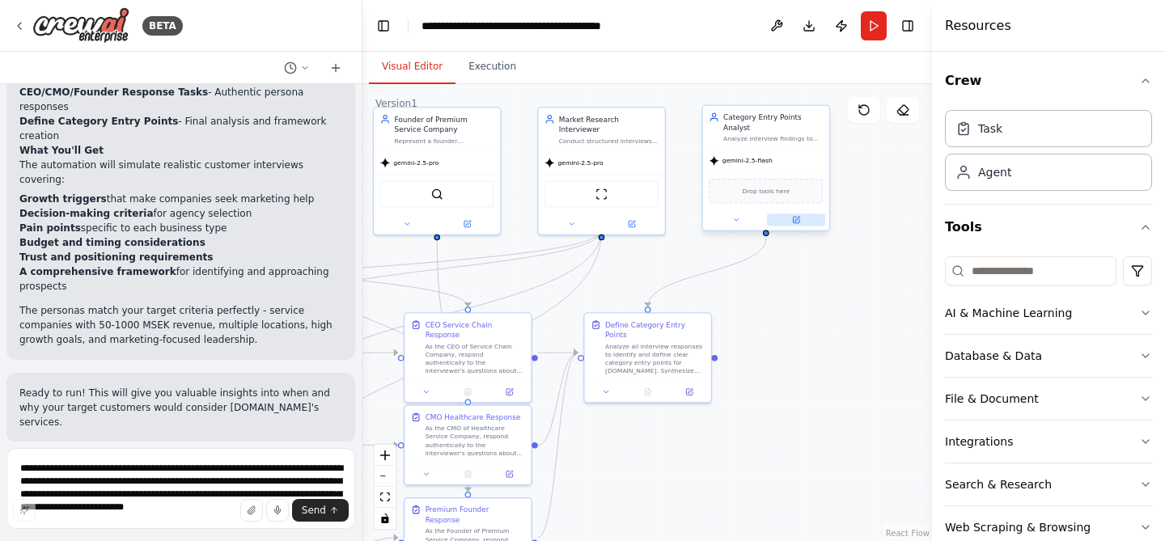
click at [805, 217] on button at bounding box center [796, 220] width 58 height 12
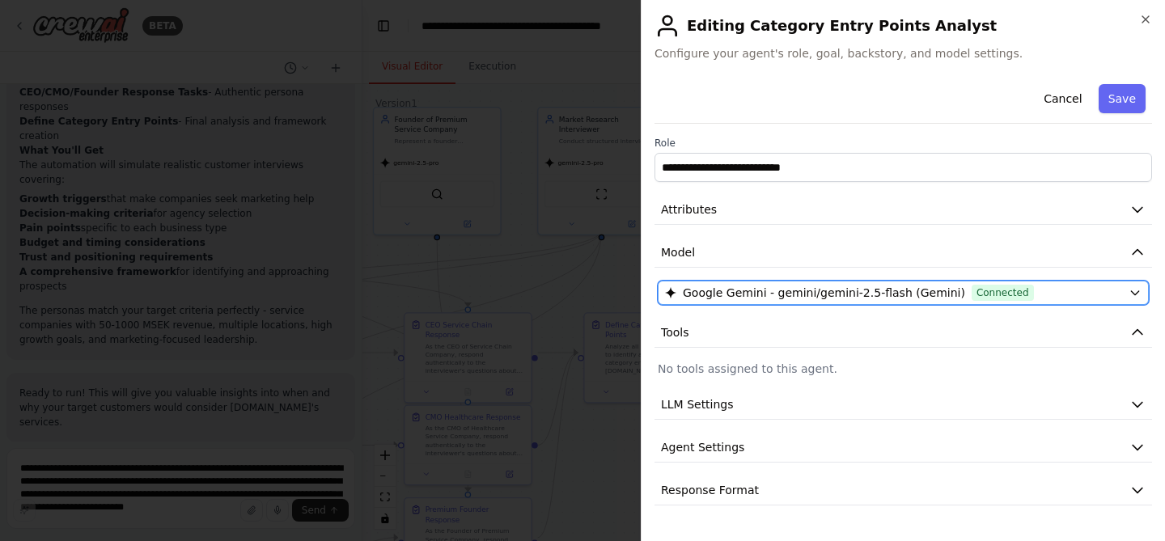
click at [781, 299] on span "Google Gemini - gemini/gemini-2.5-flash (Gemini)" at bounding box center [824, 293] width 282 height 16
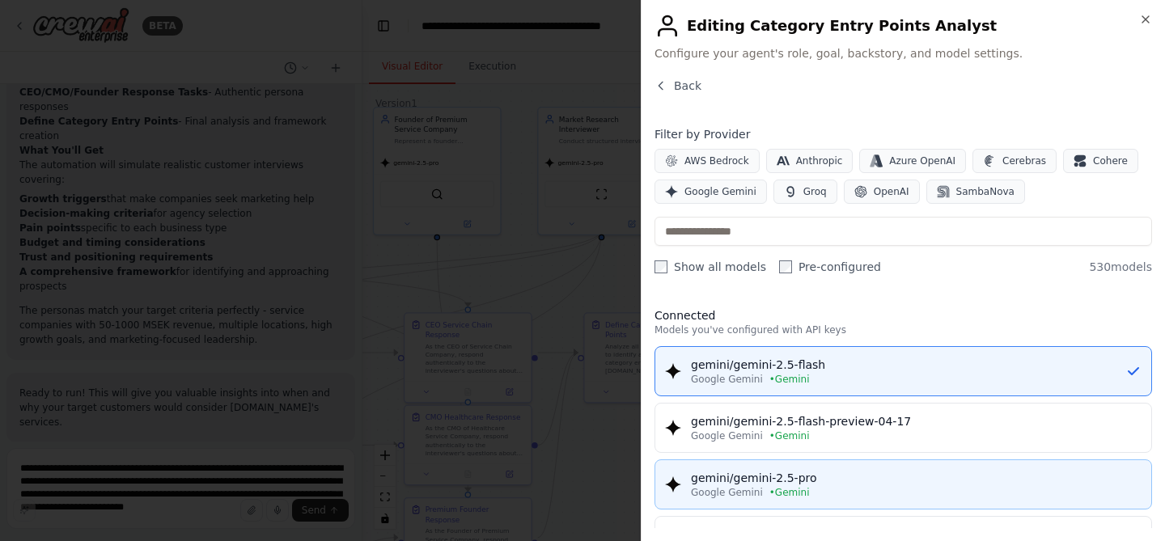
click at [769, 486] on span "• Gemini" at bounding box center [789, 492] width 40 height 13
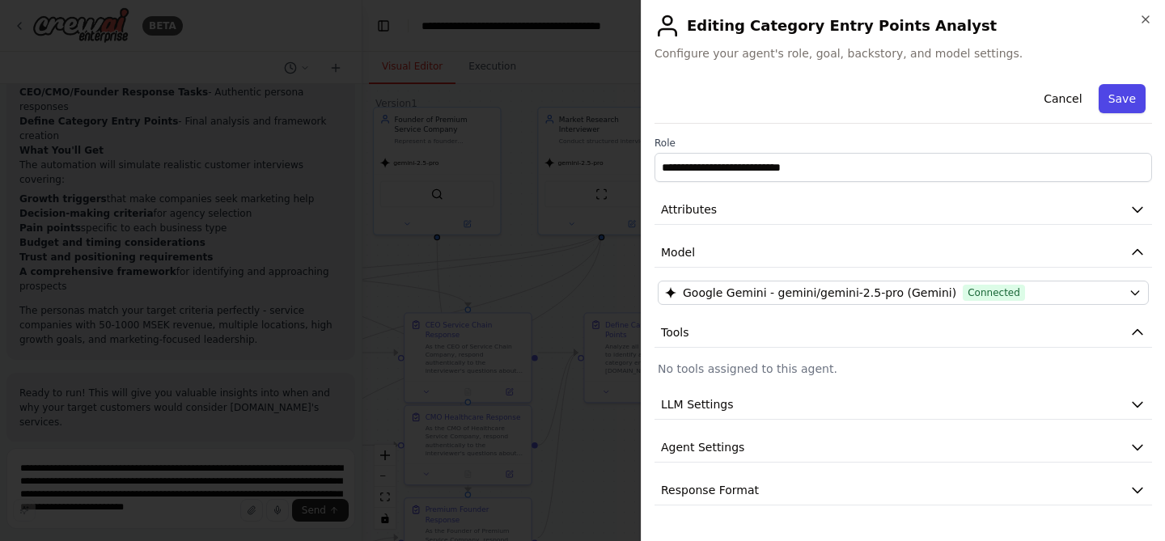
click at [1124, 92] on button "Save" at bounding box center [1122, 98] width 47 height 29
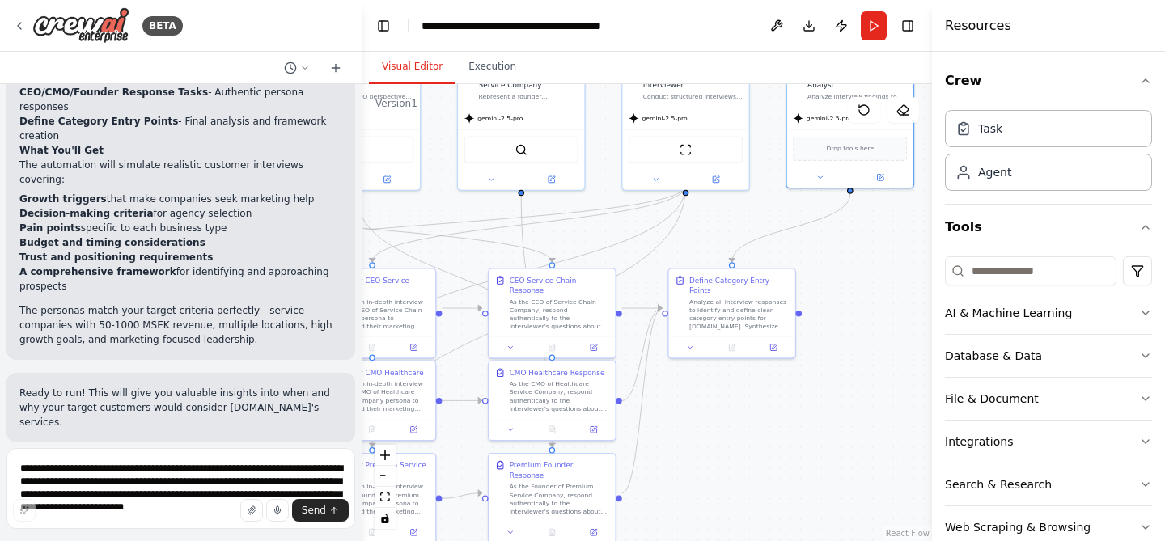
drag, startPoint x: 701, startPoint y: 429, endPoint x: 785, endPoint y: 385, distance: 94.8
click at [785, 385] on div ".deletable-edge-delete-btn { width: 20px; height: 20px; border: 0px solid #ffff…" at bounding box center [647, 312] width 570 height 457
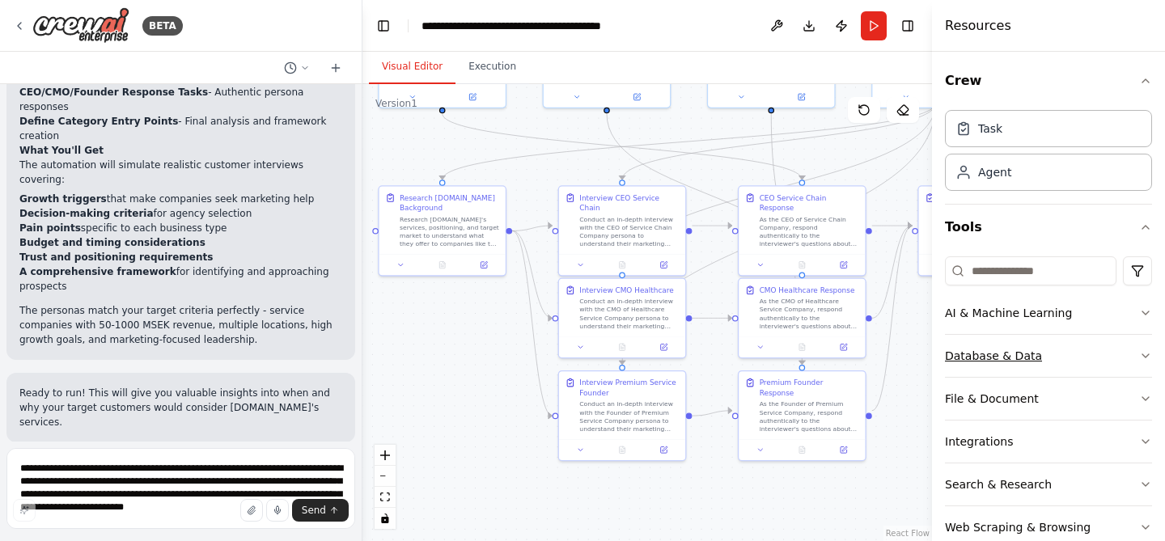
drag, startPoint x: 726, startPoint y: 430, endPoint x: 976, endPoint y: 347, distance: 263.5
click at [976, 347] on div "BETA Hello! I'm the CrewAI assistant. What kind of automation do you want to bu…" at bounding box center [582, 270] width 1165 height 541
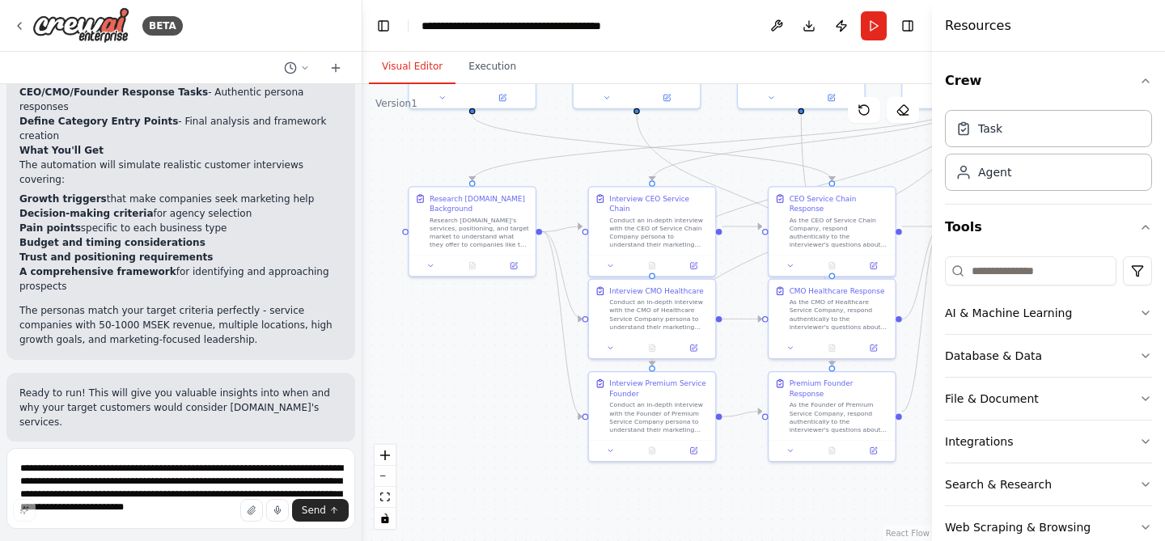
drag, startPoint x: 479, startPoint y: 438, endPoint x: 510, endPoint y: 439, distance: 31.6
click at [510, 439] on div ".deletable-edge-delete-btn { width: 20px; height: 20px; border: 0px solid #ffff…" at bounding box center [647, 312] width 570 height 457
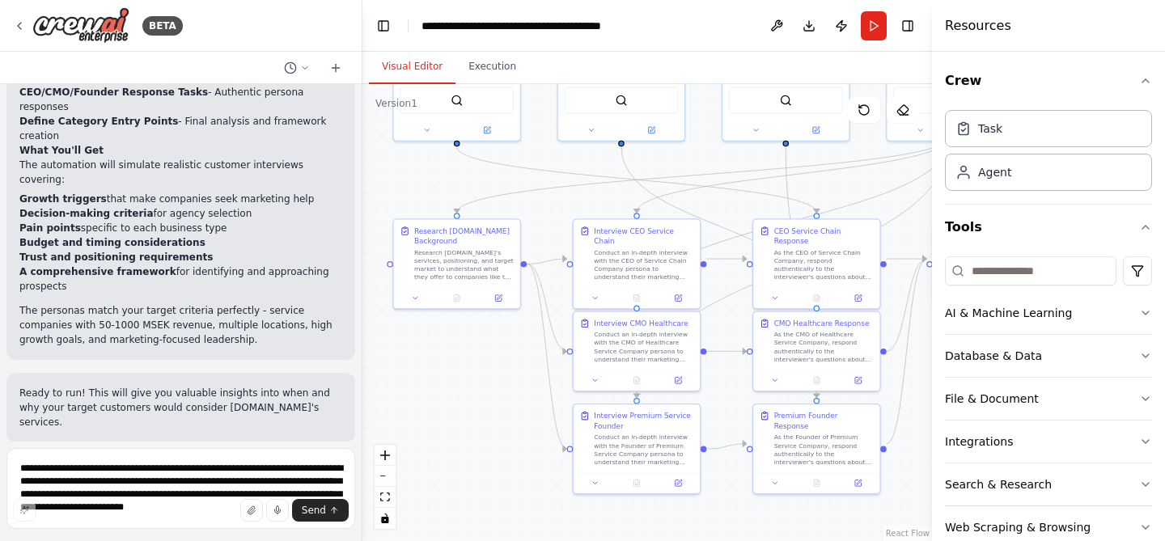
drag, startPoint x: 485, startPoint y: 337, endPoint x: 467, endPoint y: 369, distance: 36.9
click at [467, 369] on div ".deletable-edge-delete-btn { width: 20px; height: 20px; border: 0px solid #ffff…" at bounding box center [647, 312] width 570 height 457
click at [154, 463] on textarea "**********" at bounding box center [180, 488] width 349 height 81
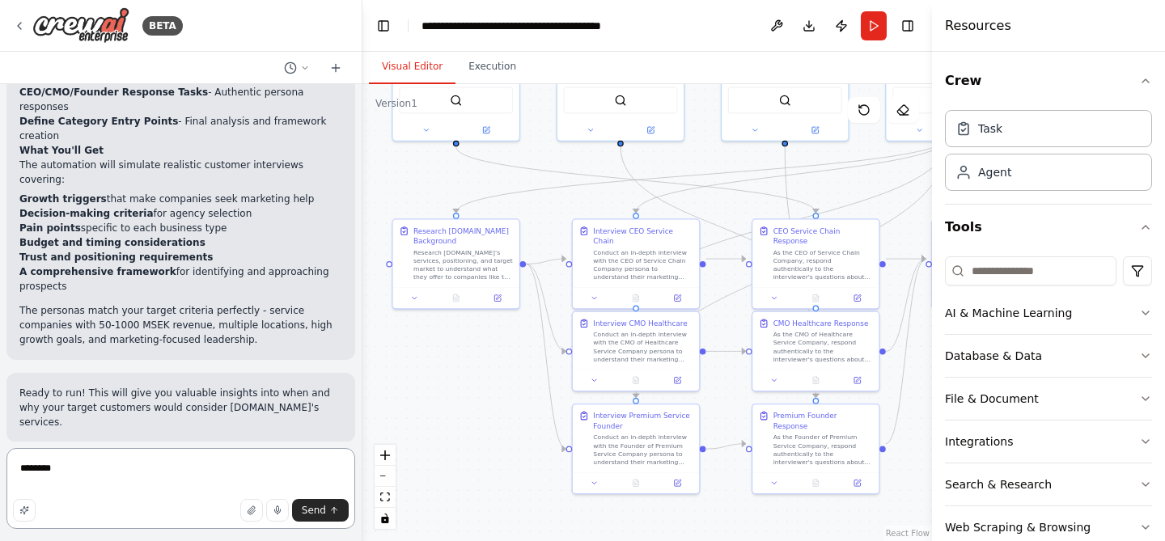
type textarea "***"
type textarea "**********"
click at [255, 511] on icon "button" at bounding box center [253, 511] width 3 height 3
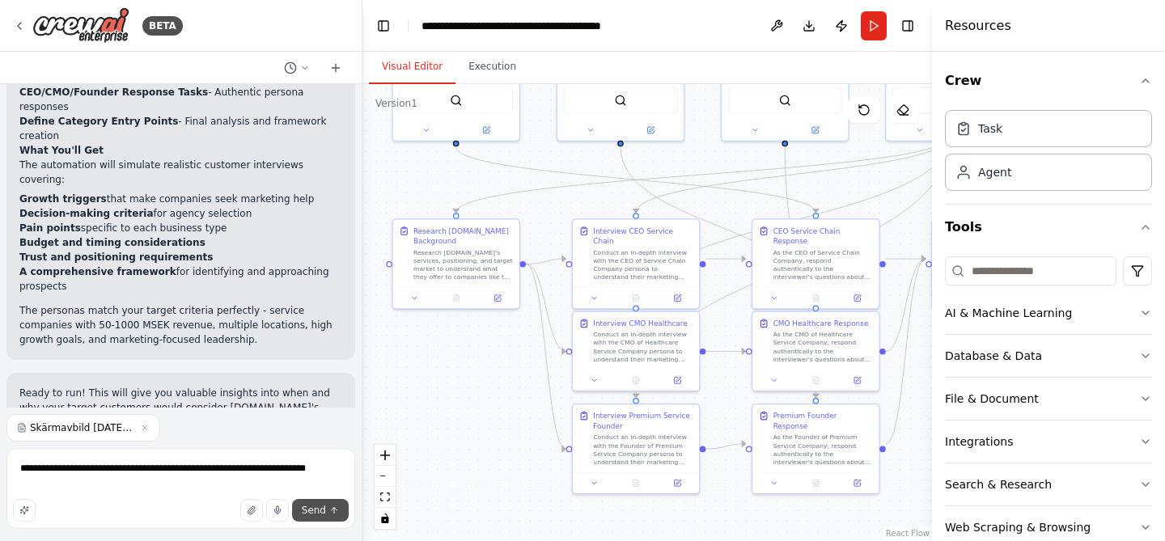
click at [322, 515] on span "Send" at bounding box center [314, 510] width 24 height 13
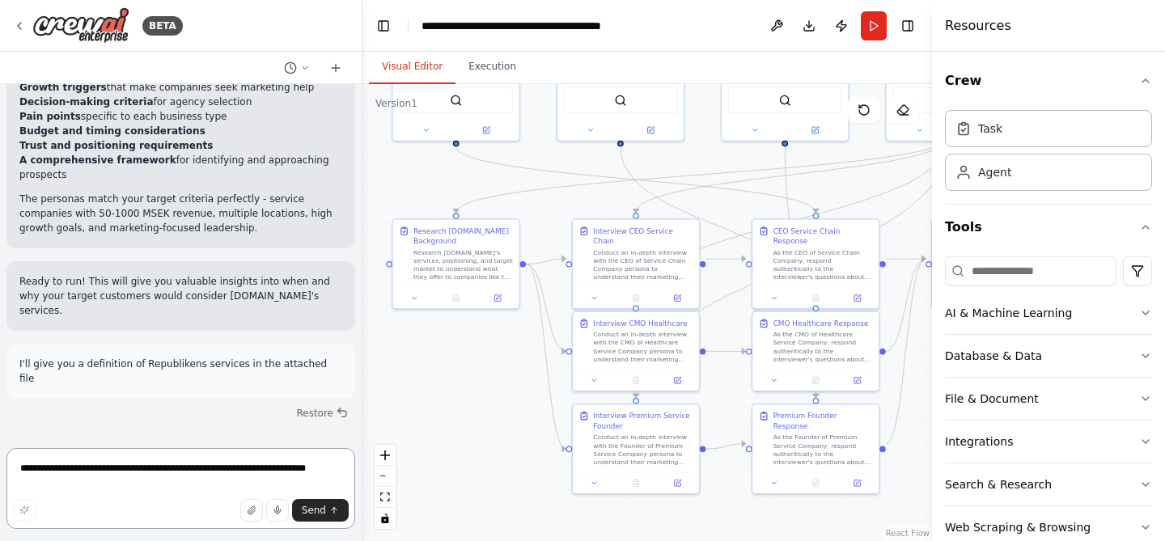
scroll to position [1858, 0]
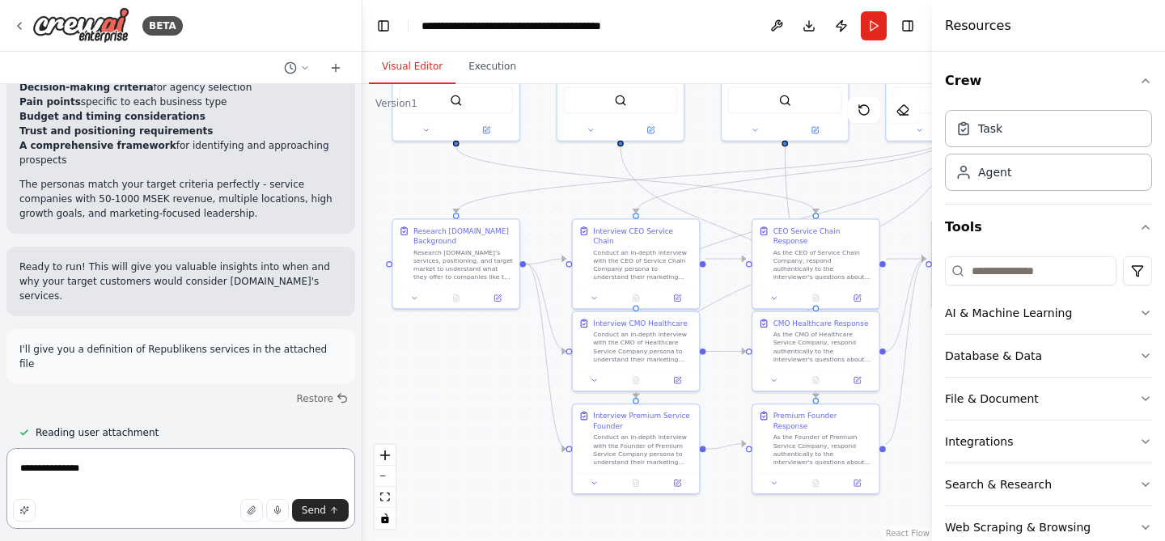
paste textarea "**********"
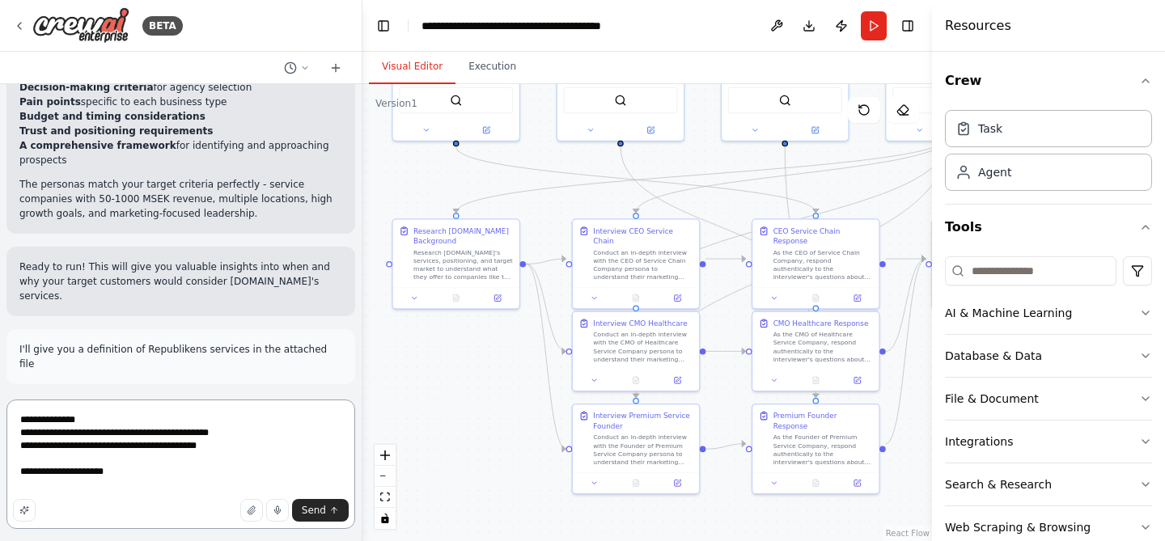
paste textarea "**********"
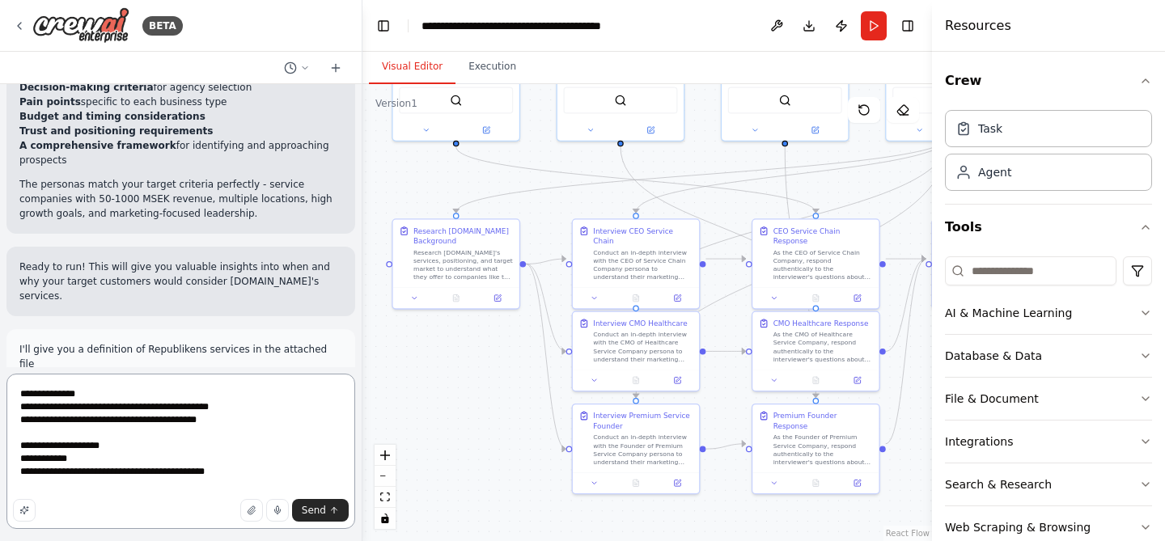
paste textarea "**********"
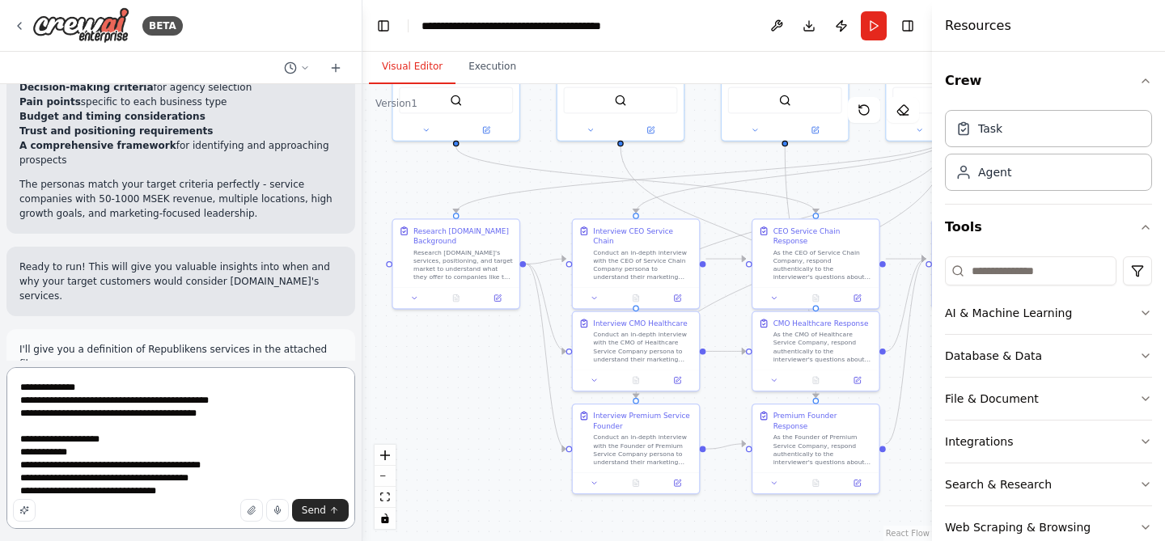
click at [242, 469] on textarea "**********" at bounding box center [180, 448] width 349 height 162
click at [190, 510] on div "Send" at bounding box center [181, 510] width 336 height 23
click at [189, 502] on div "Send" at bounding box center [181, 510] width 336 height 23
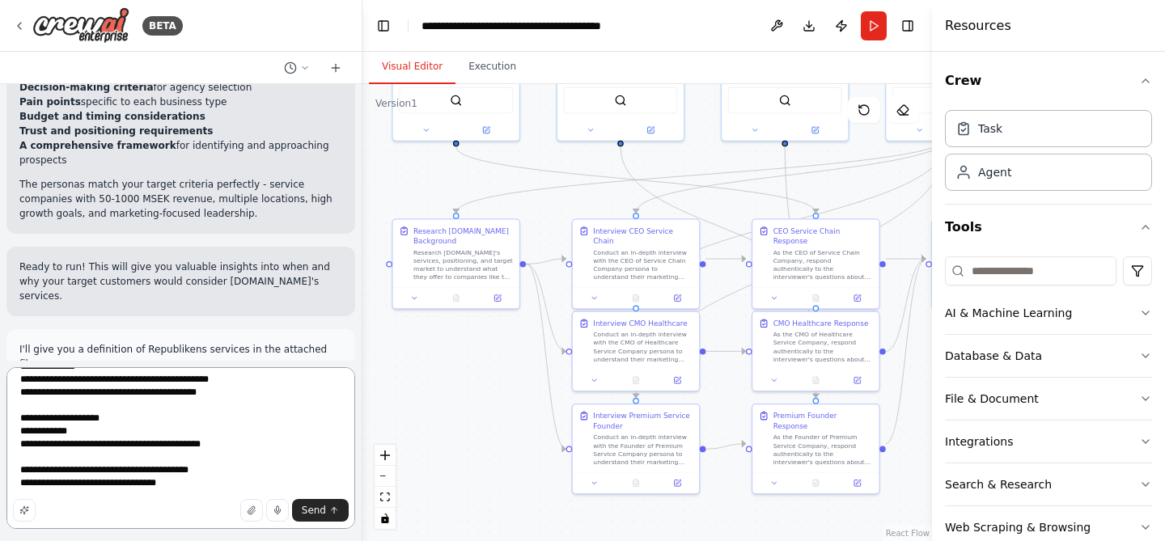
click at [197, 487] on textarea "**********" at bounding box center [180, 448] width 349 height 162
paste textarea "**********"
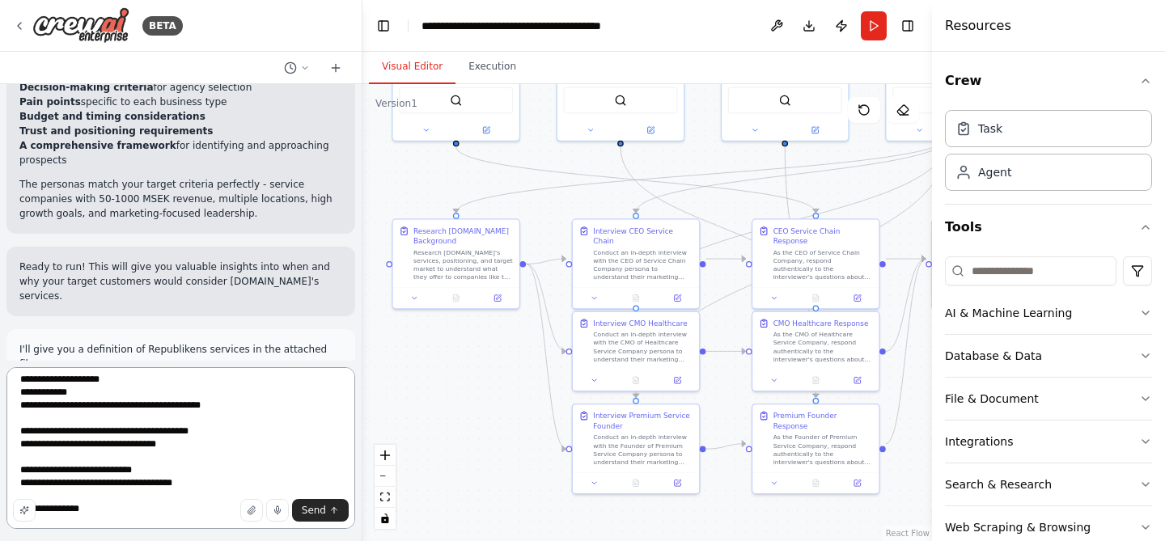
scroll to position [72, 0]
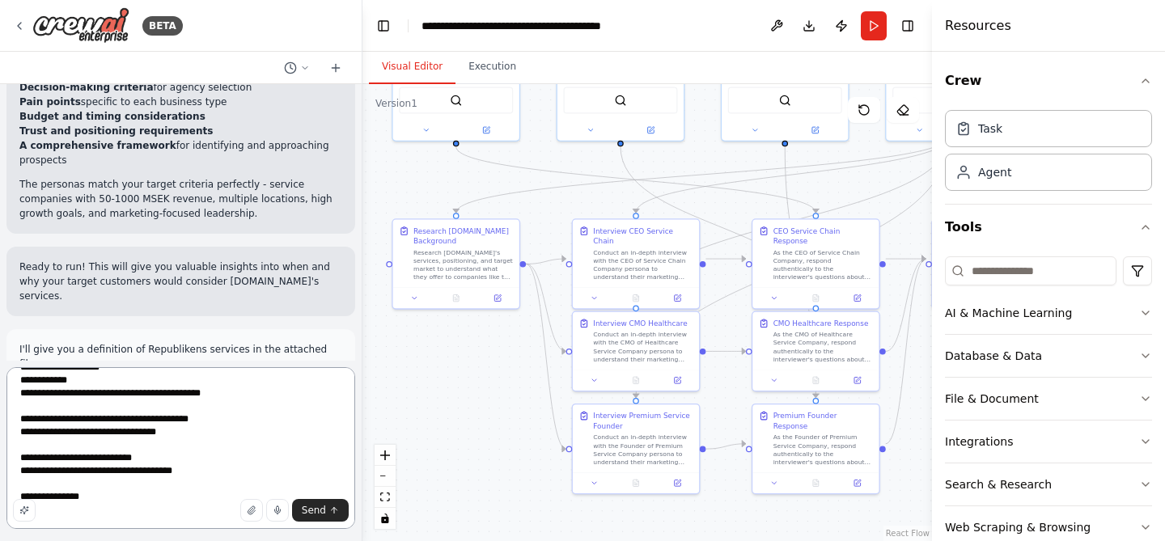
paste textarea "**********"
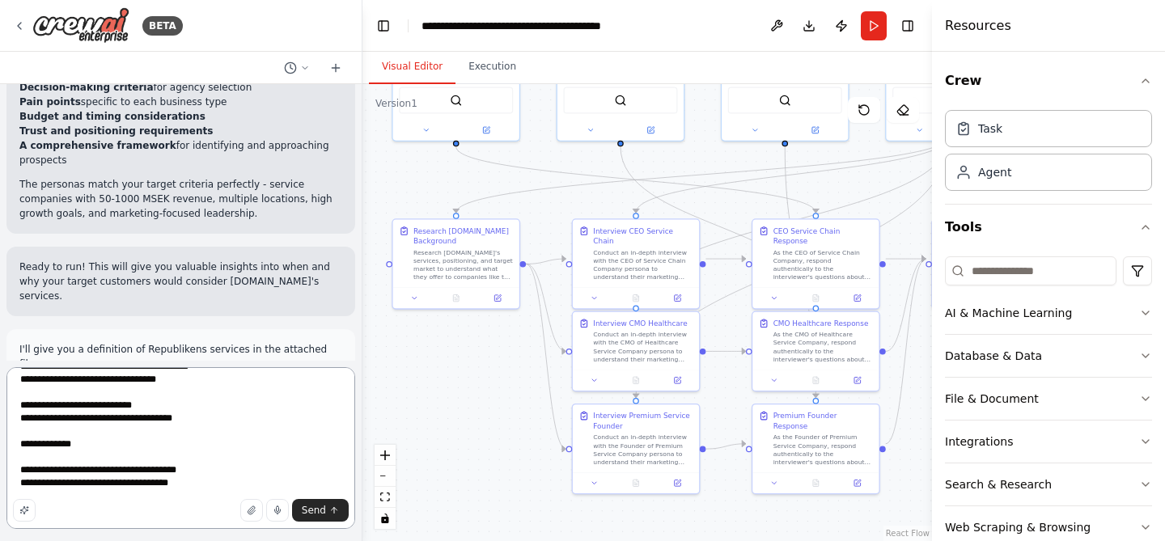
scroll to position [123, 0]
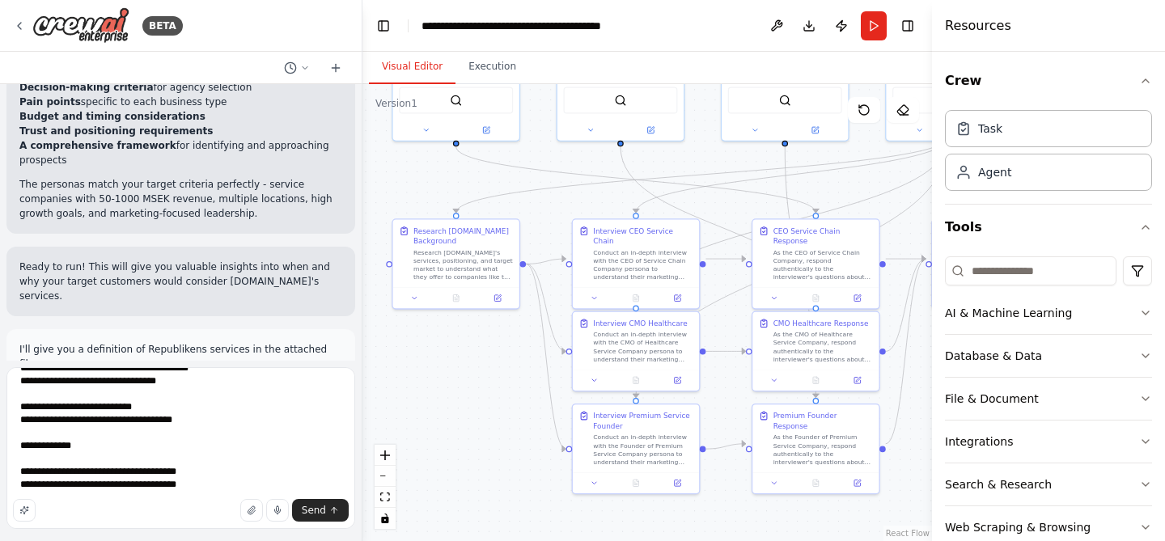
click at [108, 503] on div "Send" at bounding box center [181, 510] width 336 height 23
click at [210, 487] on textarea "**********" at bounding box center [180, 448] width 349 height 162
paste textarea "**********"
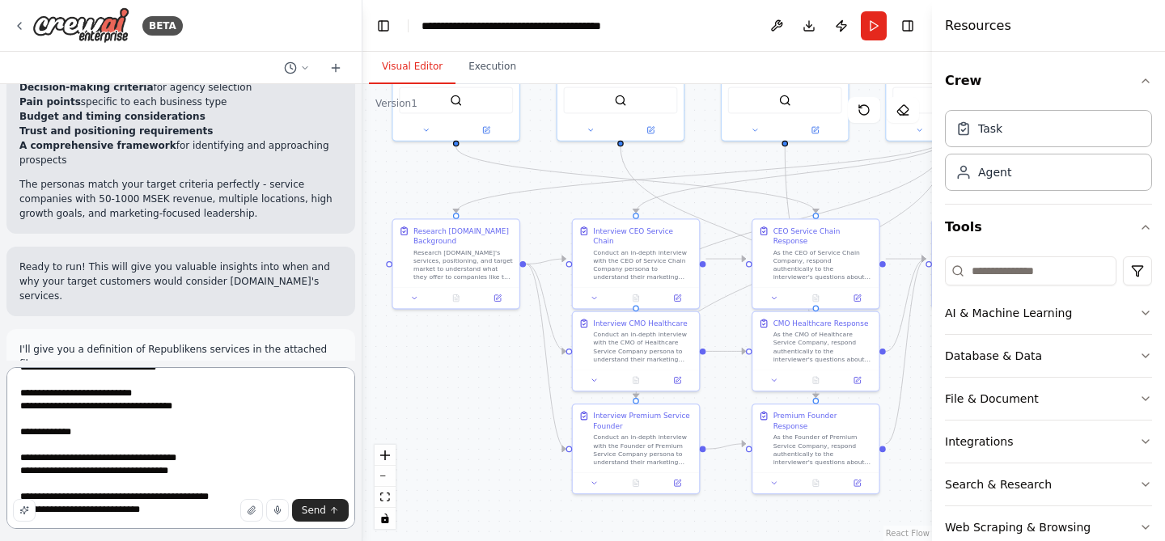
scroll to position [150, 0]
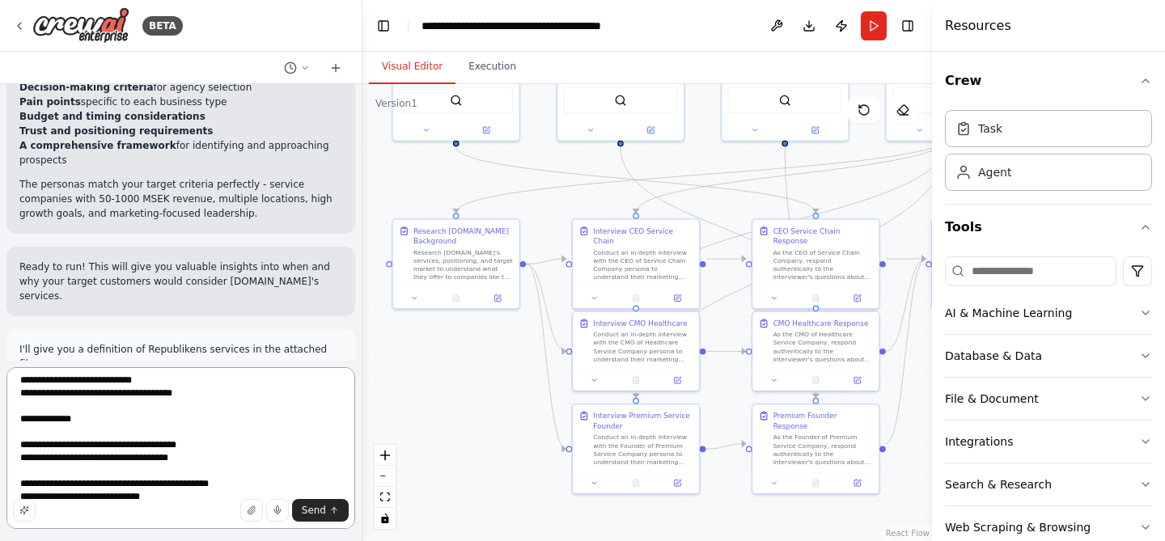
paste textarea "**********"
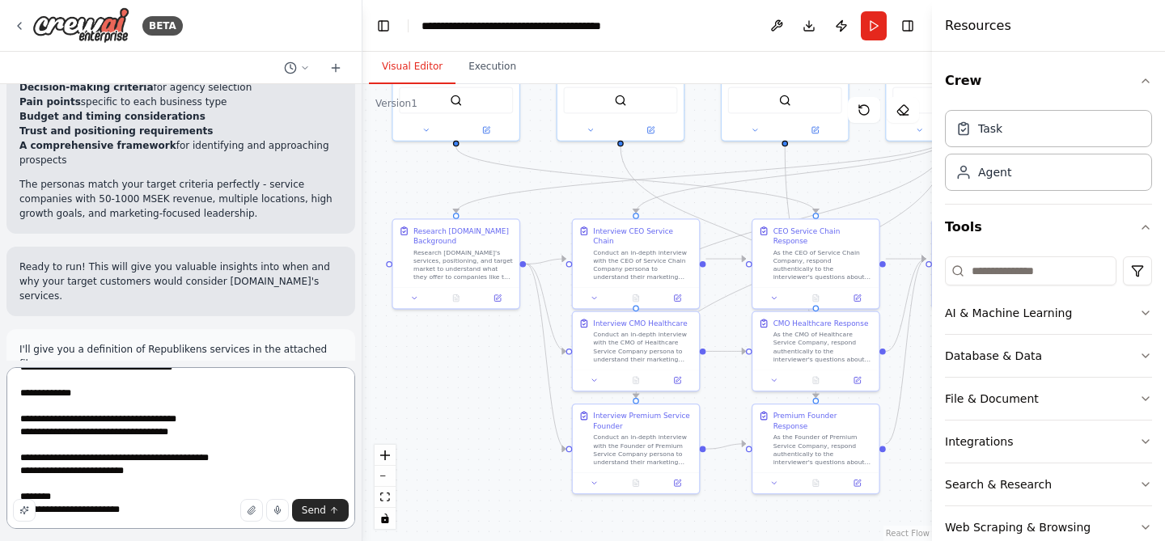
scroll to position [188, 0]
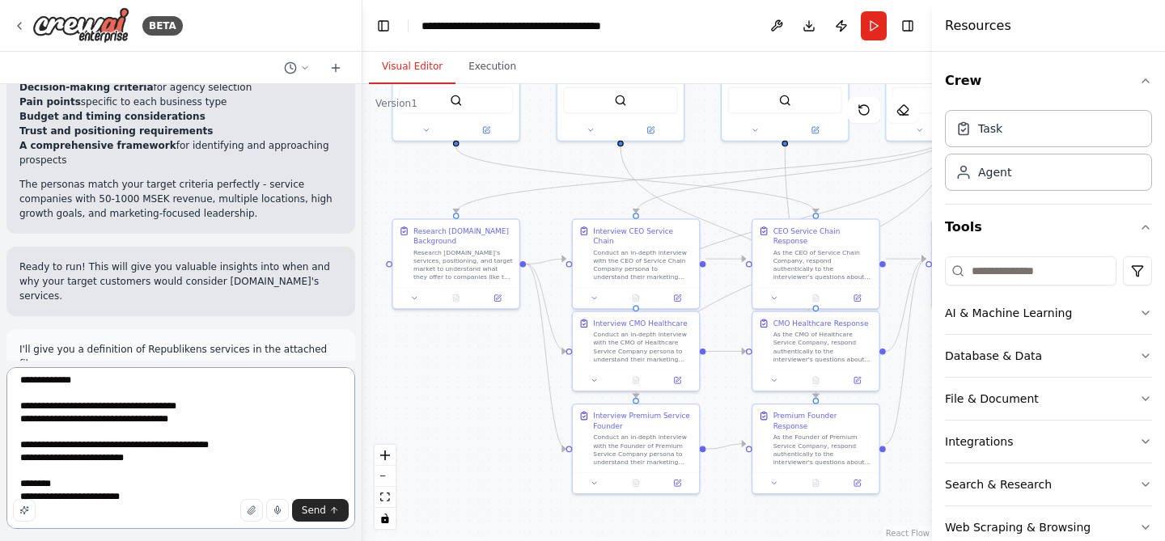
paste textarea "**********"
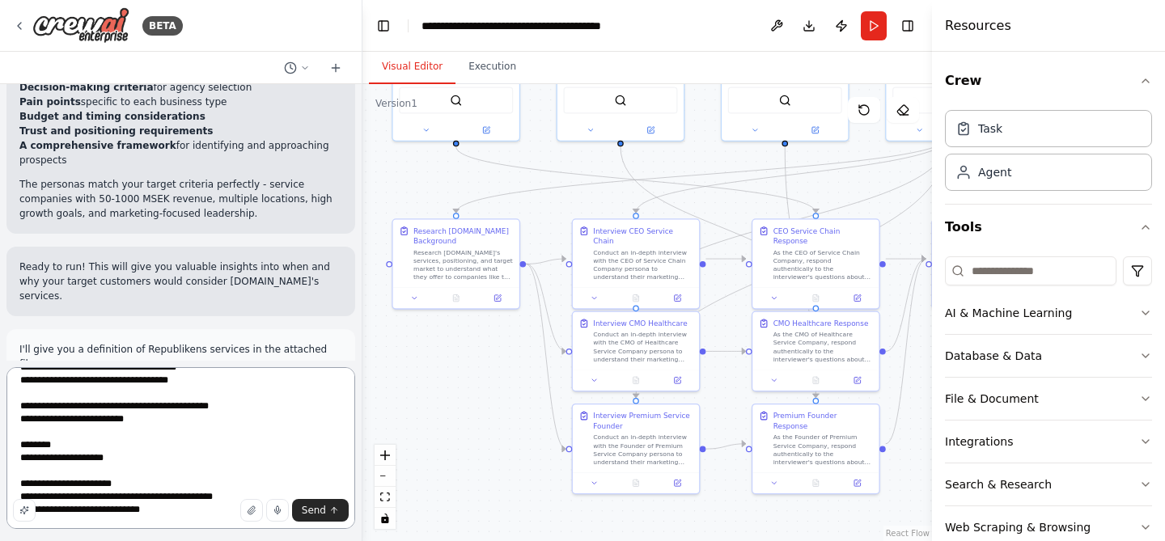
scroll to position [240, 0]
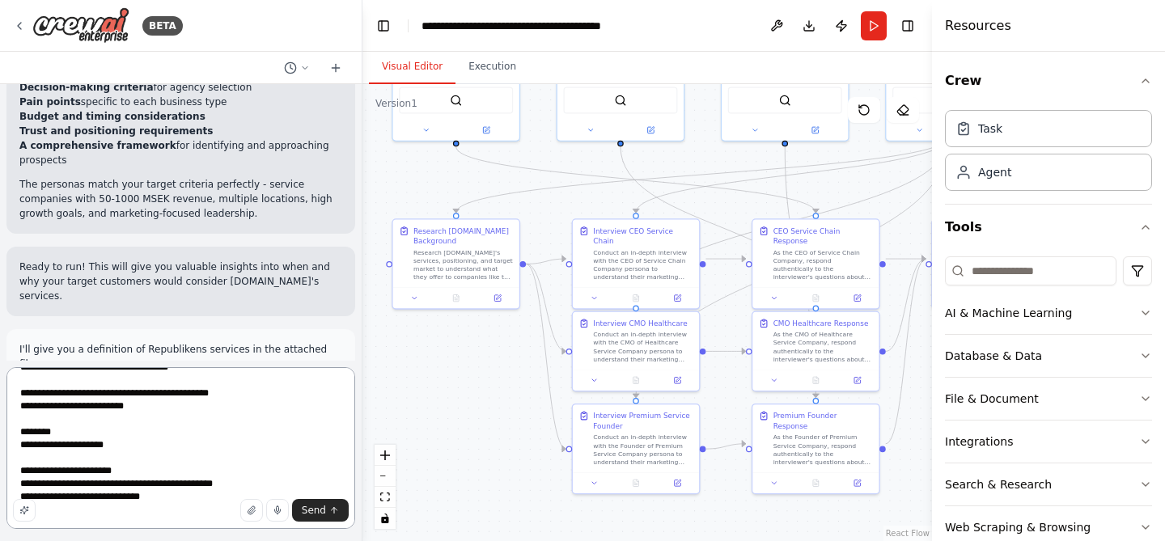
paste textarea "**********"
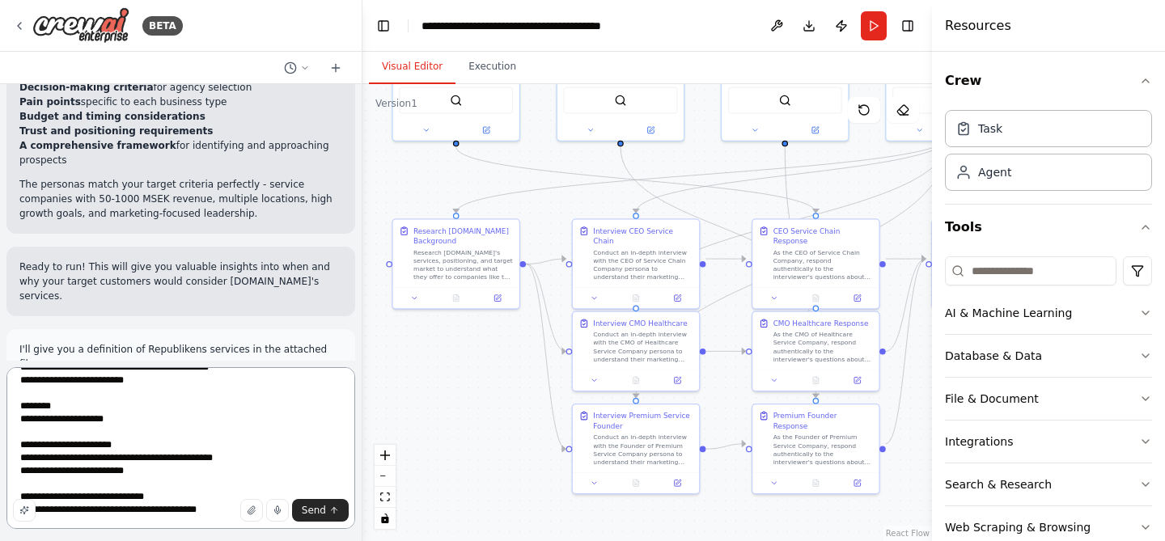
scroll to position [279, 0]
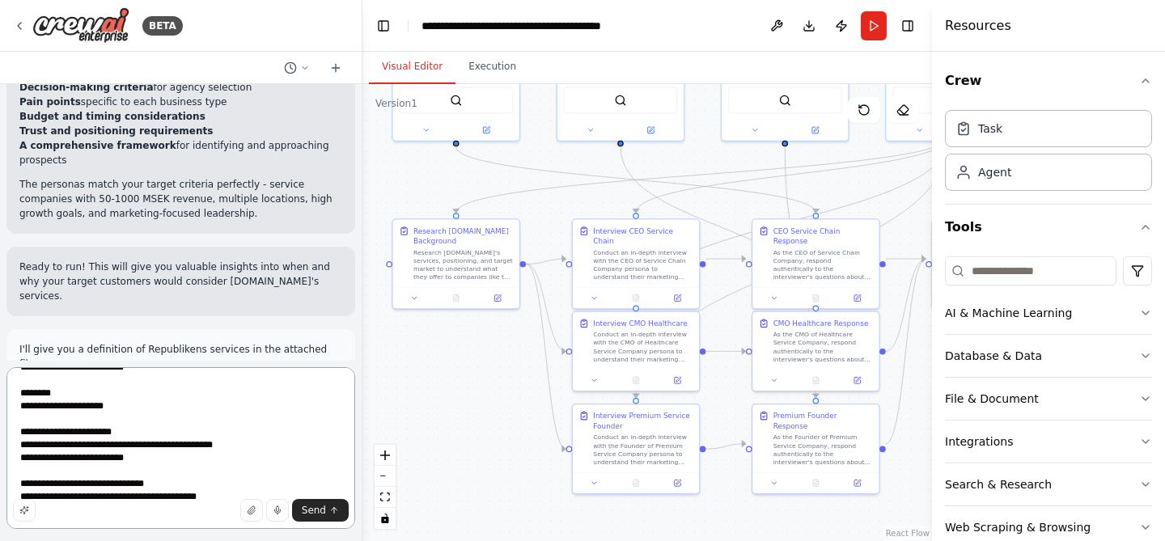
paste textarea "**********"
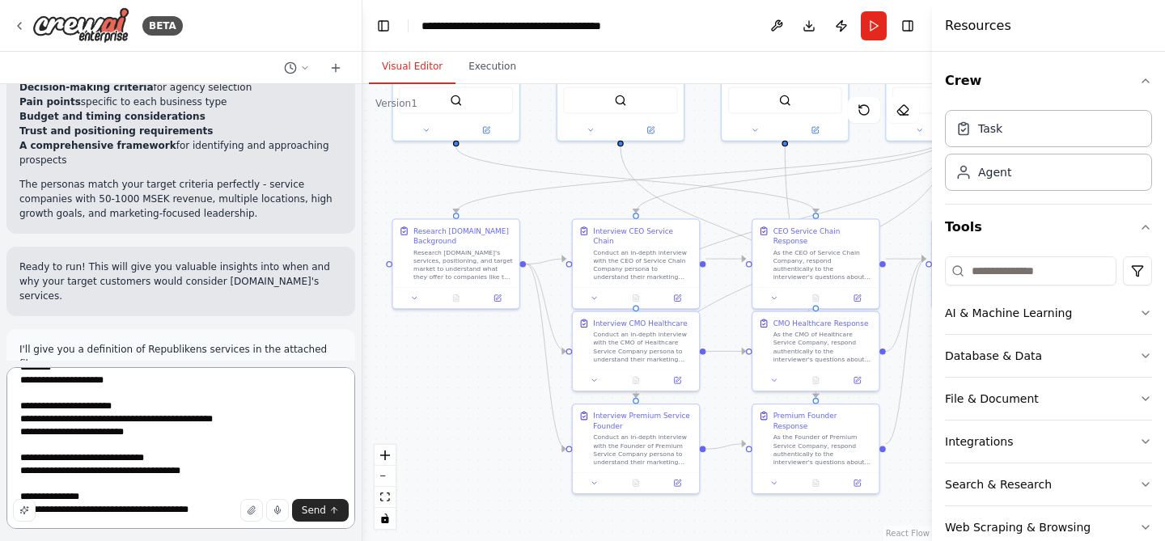
scroll to position [318, 0]
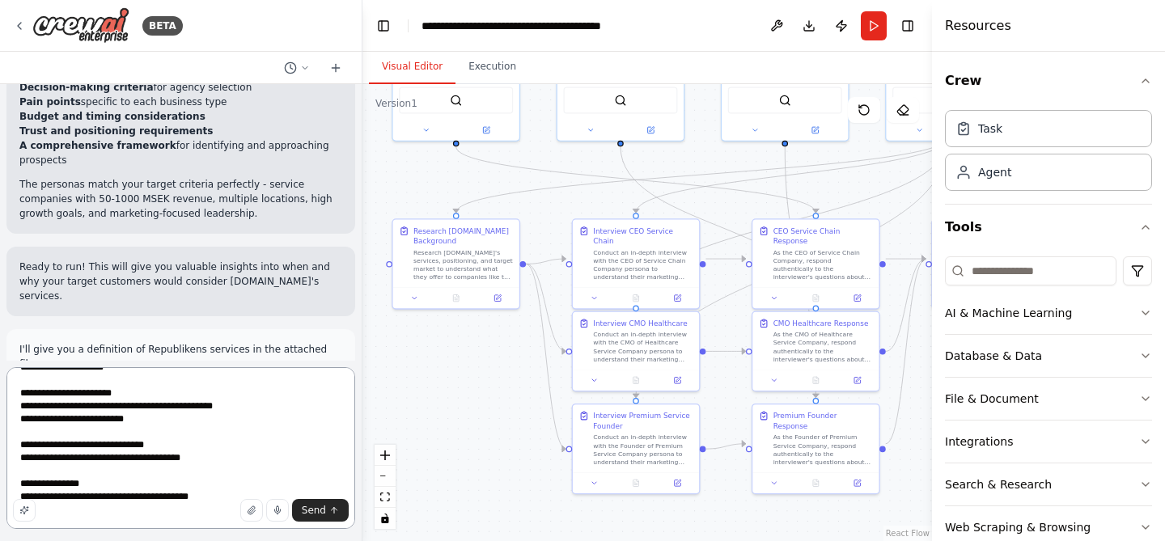
paste textarea "**********"
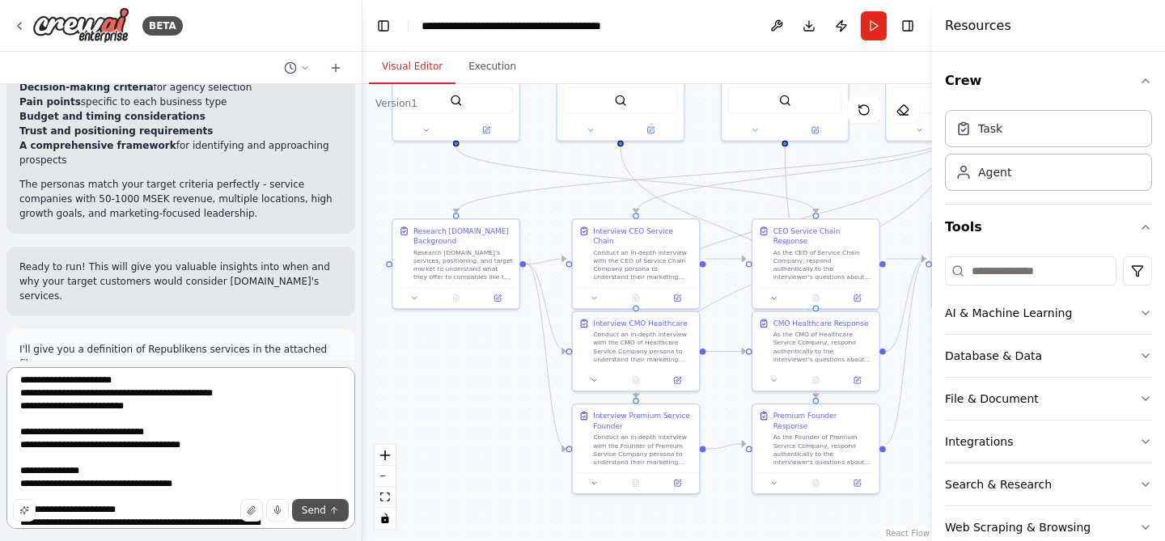
type textarea "**********"
click at [326, 513] on button "Send" at bounding box center [320, 510] width 57 height 23
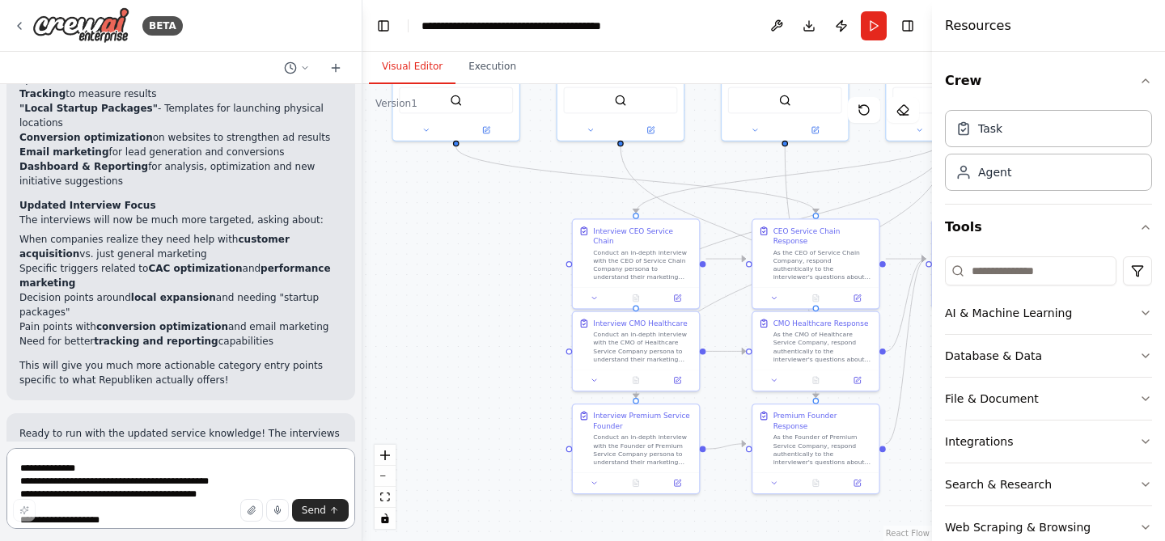
scroll to position [3599, 0]
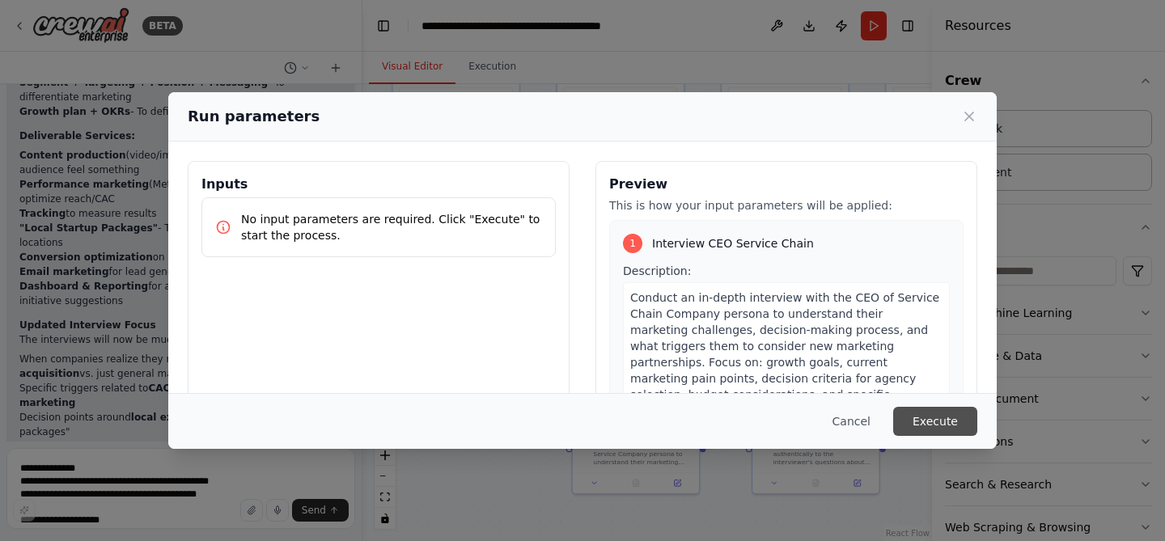
click at [930, 421] on button "Execute" at bounding box center [935, 421] width 84 height 29
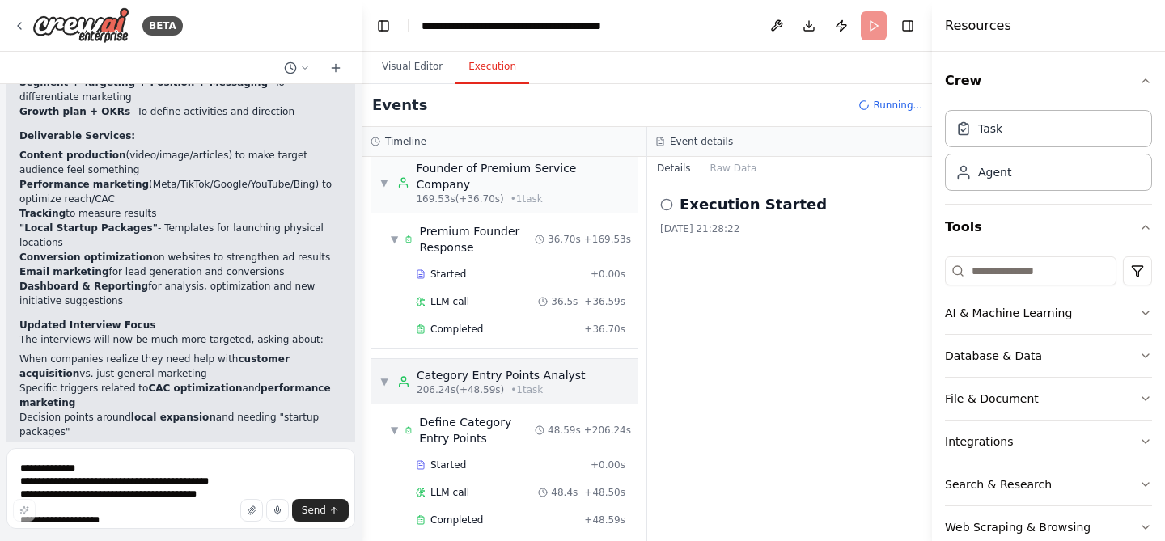
scroll to position [3599, 0]
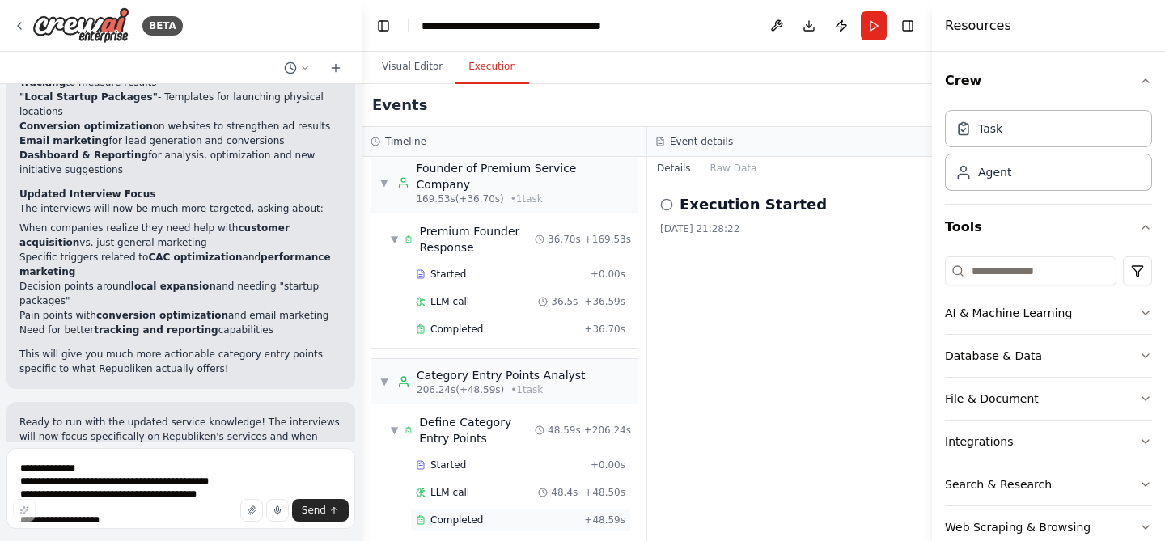
click at [523, 514] on div "Completed" at bounding box center [497, 520] width 162 height 13
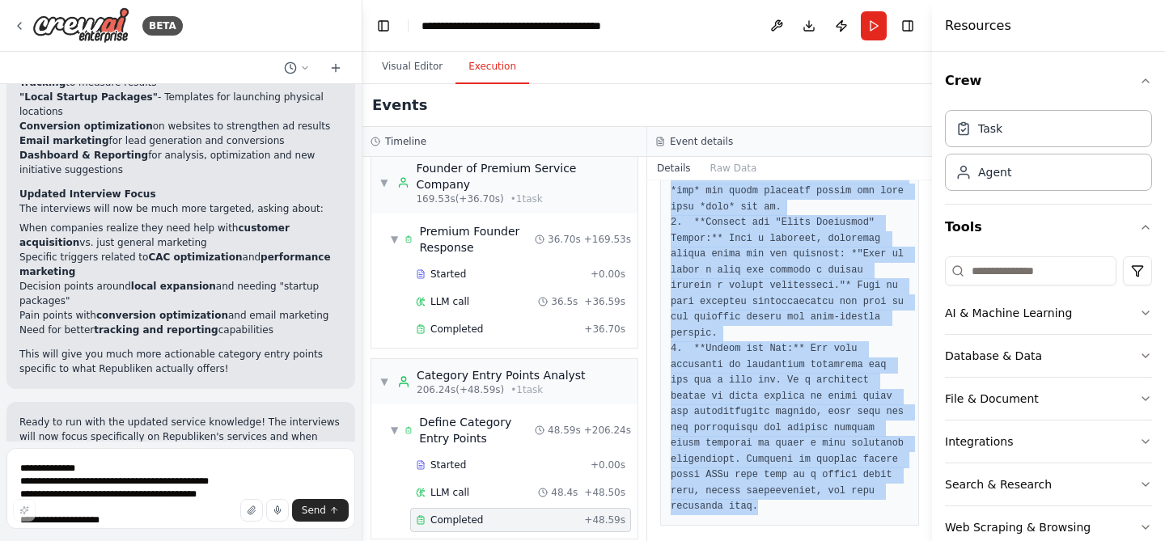
scroll to position [5720, 0]
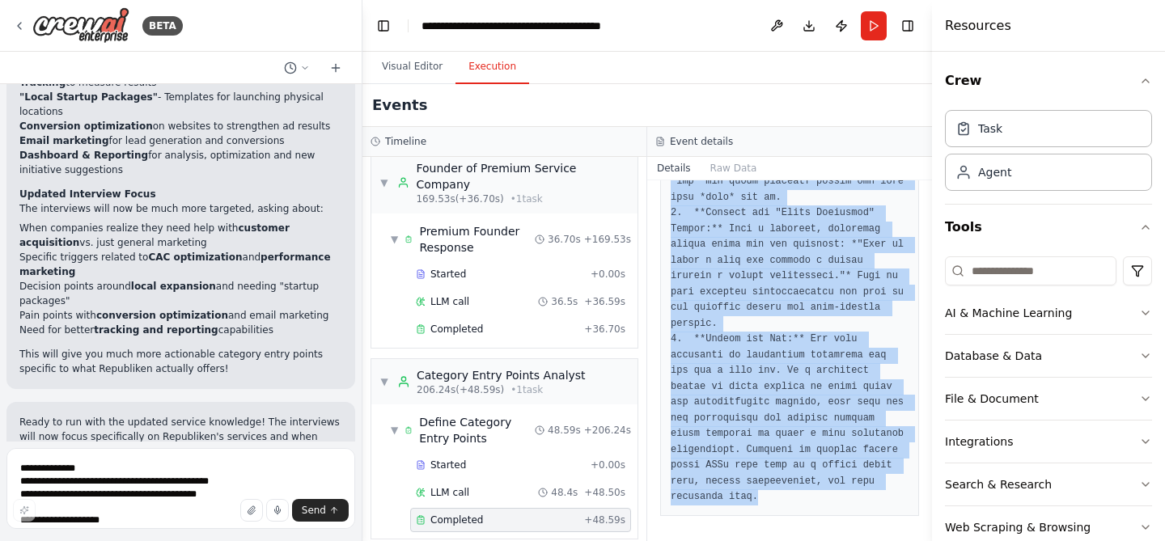
drag, startPoint x: 670, startPoint y: 358, endPoint x: 798, endPoint y: 510, distance: 199.8
copy pre "### **Category Entry Points Framework for [DOMAIN_NAME]** **Prepared by:** Cate…"
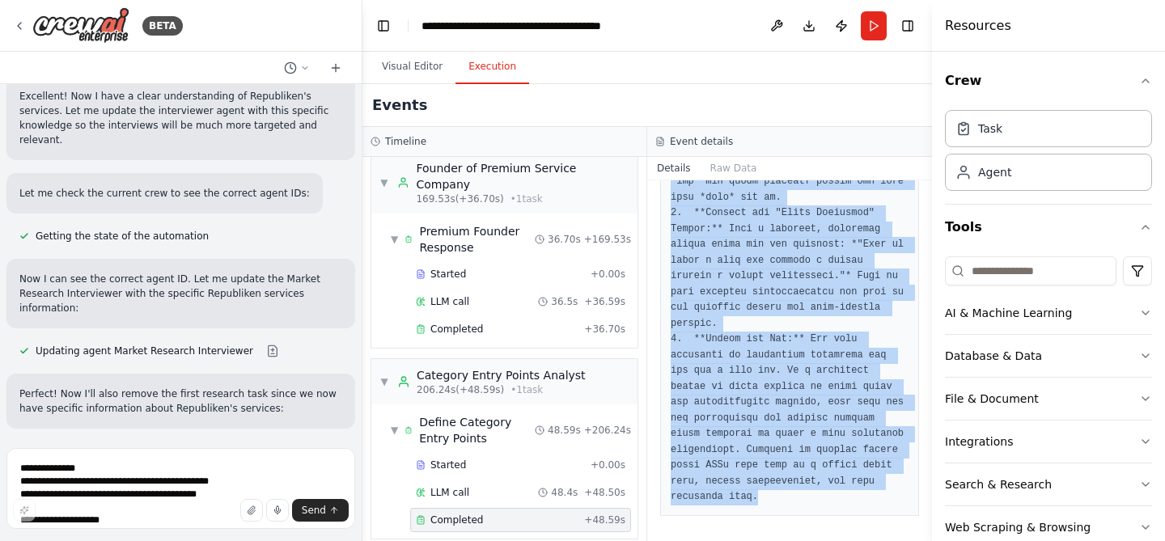
scroll to position [2828, 0]
